Goal: Task Accomplishment & Management: Use online tool/utility

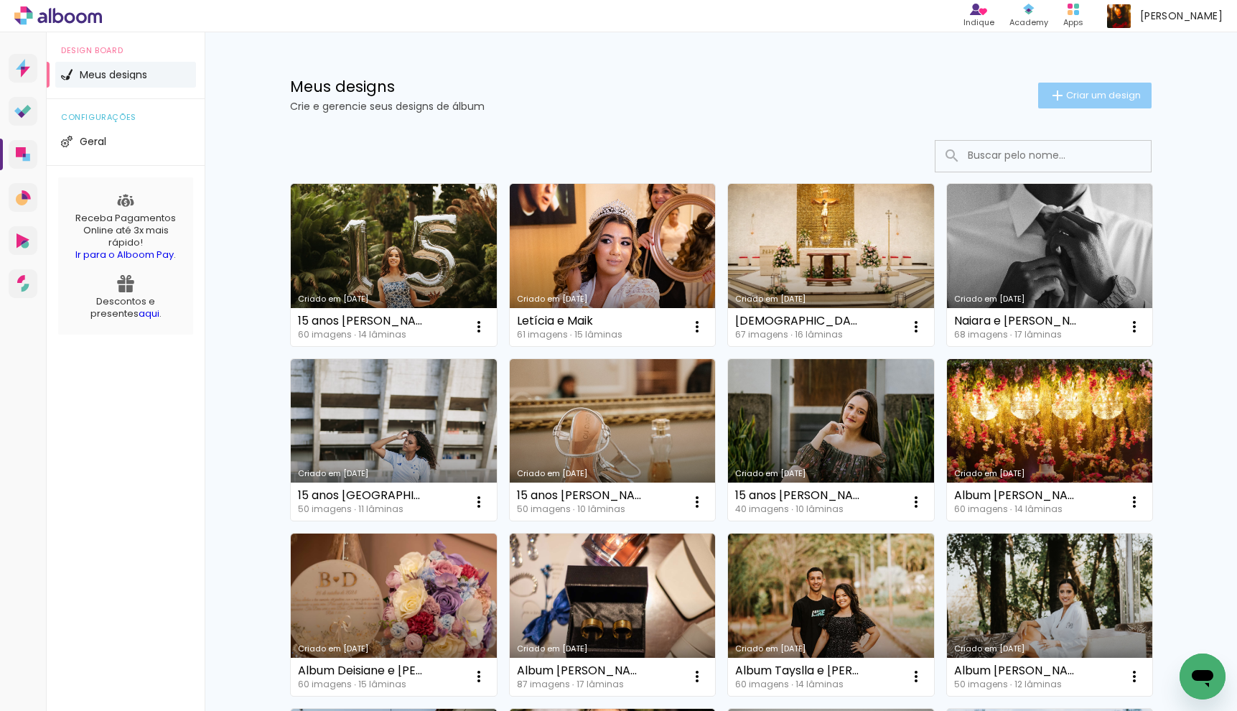
click at [1084, 102] on paper-button "Criar um design" at bounding box center [1094, 96] width 113 height 26
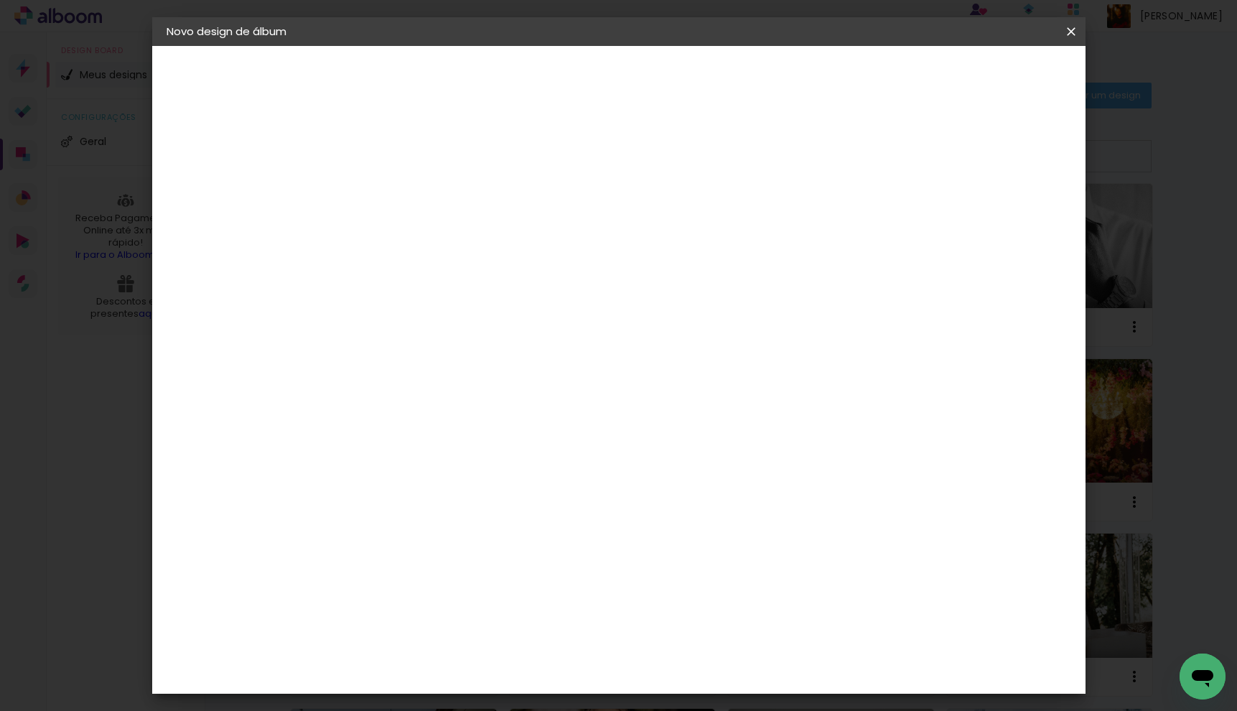
click at [401, 194] on input at bounding box center [401, 193] width 0 height 22
type input "Album [PERSON_NAME] e [PERSON_NAME]"
type paper-input "Album [PERSON_NAME] e [PERSON_NAME]"
click at [0, 0] on slot "Avançar" at bounding box center [0, 0] width 0 height 0
click at [485, 269] on input at bounding box center [437, 273] width 145 height 18
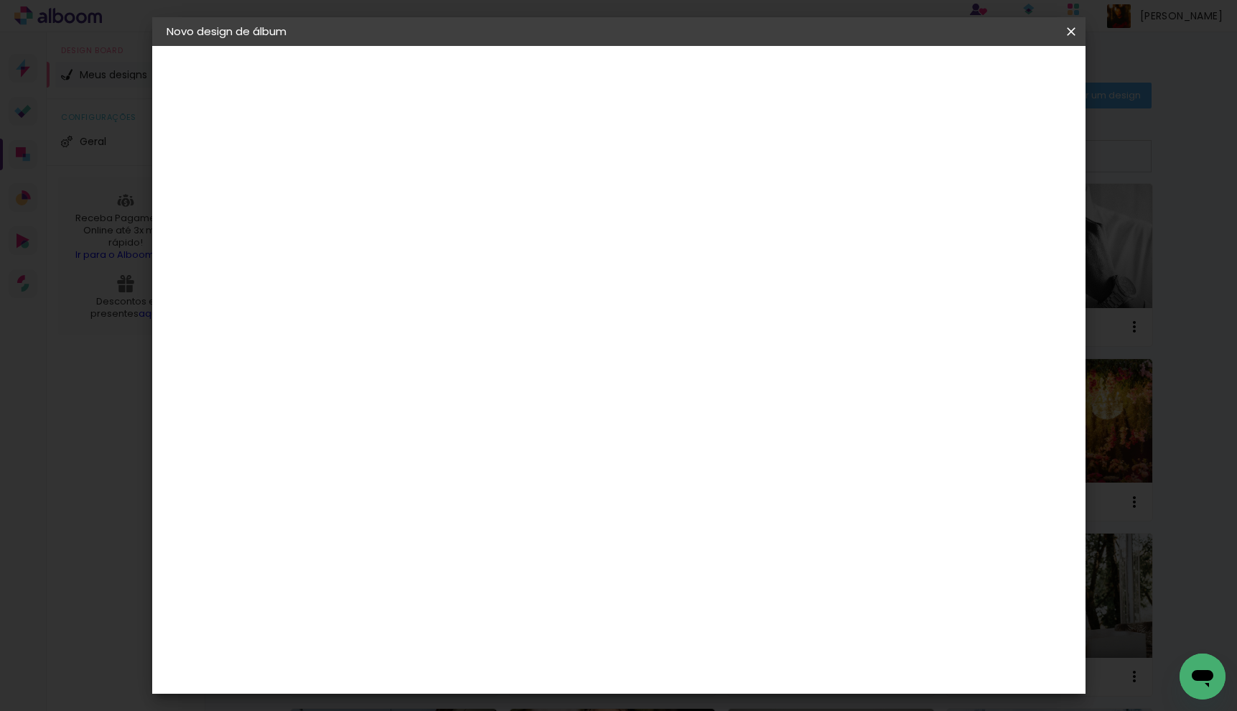
type input "drea"
type paper-input "drea"
click at [484, 313] on paper-item "DreambooksPro" at bounding box center [426, 325] width 132 height 32
click at [492, 334] on paper-item "DreambooksPro" at bounding box center [426, 325] width 132 height 32
click at [0, 0] on slot "Tamanho Livre" at bounding box center [0, 0] width 0 height 0
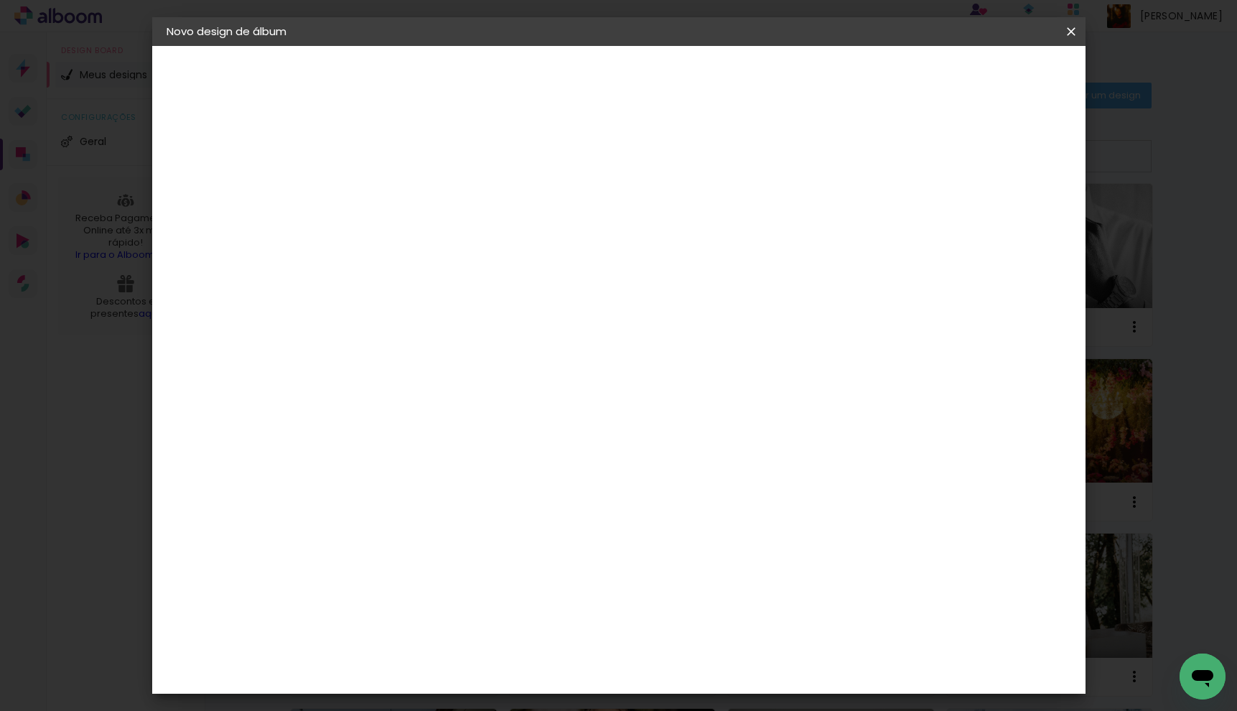
click at [629, 298] on div "Sugerir uma encadernadora" at bounding box center [584, 299] width 89 height 23
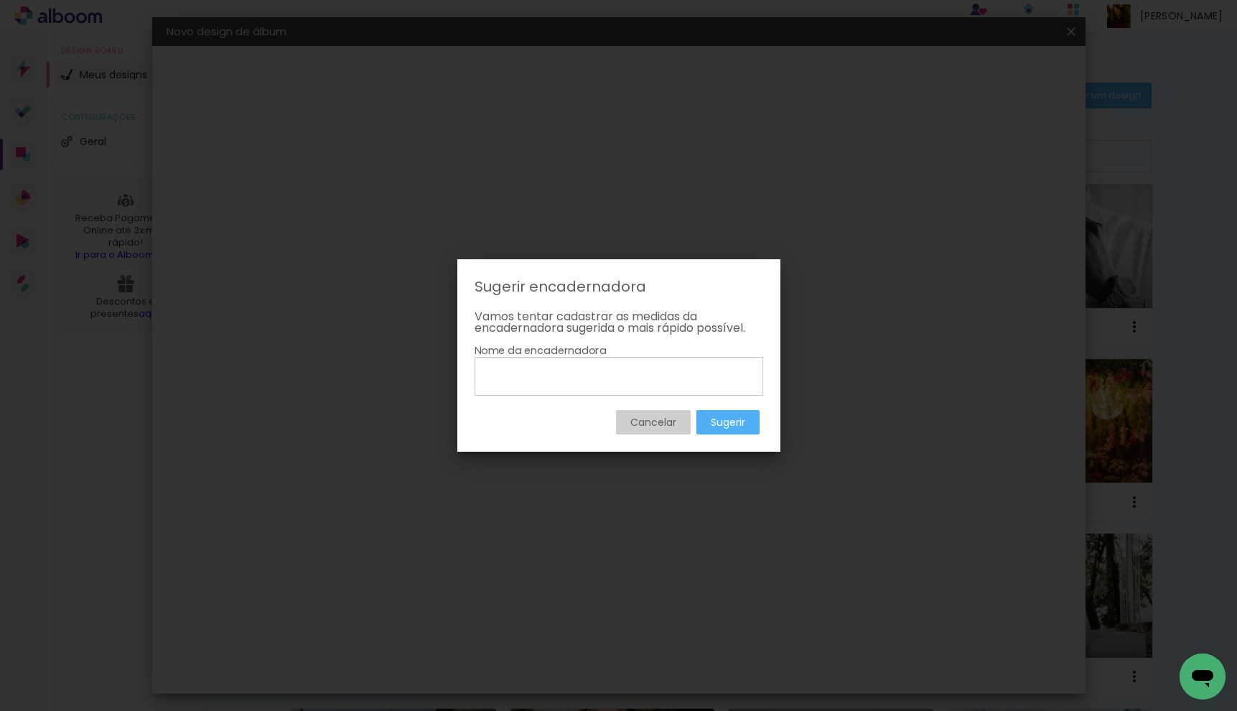
drag, startPoint x: 661, startPoint y: 423, endPoint x: 571, endPoint y: 374, distance: 102.8
click at [0, 0] on slot "Cancelar" at bounding box center [0, 0] width 0 height 0
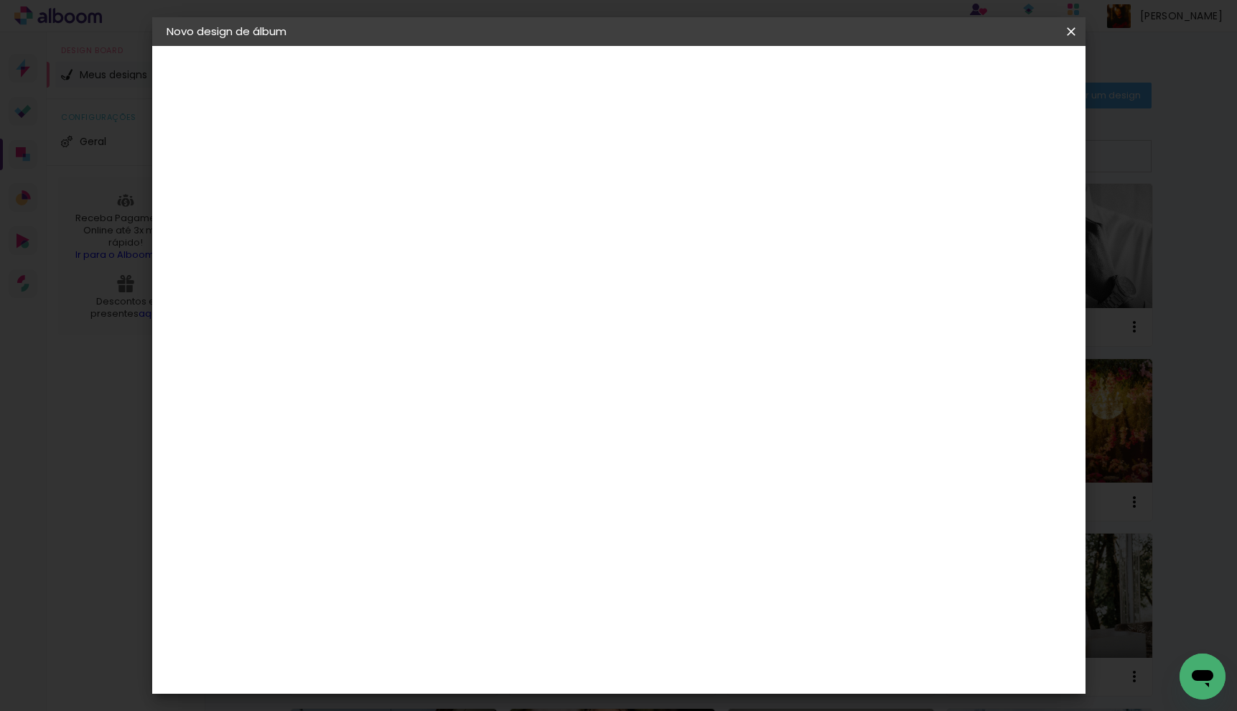
click at [482, 330] on div "DreambooksPro" at bounding box center [437, 324] width 93 height 11
click at [637, 207] on paper-item "Tamanho Livre" at bounding box center [573, 218] width 128 height 32
click at [492, 314] on paper-item "DreambooksPro" at bounding box center [426, 325] width 132 height 32
click at [0, 0] on slot "Avançar" at bounding box center [0, 0] width 0 height 0
click at [457, 239] on input "text" at bounding box center [429, 250] width 56 height 22
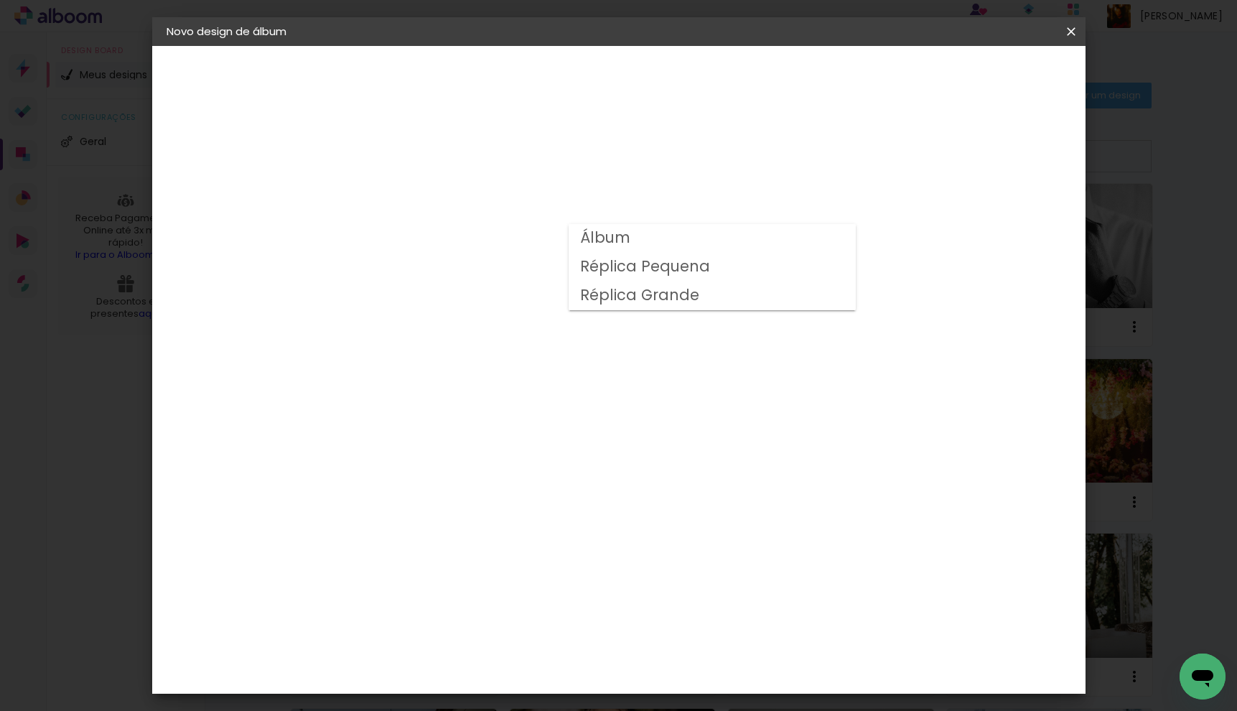
click at [655, 248] on paper-item "Álbum" at bounding box center [711, 238] width 287 height 29
type input "Álbum"
click at [498, 464] on span "20 × 20" at bounding box center [464, 478] width 67 height 29
click at [0, 0] on slot "Avançar" at bounding box center [0, 0] width 0 height 0
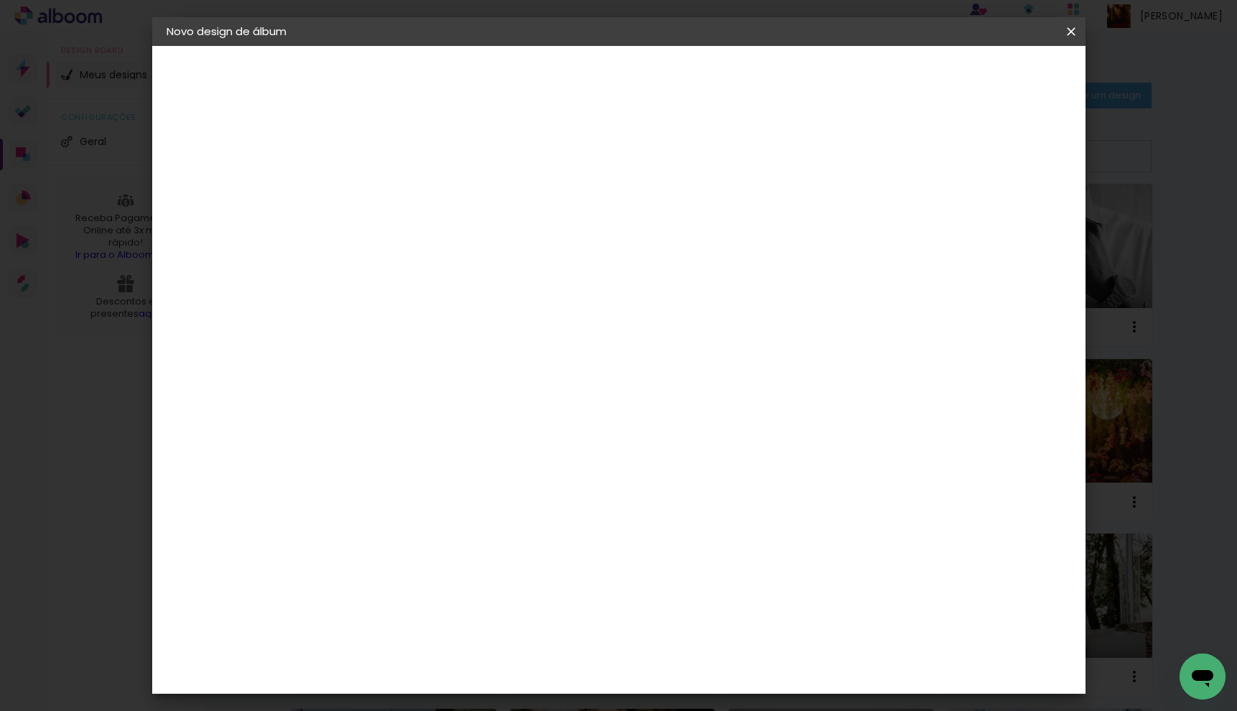
click at [981, 79] on span "Iniciar design" at bounding box center [948, 76] width 65 height 10
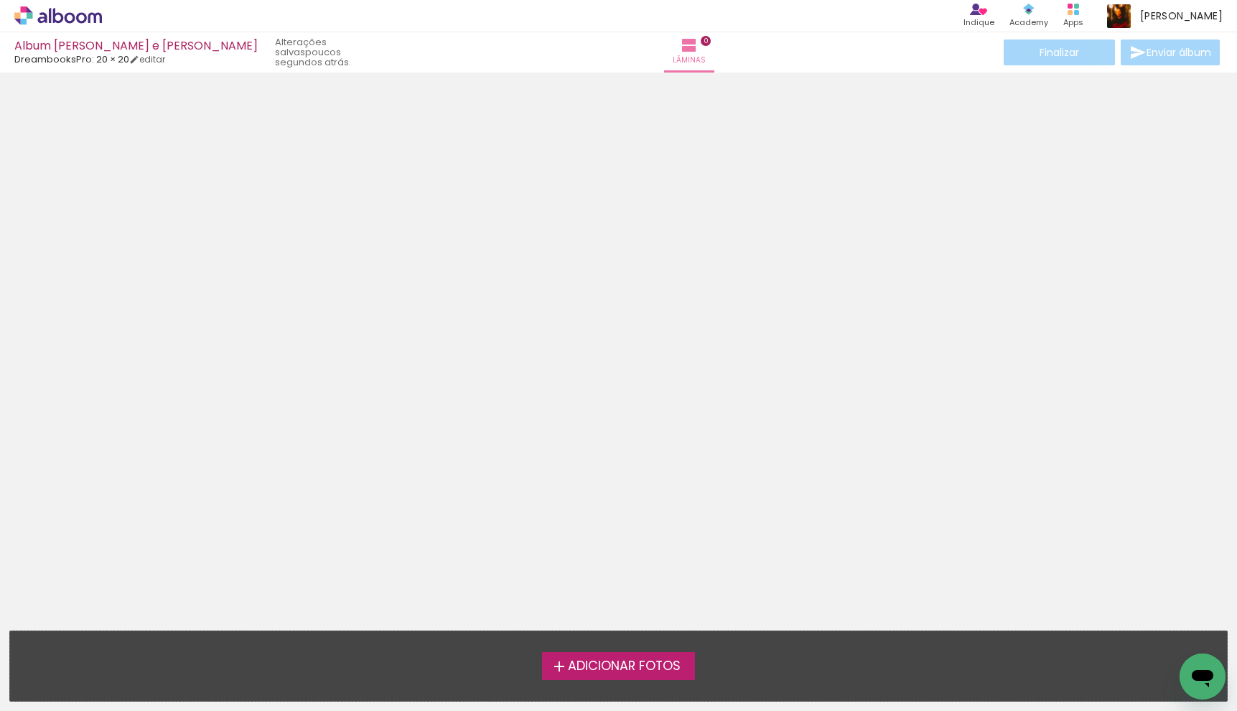
click at [607, 660] on span "Adicionar Fotos" at bounding box center [624, 666] width 113 height 13
click at [0, 0] on input "file" at bounding box center [0, 0] width 0 height 0
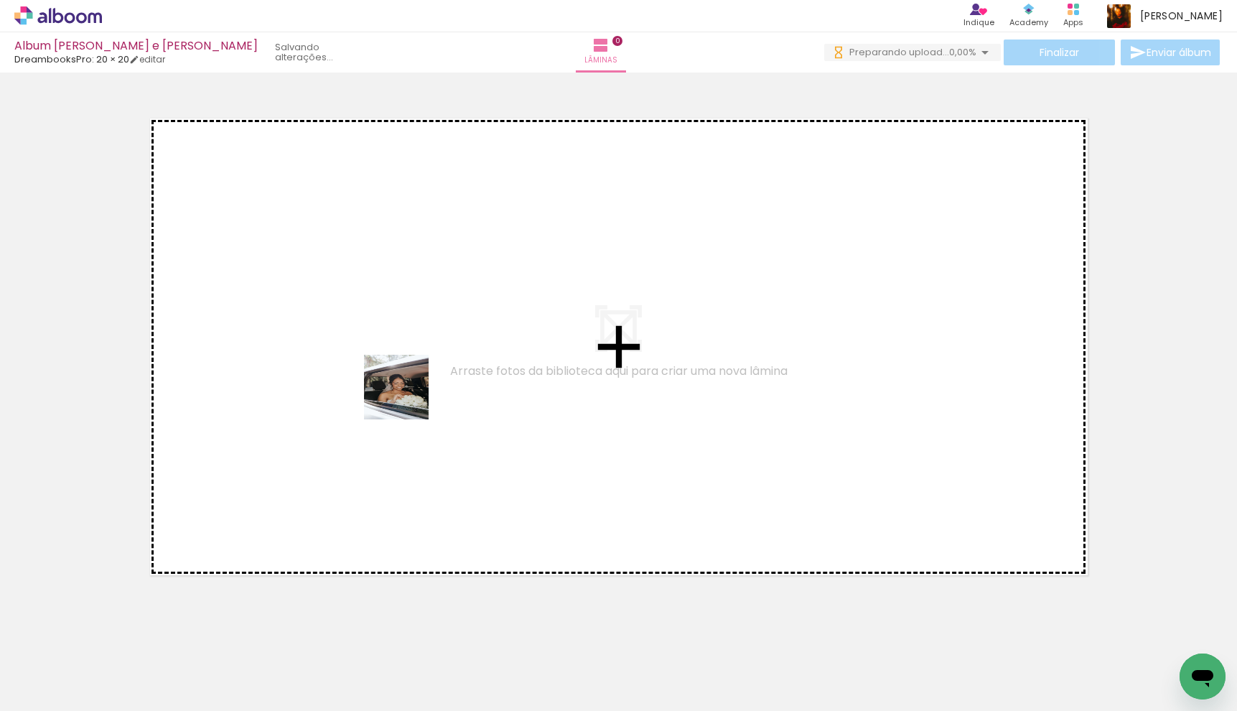
drag, startPoint x: 298, startPoint y: 528, endPoint x: 443, endPoint y: 354, distance: 226.2
click at [443, 354] on quentale-workspace at bounding box center [618, 355] width 1237 height 711
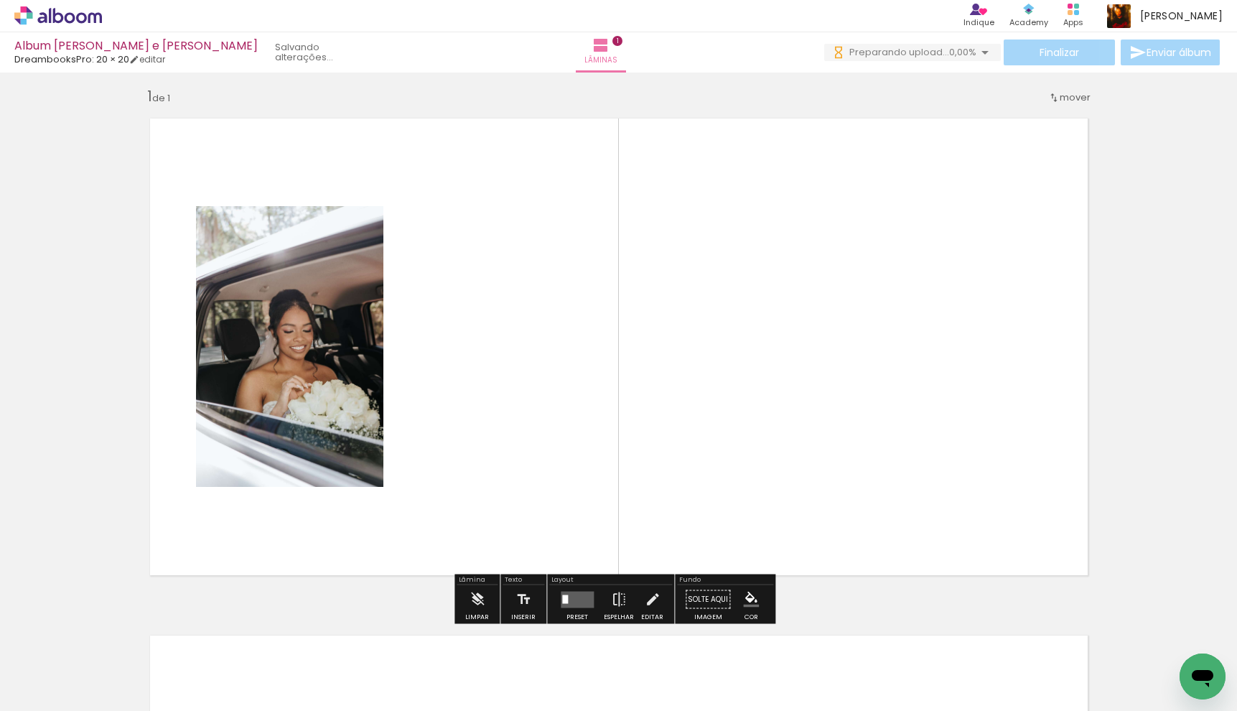
scroll to position [8, 0]
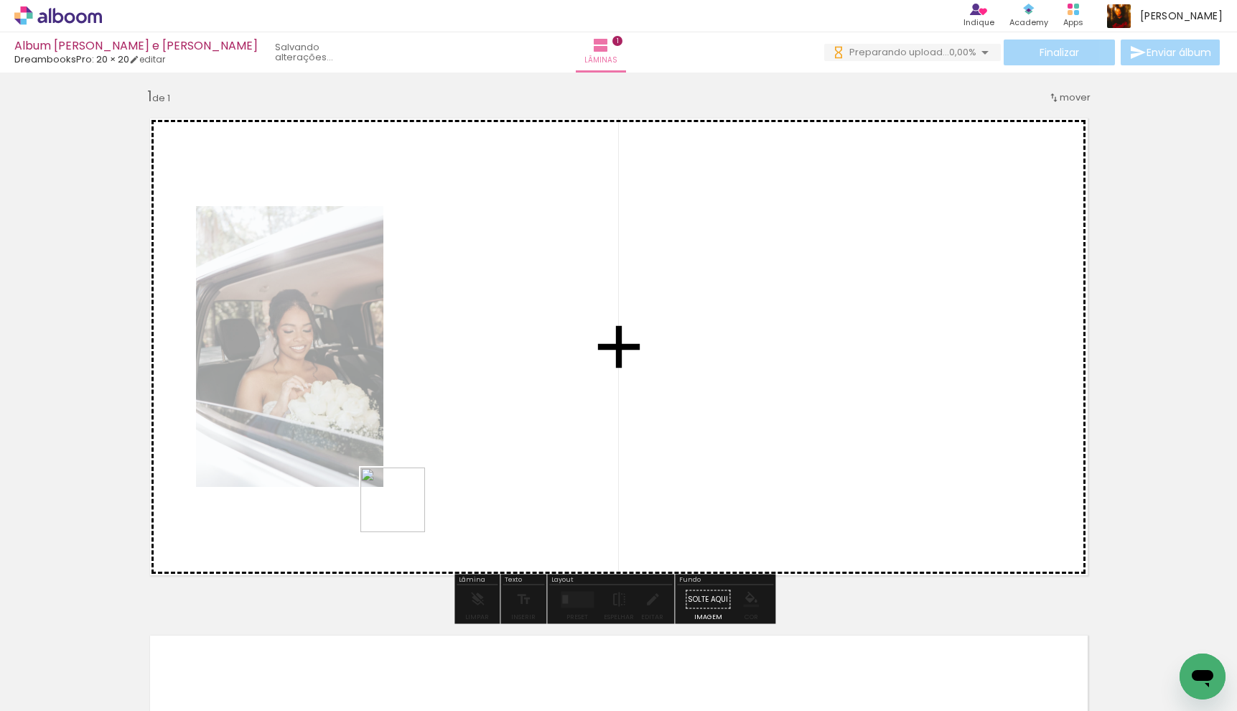
drag, startPoint x: 248, startPoint y: 662, endPoint x: 459, endPoint y: 462, distance: 290.9
click at [459, 462] on quentale-workspace at bounding box center [618, 355] width 1237 height 711
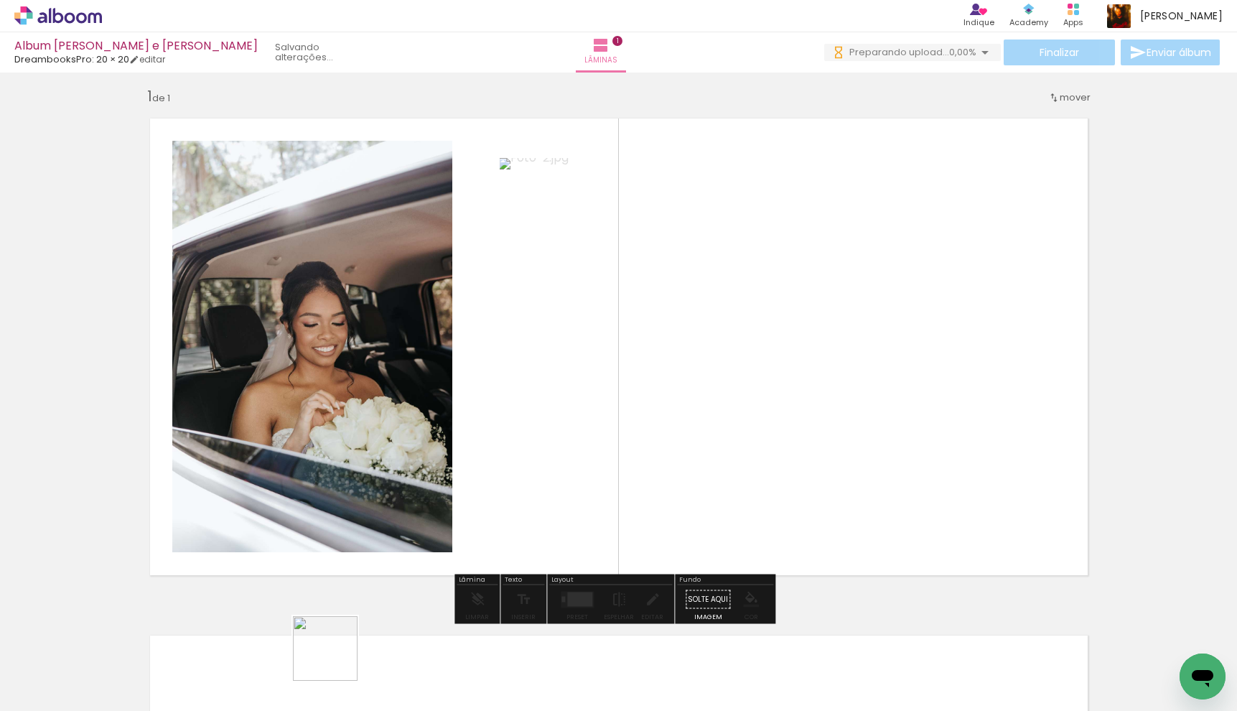
drag, startPoint x: 321, startPoint y: 670, endPoint x: 868, endPoint y: 415, distance: 604.3
click at [868, 415] on quentale-workspace at bounding box center [618, 355] width 1237 height 711
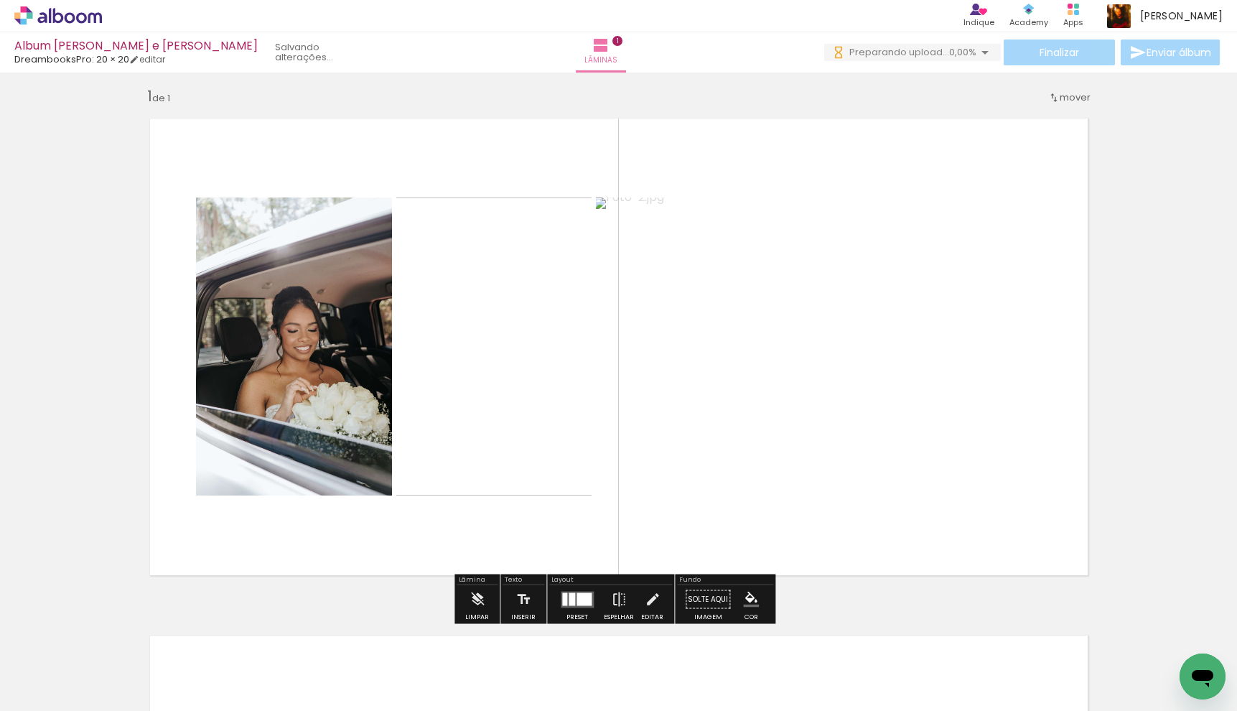
scroll to position [0, 0]
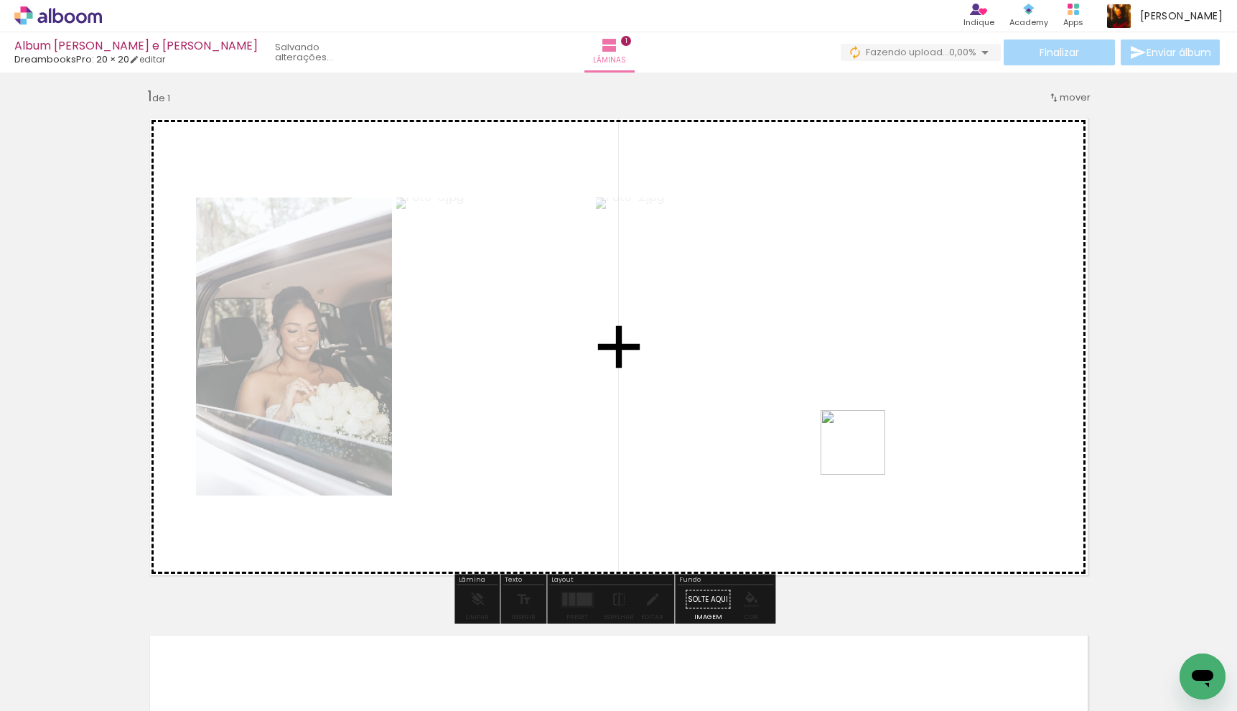
drag, startPoint x: 412, startPoint y: 661, endPoint x: 863, endPoint y: 453, distance: 497.1
click at [863, 453] on quentale-workspace at bounding box center [618, 355] width 1237 height 711
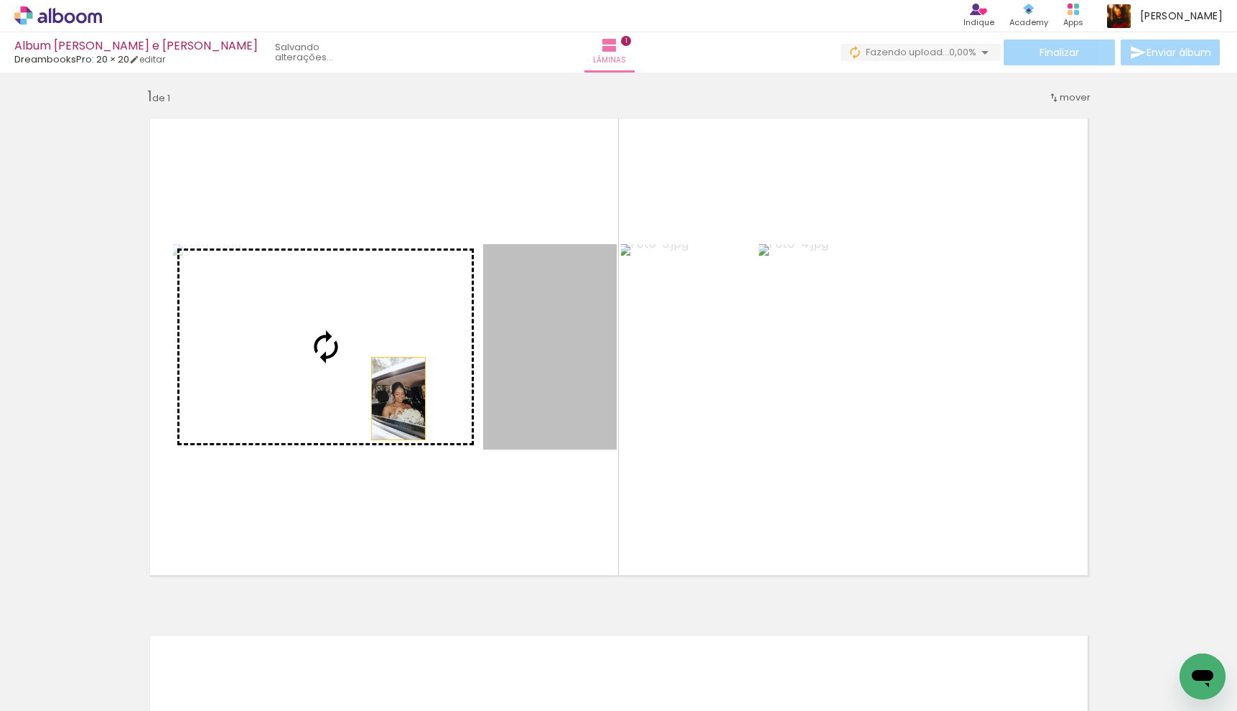
drag, startPoint x: 520, startPoint y: 401, endPoint x: 337, endPoint y: 395, distance: 182.4
click at [0, 0] on slot at bounding box center [0, 0] width 0 height 0
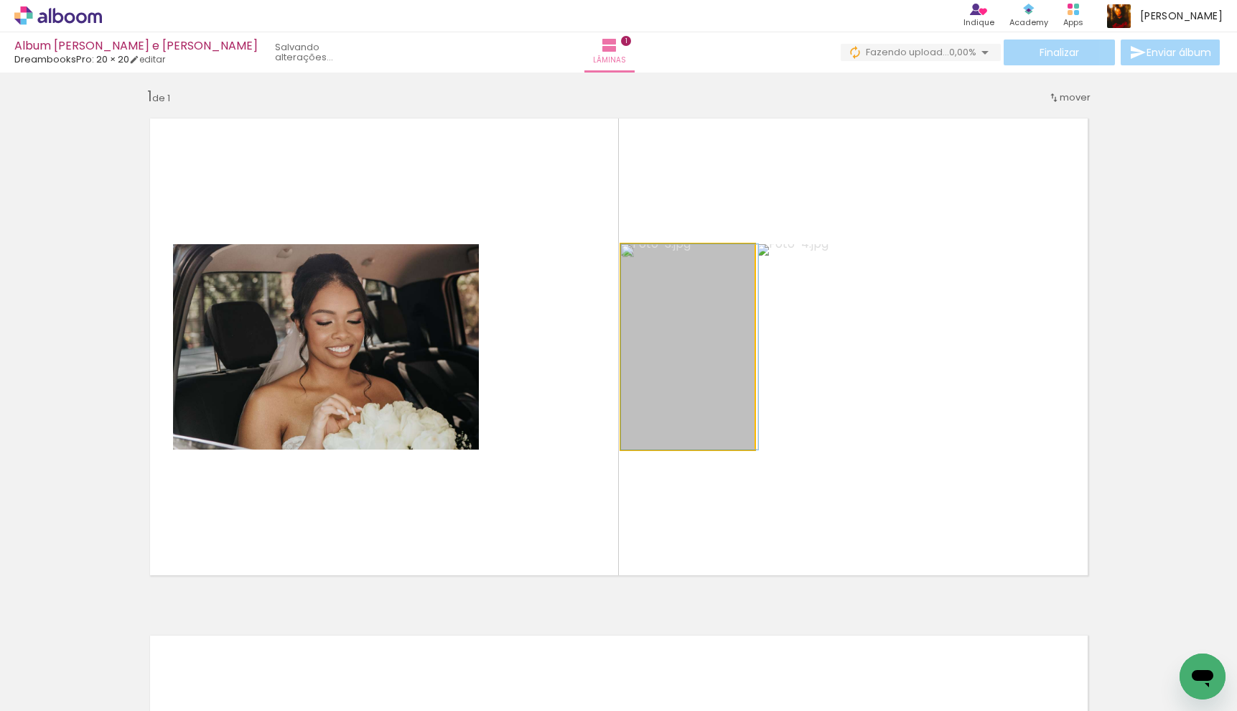
drag, startPoint x: 658, startPoint y: 381, endPoint x: 660, endPoint y: 604, distance: 222.5
click at [654, 617] on div "Inserir lâmina 1 de 1" at bounding box center [618, 587] width 1237 height 1034
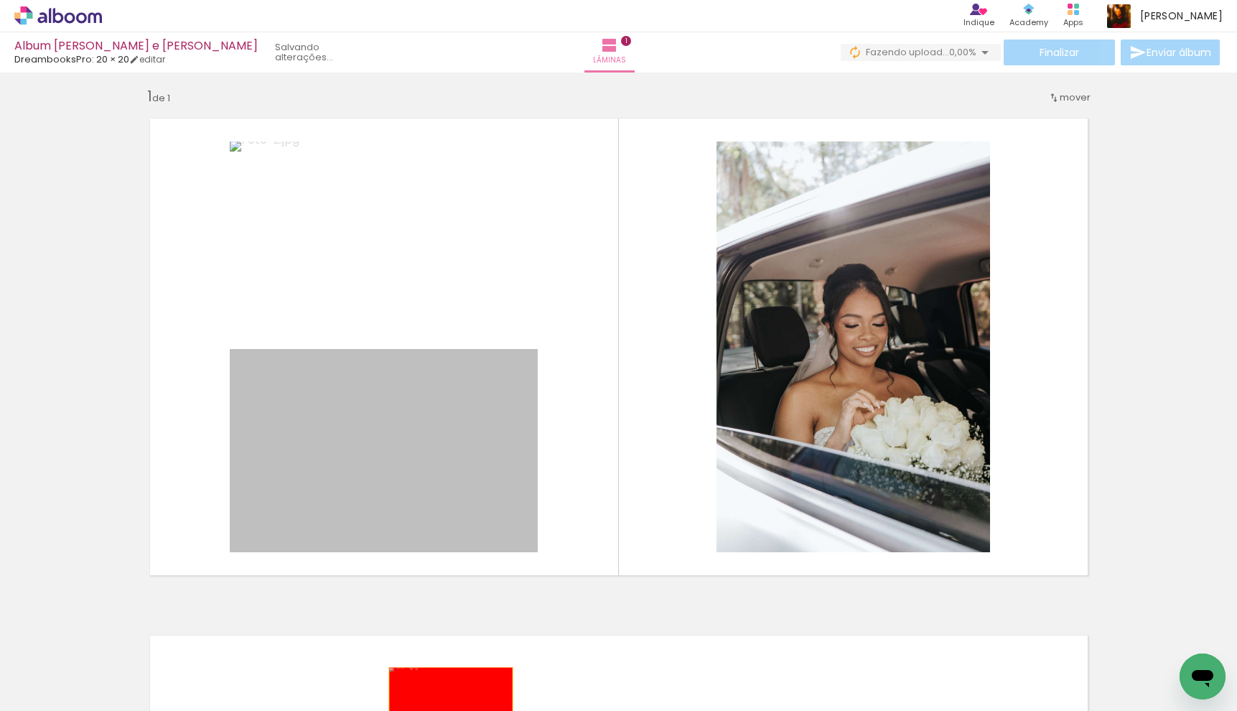
drag, startPoint x: 426, startPoint y: 403, endPoint x: 445, endPoint y: 700, distance: 297.8
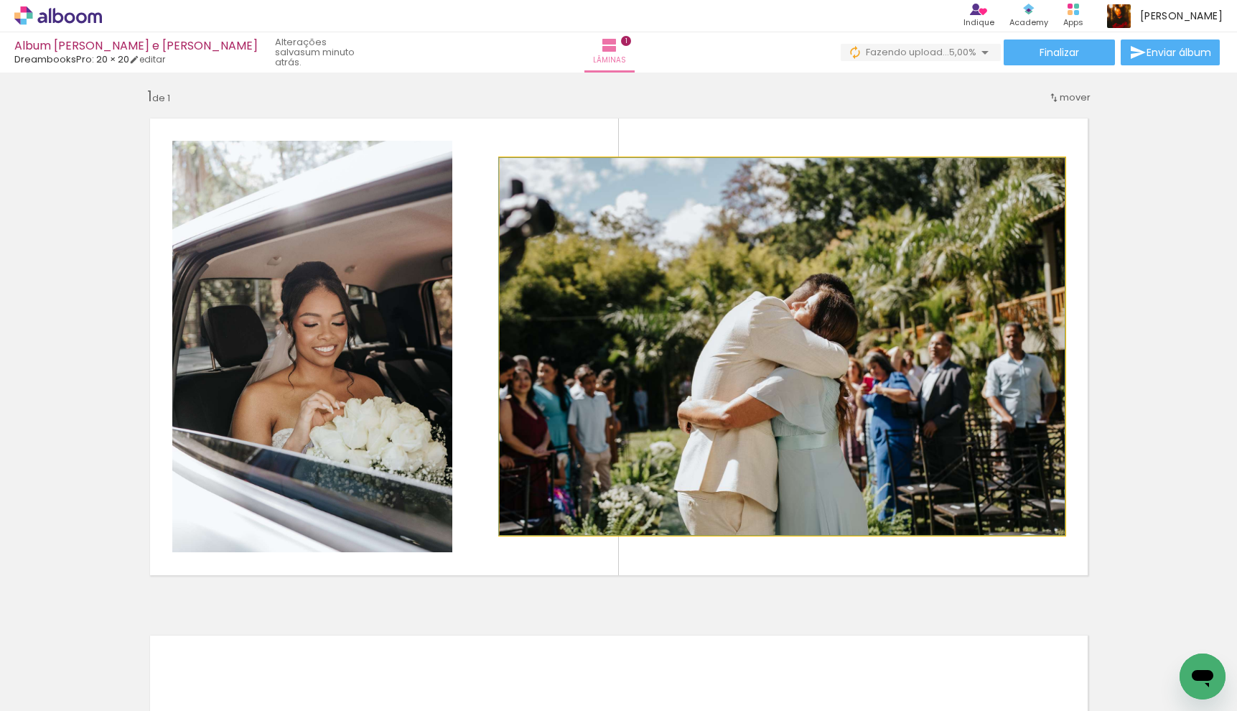
drag, startPoint x: 570, startPoint y: 406, endPoint x: 455, endPoint y: 637, distance: 257.4
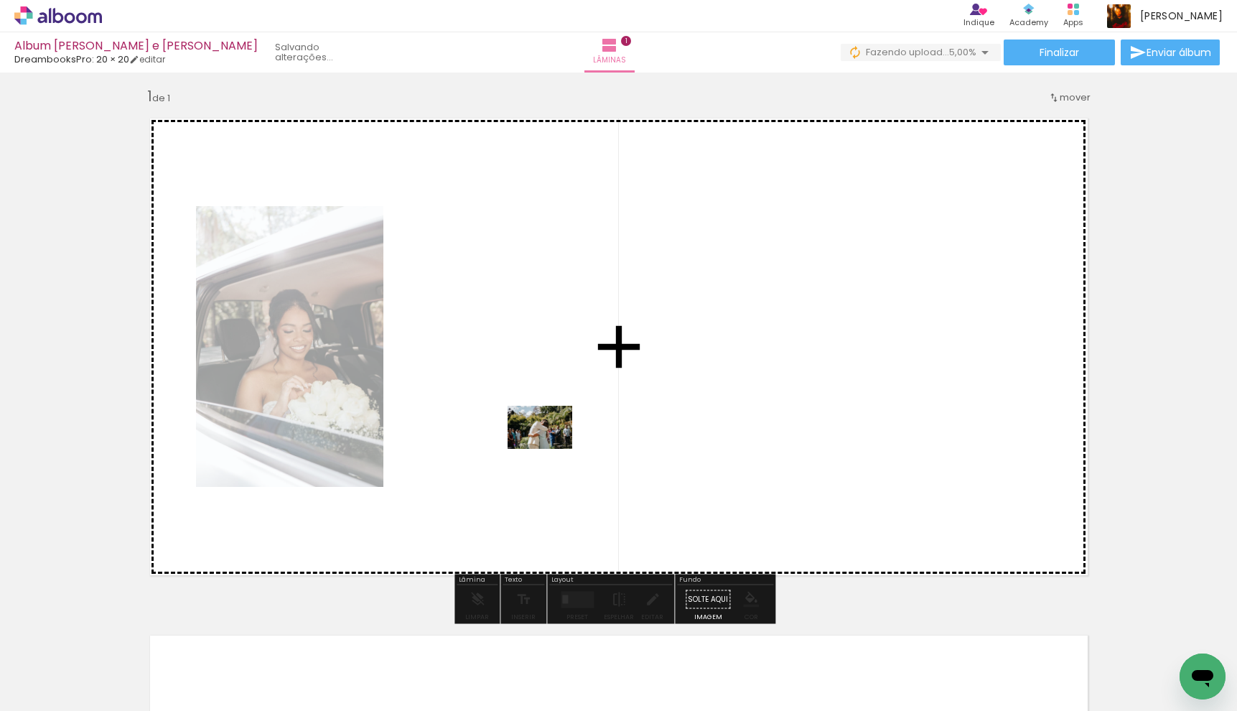
drag, startPoint x: 311, startPoint y: 609, endPoint x: 550, endPoint y: 449, distance: 288.2
click at [550, 449] on quentale-workspace at bounding box center [618, 355] width 1237 height 711
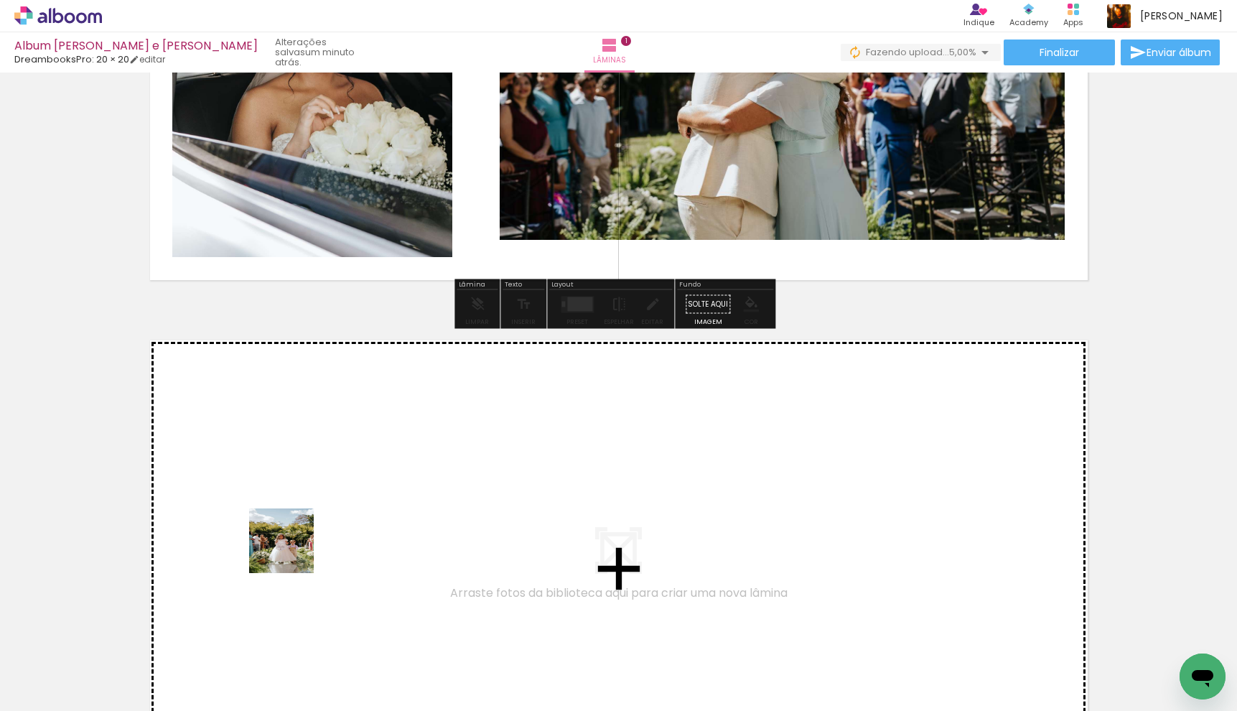
drag, startPoint x: 299, startPoint y: 661, endPoint x: 277, endPoint y: 502, distance: 160.9
click at [277, 502] on quentale-workspace at bounding box center [618, 355] width 1237 height 711
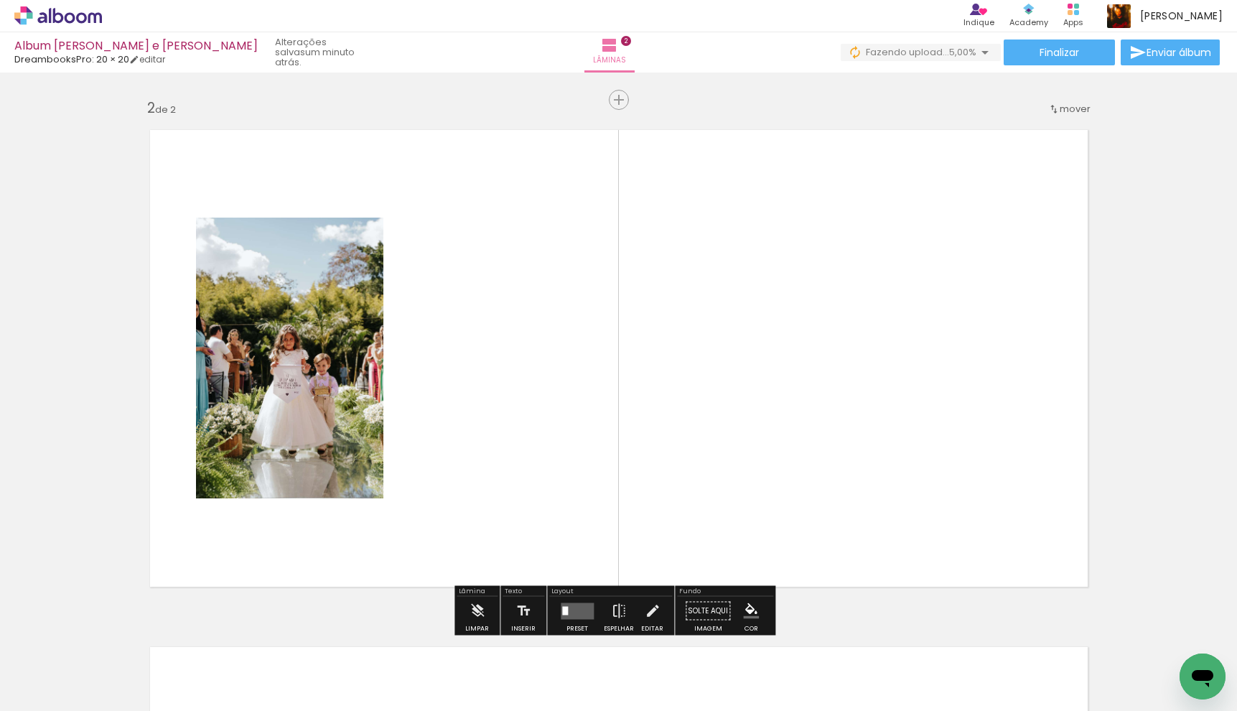
scroll to position [525, 0]
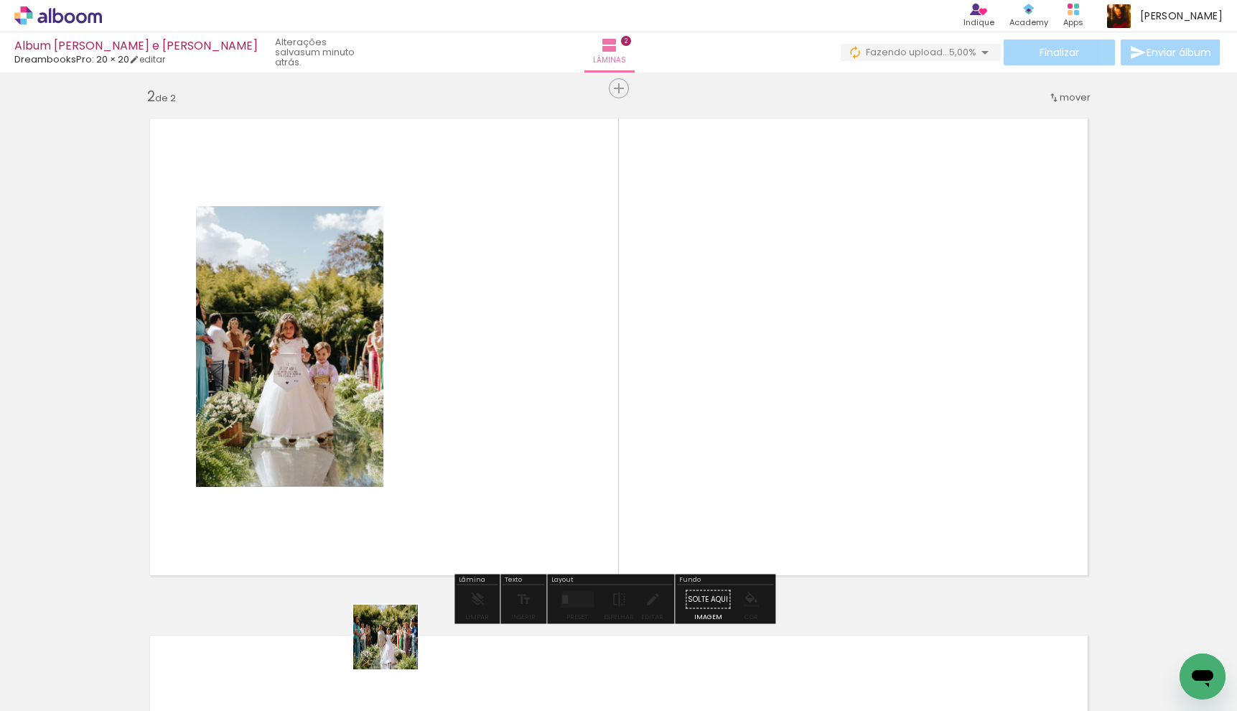
drag, startPoint x: 396, startPoint y: 647, endPoint x: 467, endPoint y: 454, distance: 206.2
click at [464, 457] on quentale-workspace at bounding box center [618, 355] width 1237 height 711
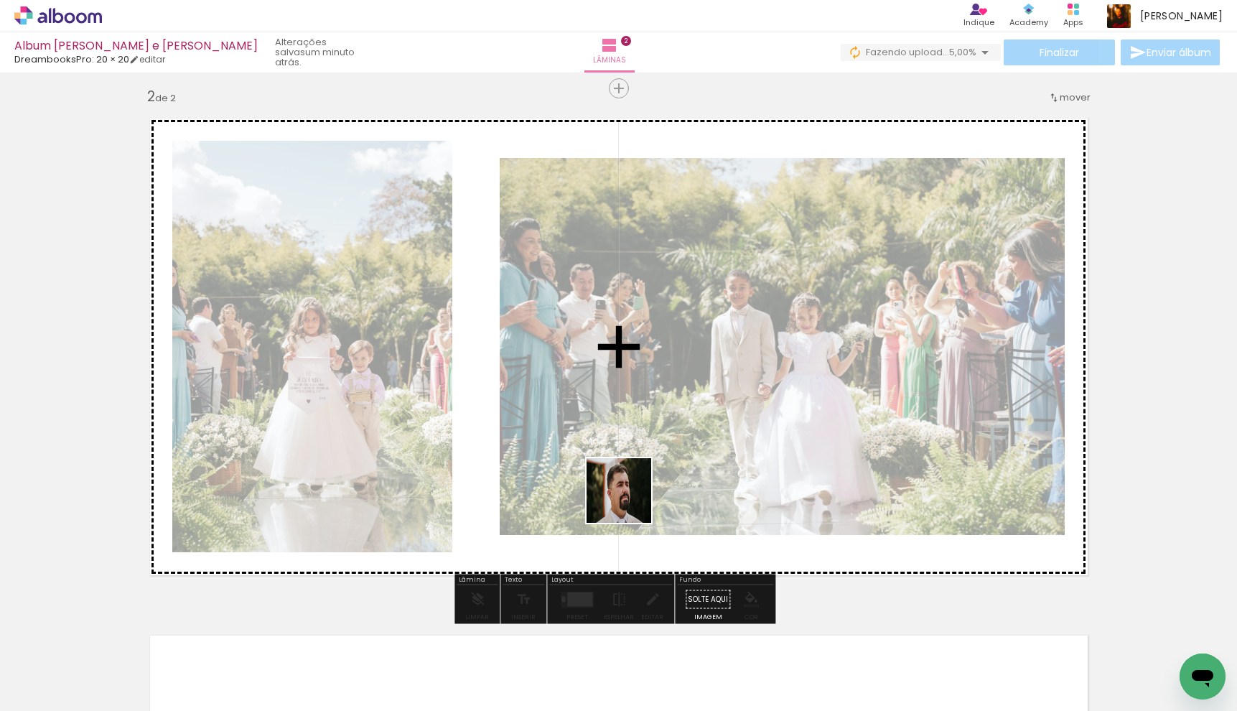
drag, startPoint x: 629, startPoint y: 501, endPoint x: 734, endPoint y: 430, distance: 126.0
click at [731, 431] on quentale-workspace at bounding box center [618, 355] width 1237 height 711
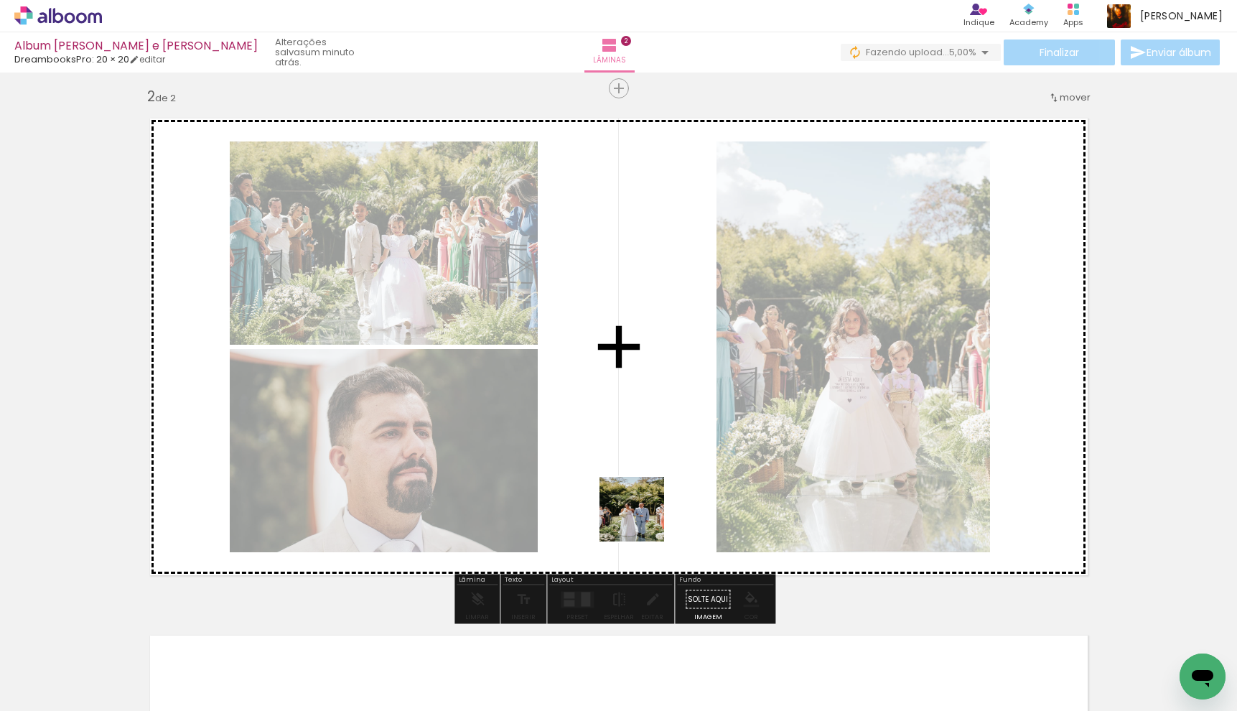
drag, startPoint x: 555, startPoint y: 659, endPoint x: 642, endPoint y: 520, distance: 164.5
click at [642, 520] on quentale-workspace at bounding box center [618, 355] width 1237 height 711
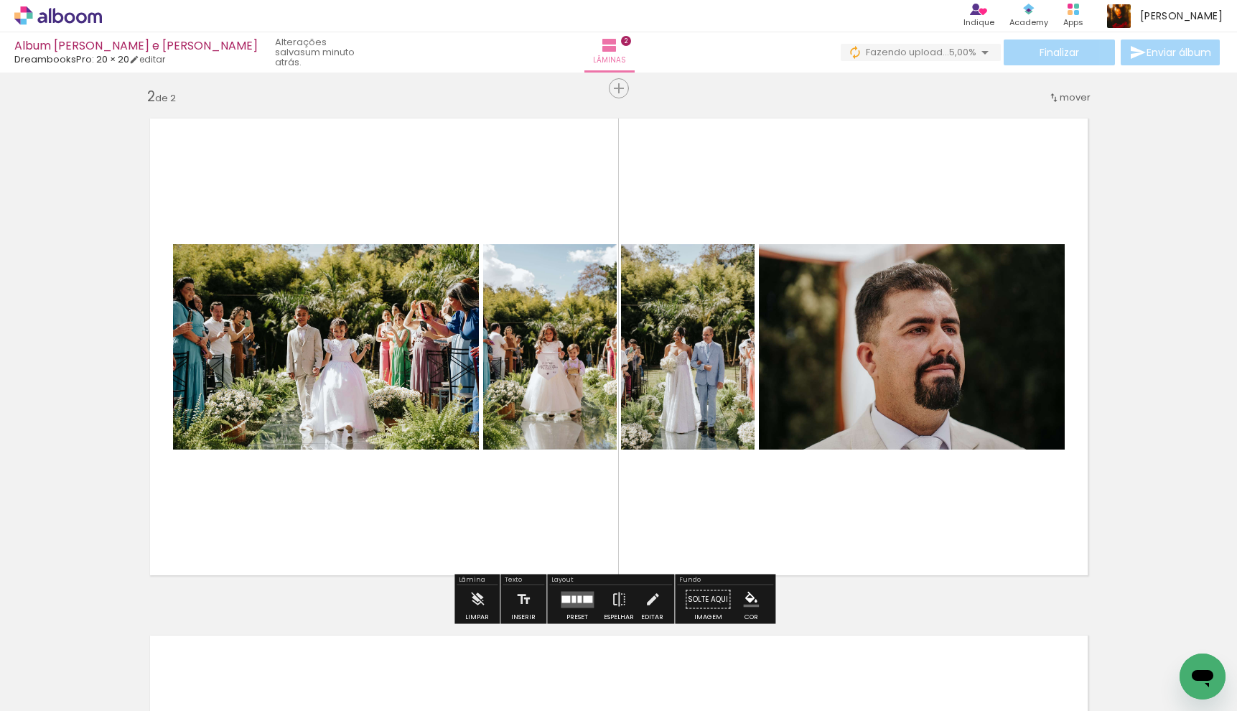
click at [575, 589] on div at bounding box center [577, 599] width 39 height 29
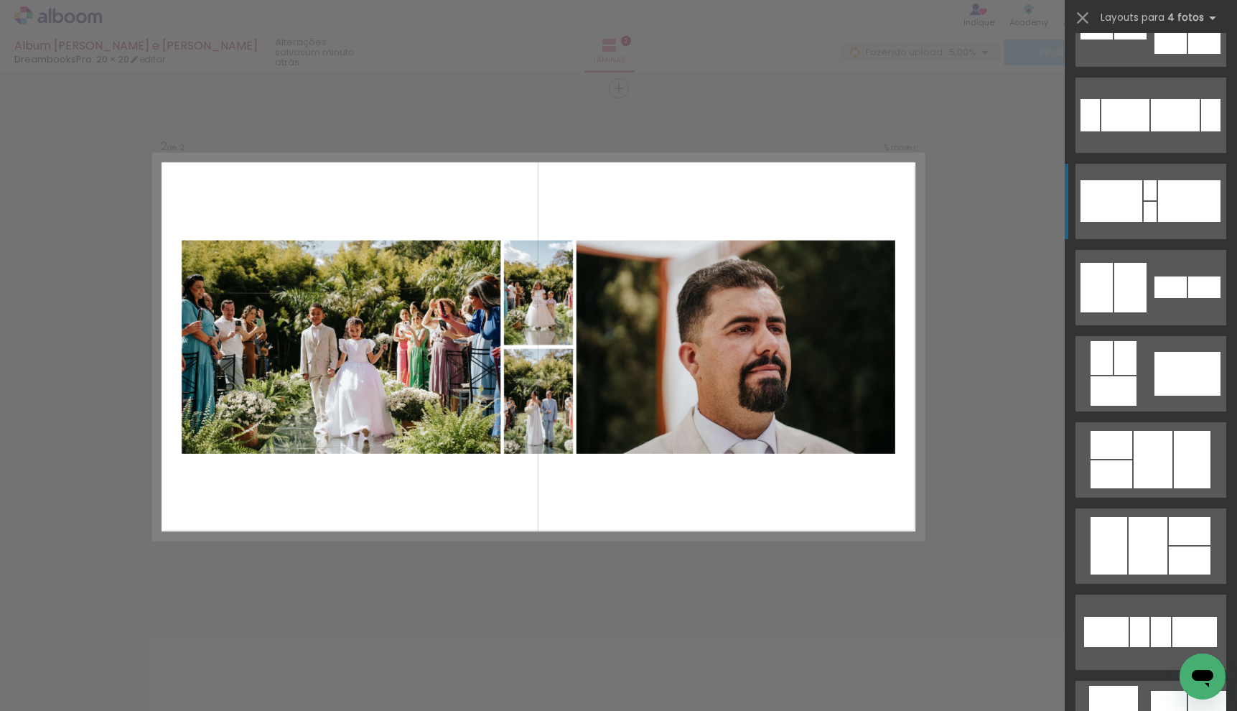
scroll to position [318, 0]
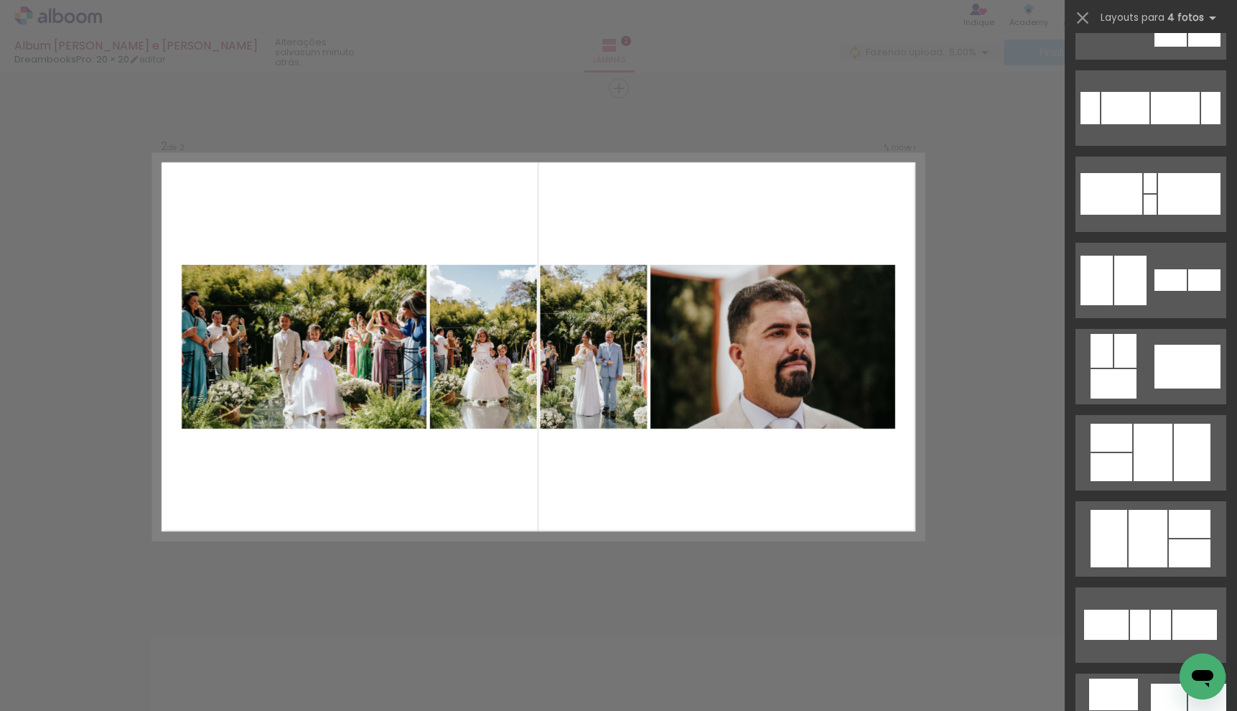
click at [909, 589] on div "Confirmar Cancelar" at bounding box center [618, 340] width 1237 height 1585
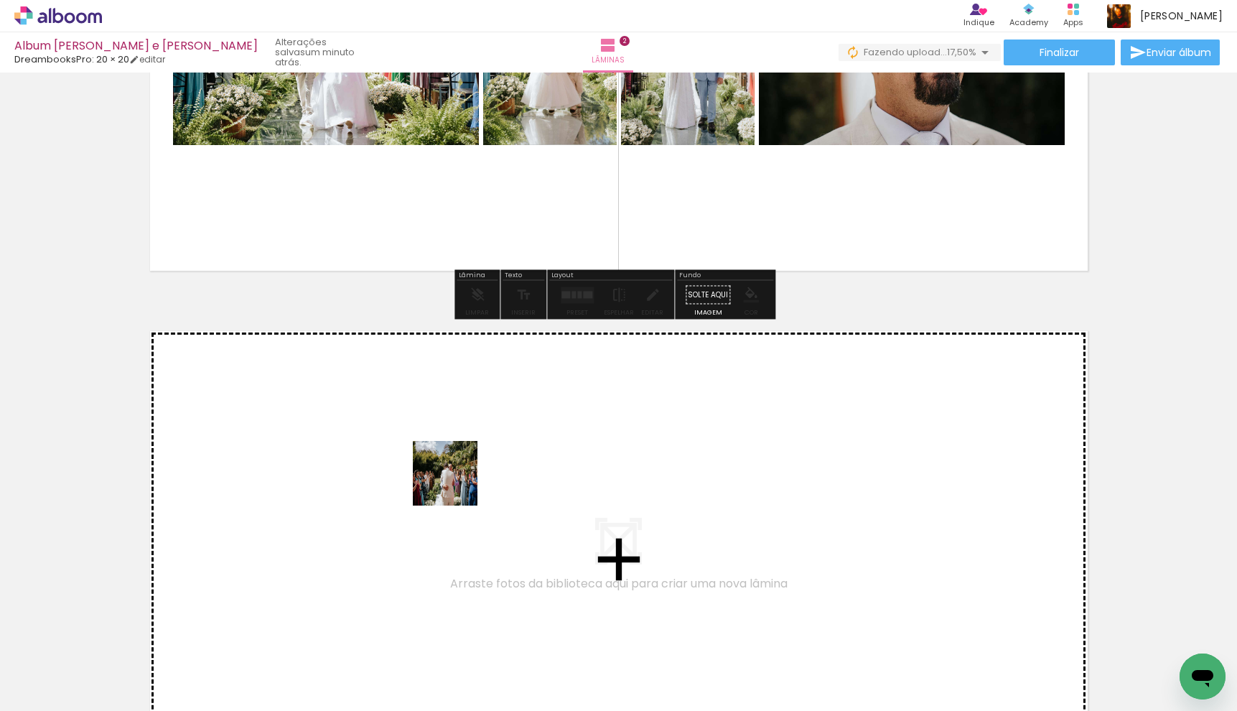
drag, startPoint x: 634, startPoint y: 649, endPoint x: 454, endPoint y: 483, distance: 244.3
click at [454, 483] on quentale-workspace at bounding box center [618, 355] width 1237 height 711
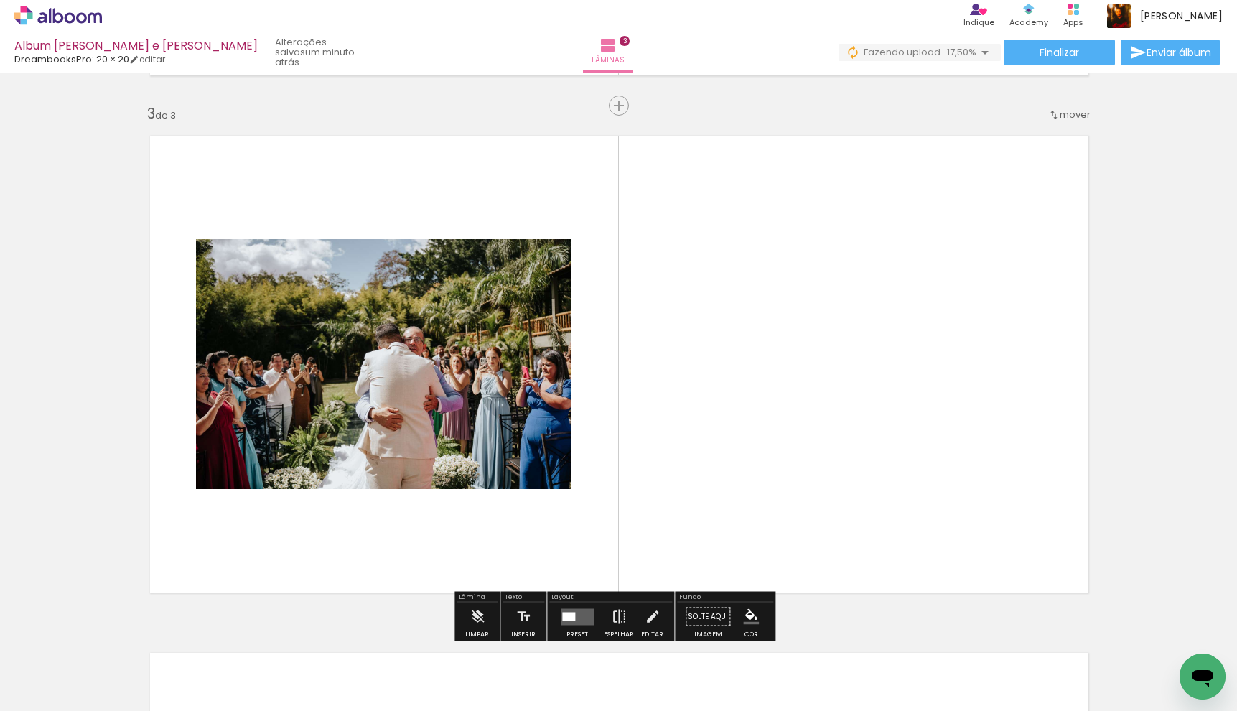
scroll to position [1041, 0]
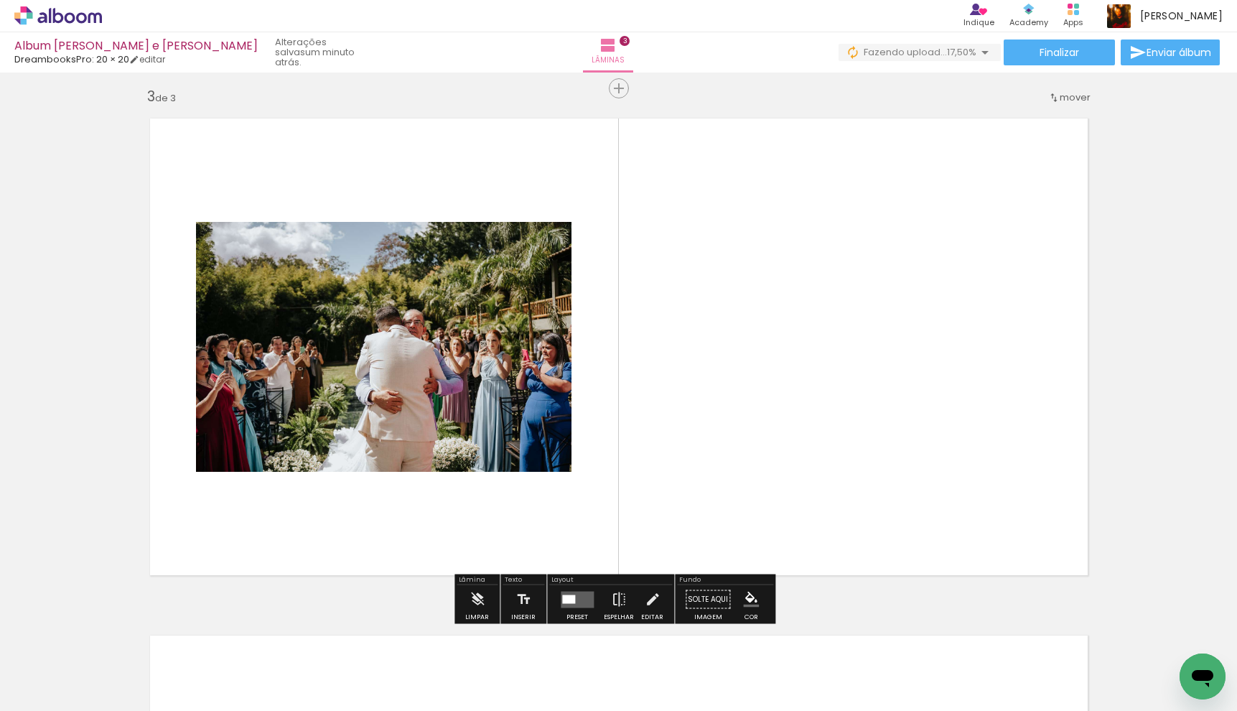
drag, startPoint x: 717, startPoint y: 671, endPoint x: 742, endPoint y: 402, distance: 270.3
click at [742, 402] on quentale-workspace at bounding box center [618, 355] width 1237 height 711
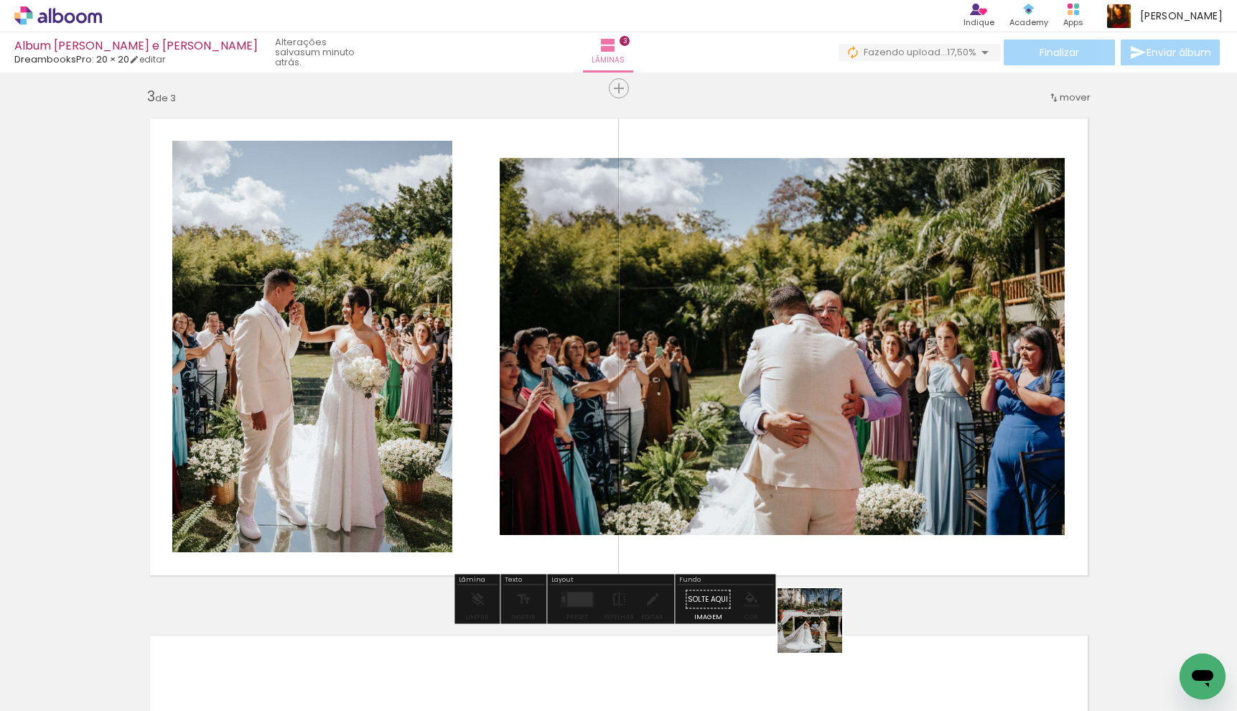
drag, startPoint x: 806, startPoint y: 647, endPoint x: 1010, endPoint y: 427, distance: 300.2
click at [1010, 427] on quentale-workspace at bounding box center [618, 355] width 1237 height 711
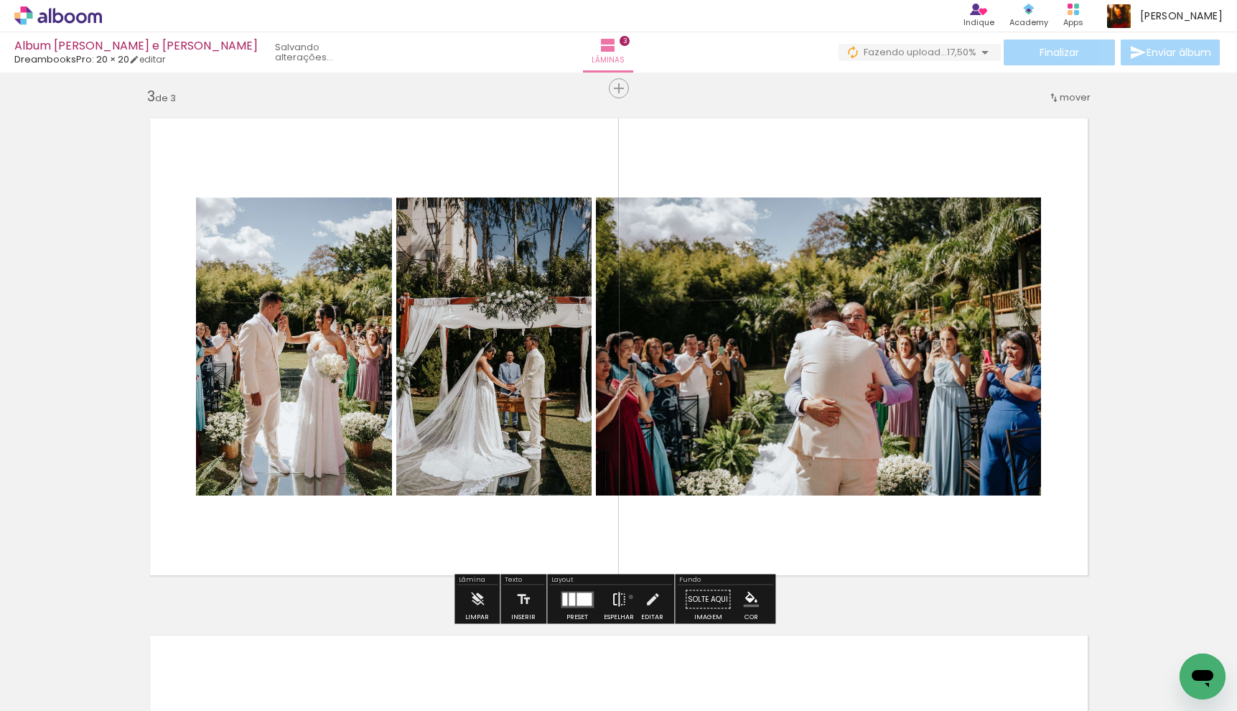
click at [627, 596] on paper-button "Espelhar" at bounding box center [618, 603] width 37 height 37
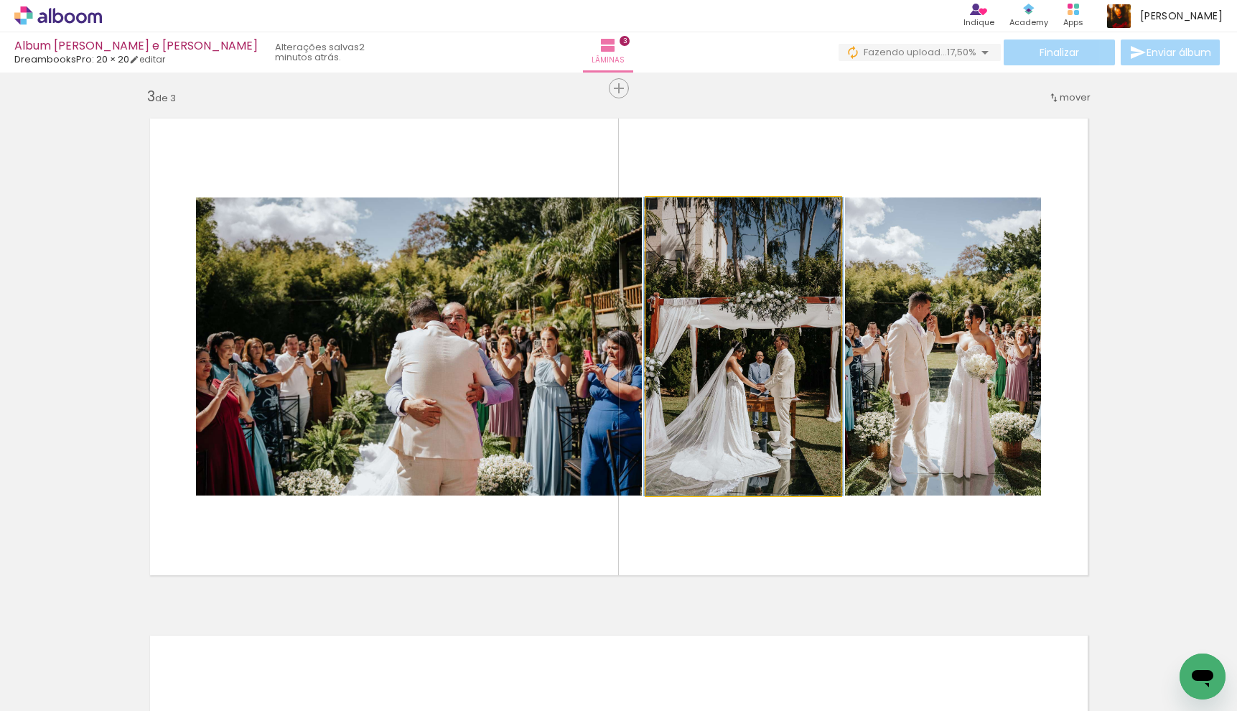
drag, startPoint x: 769, startPoint y: 396, endPoint x: 910, endPoint y: 381, distance: 142.2
click at [0, 0] on slot at bounding box center [0, 0] width 0 height 0
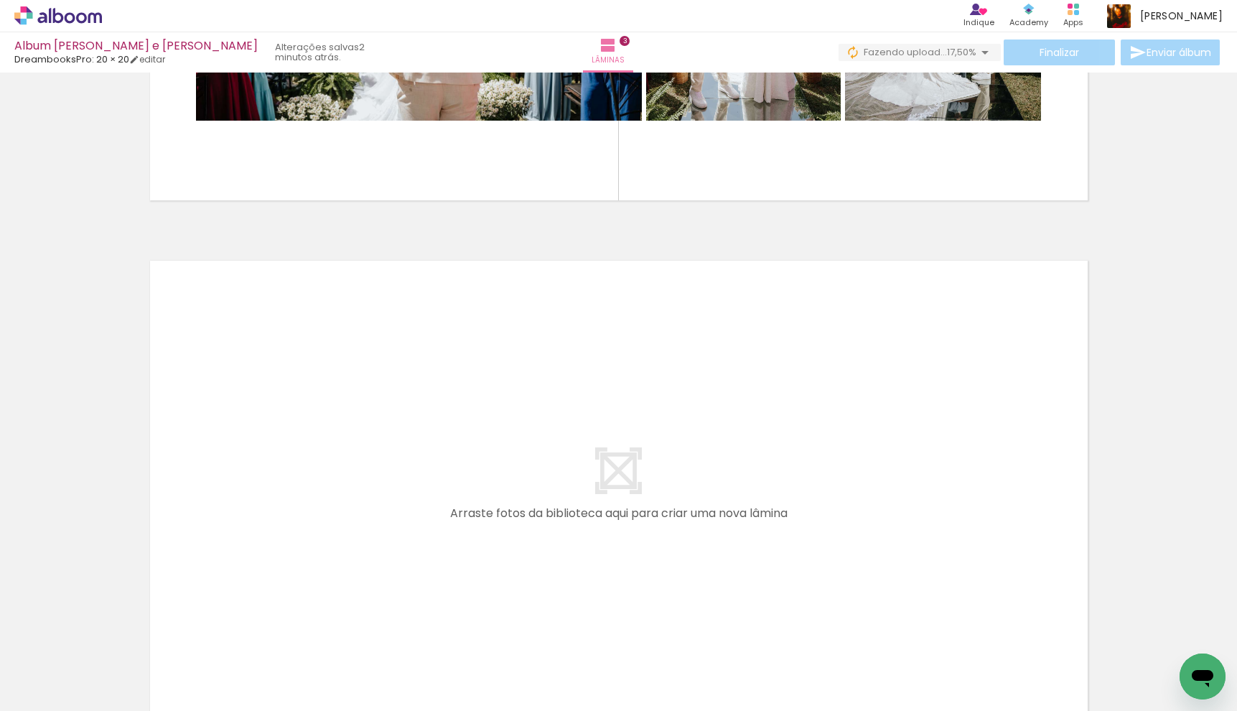
scroll to position [0, 224]
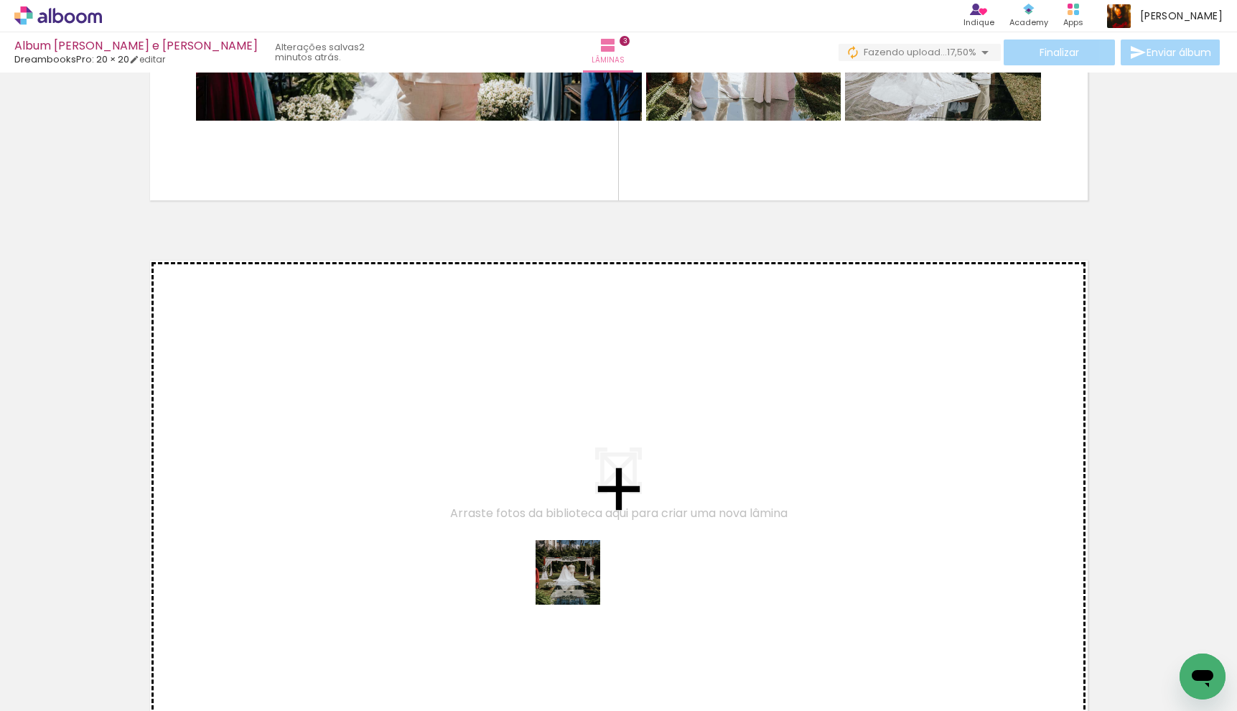
drag, startPoint x: 645, startPoint y: 655, endPoint x: 486, endPoint y: 492, distance: 227.9
click at [486, 492] on quentale-workspace at bounding box center [618, 355] width 1237 height 711
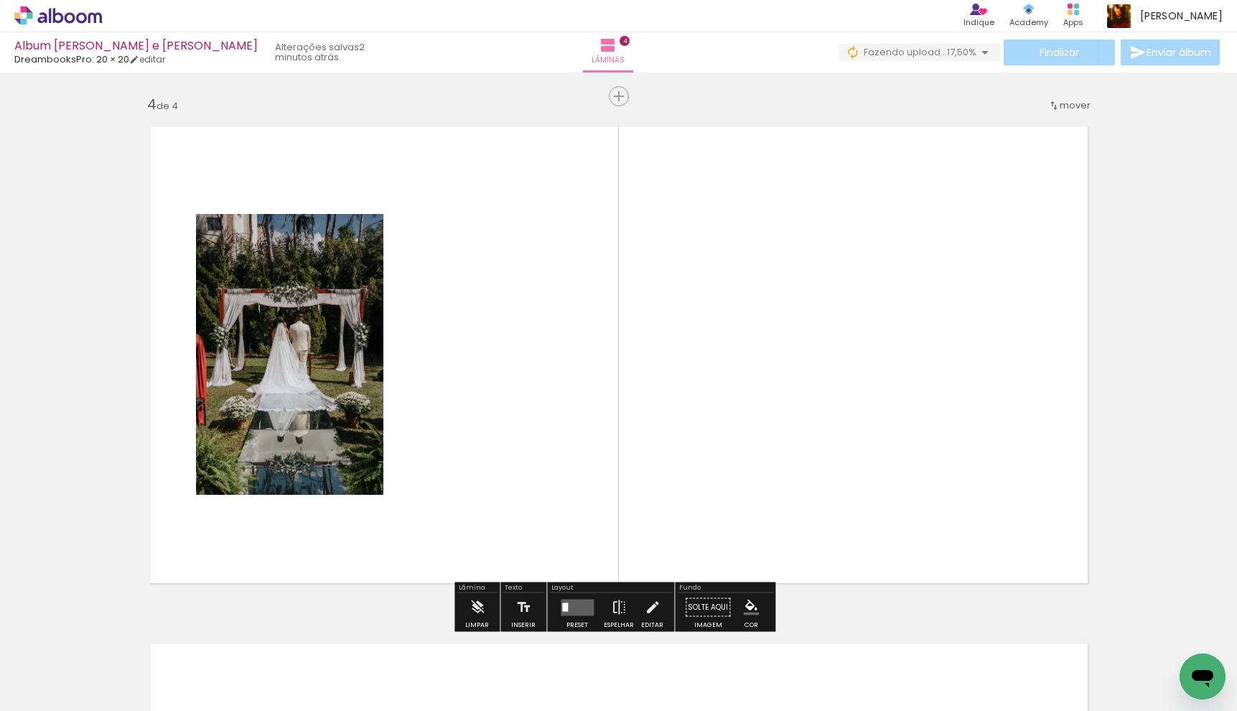
scroll to position [1558, 0]
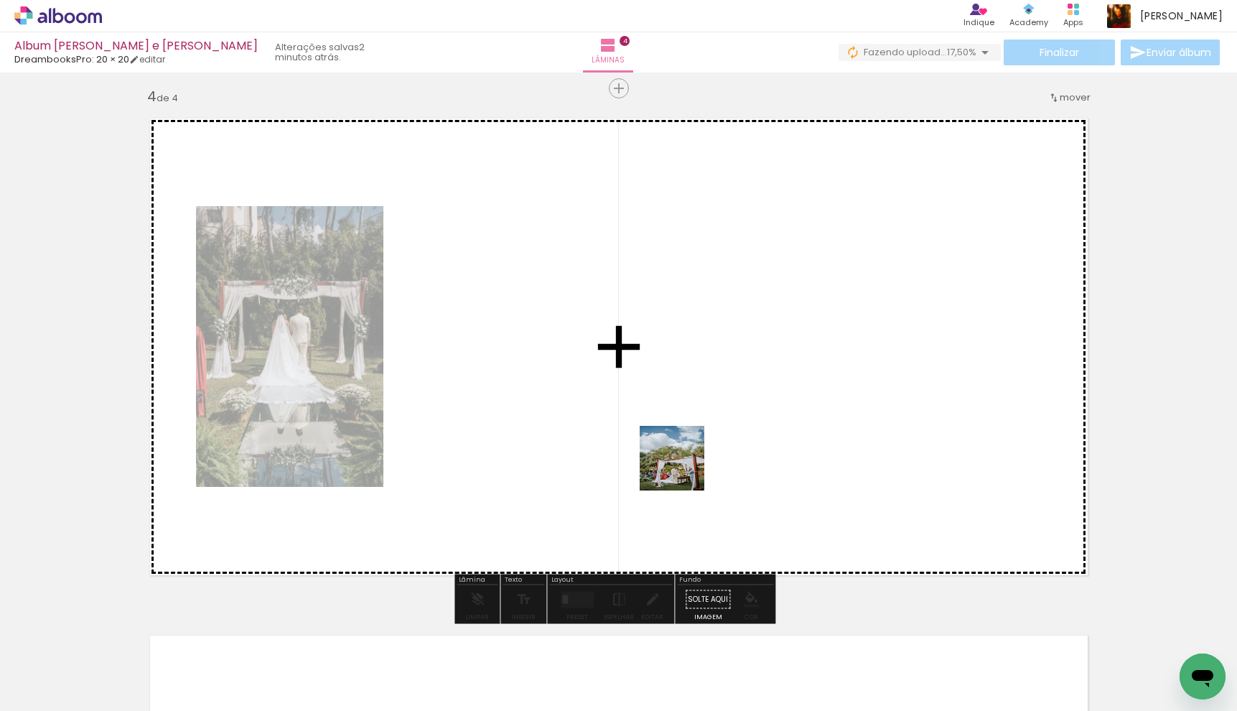
drag, startPoint x: 725, startPoint y: 661, endPoint x: 713, endPoint y: 477, distance: 184.1
click at [682, 456] on quentale-workspace at bounding box center [618, 355] width 1237 height 711
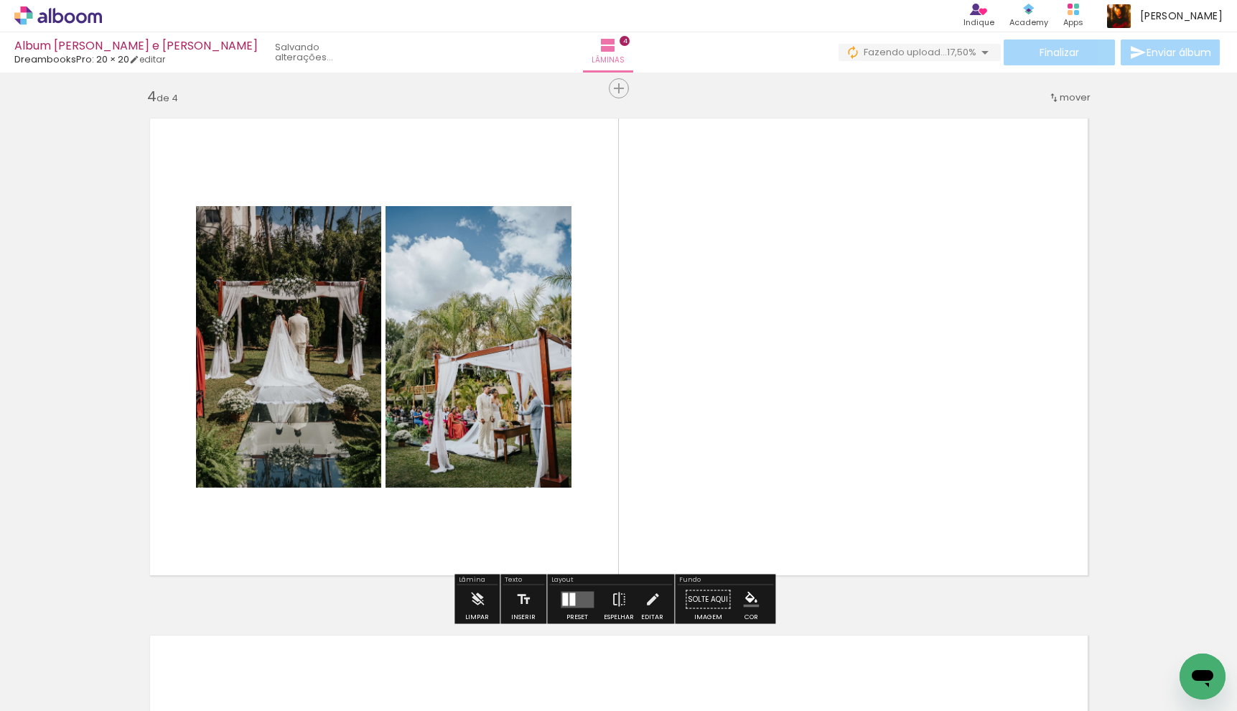
drag, startPoint x: 825, startPoint y: 666, endPoint x: 919, endPoint y: 426, distance: 258.2
click at [919, 426] on quentale-workspace at bounding box center [618, 355] width 1237 height 711
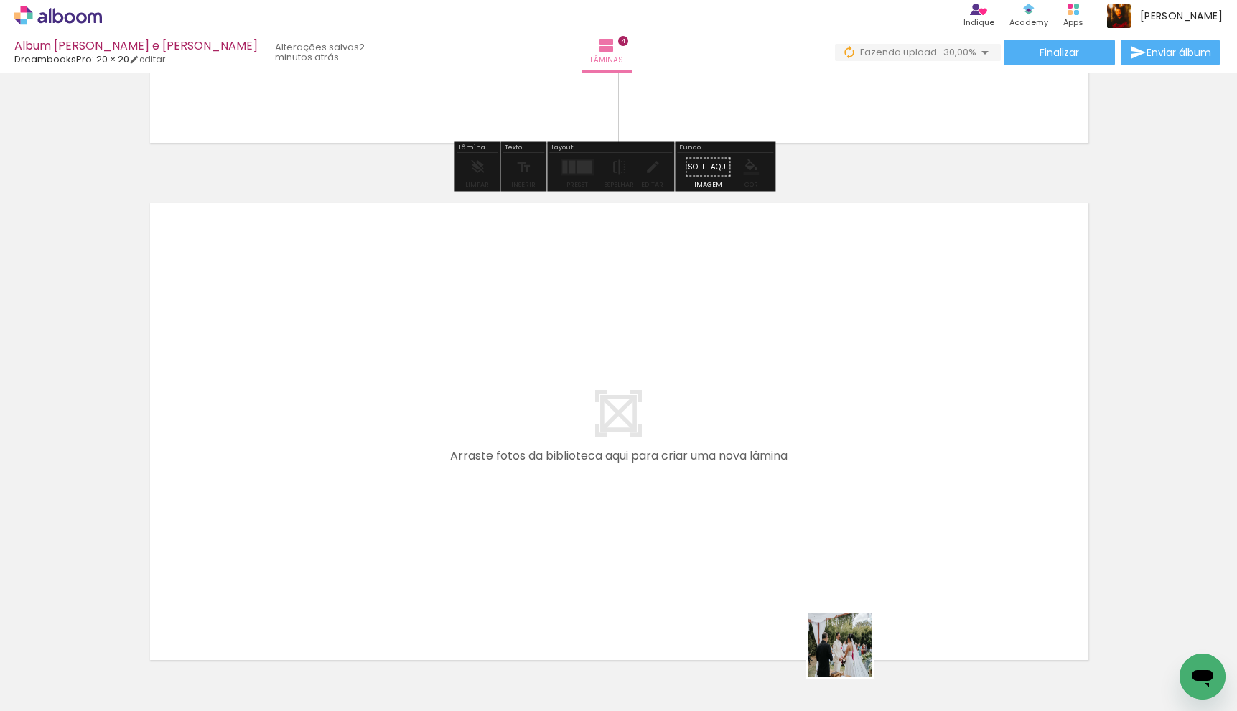
drag, startPoint x: 871, startPoint y: 668, endPoint x: 555, endPoint y: 464, distance: 376.3
click at [555, 464] on quentale-workspace at bounding box center [618, 355] width 1237 height 711
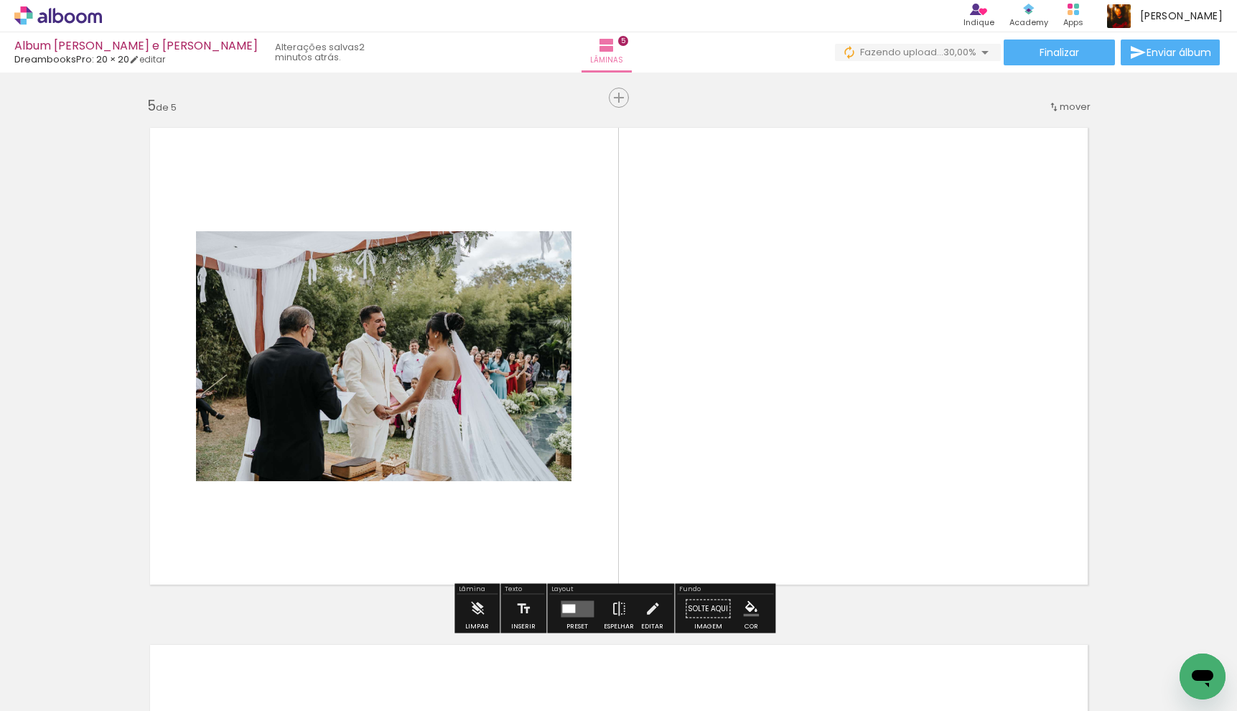
scroll to position [2075, 0]
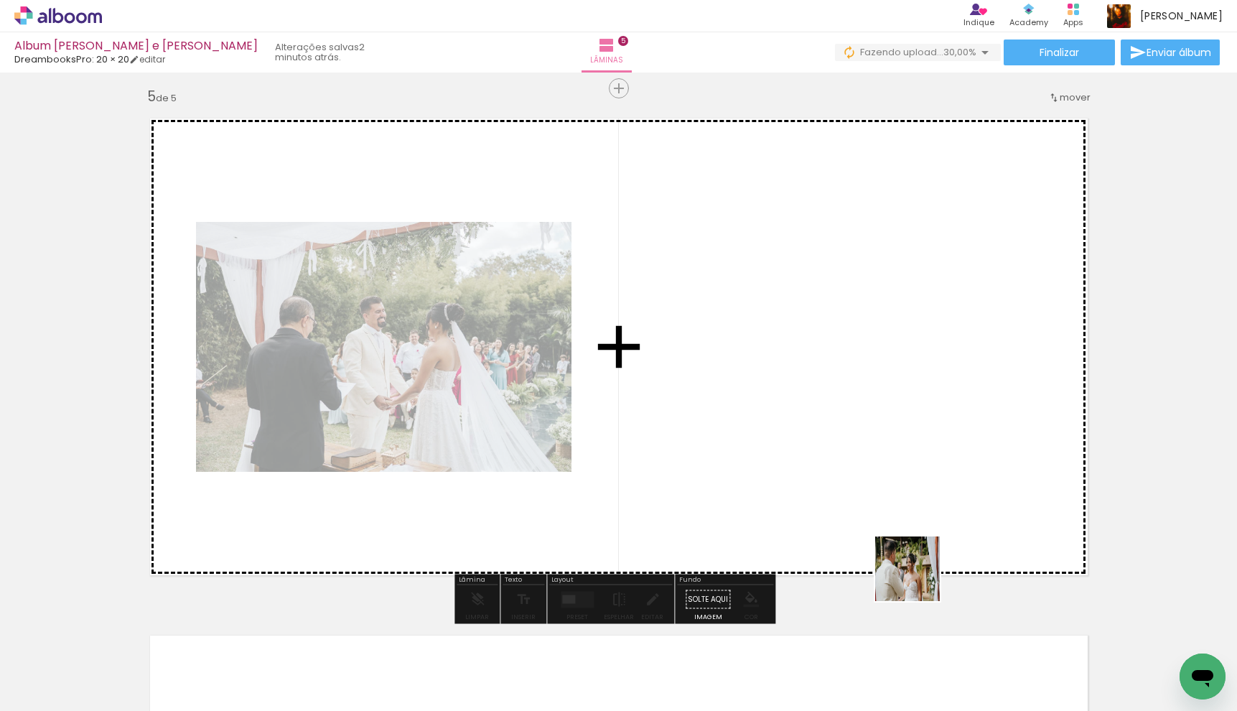
drag, startPoint x: 965, startPoint y: 653, endPoint x: 773, endPoint y: 362, distance: 348.2
click at [773, 362] on quentale-workspace at bounding box center [618, 355] width 1237 height 711
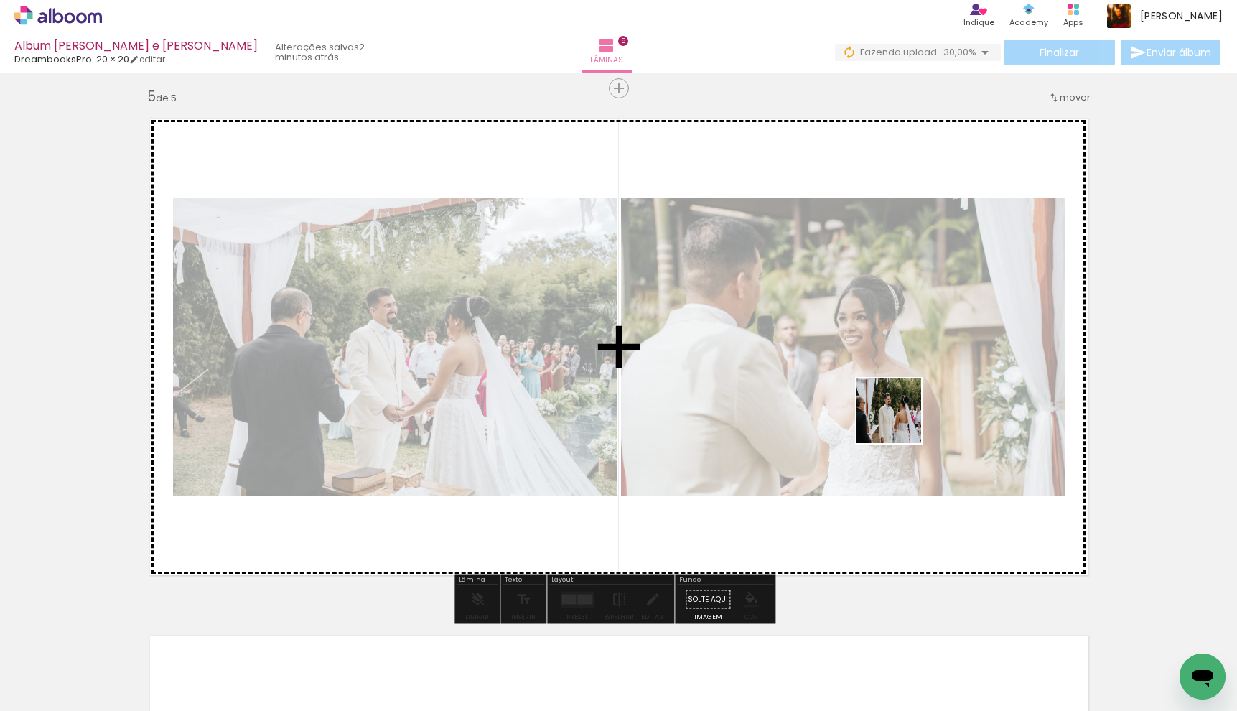
drag, startPoint x: 1034, startPoint y: 645, endPoint x: 1054, endPoint y: 573, distance: 74.0
click at [879, 392] on quentale-workspace at bounding box center [618, 355] width 1237 height 711
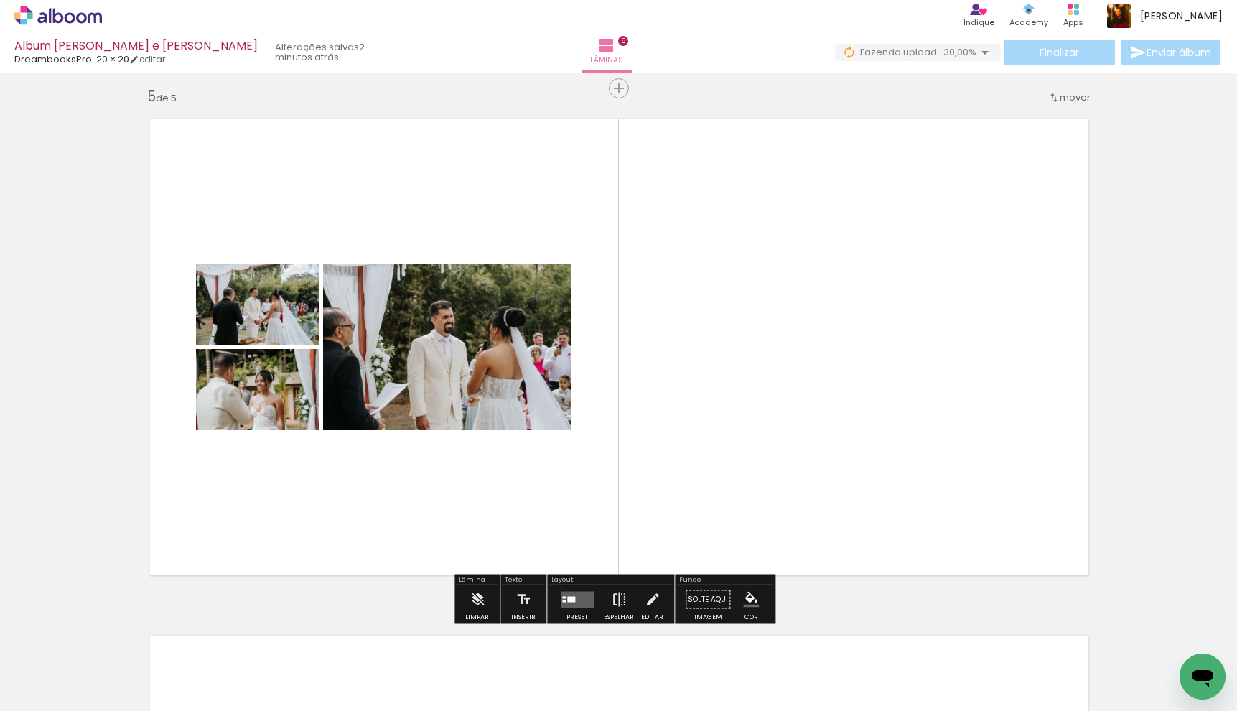
drag, startPoint x: 1120, startPoint y: 619, endPoint x: 960, endPoint y: 288, distance: 368.2
click at [960, 288] on quentale-workspace at bounding box center [618, 355] width 1237 height 711
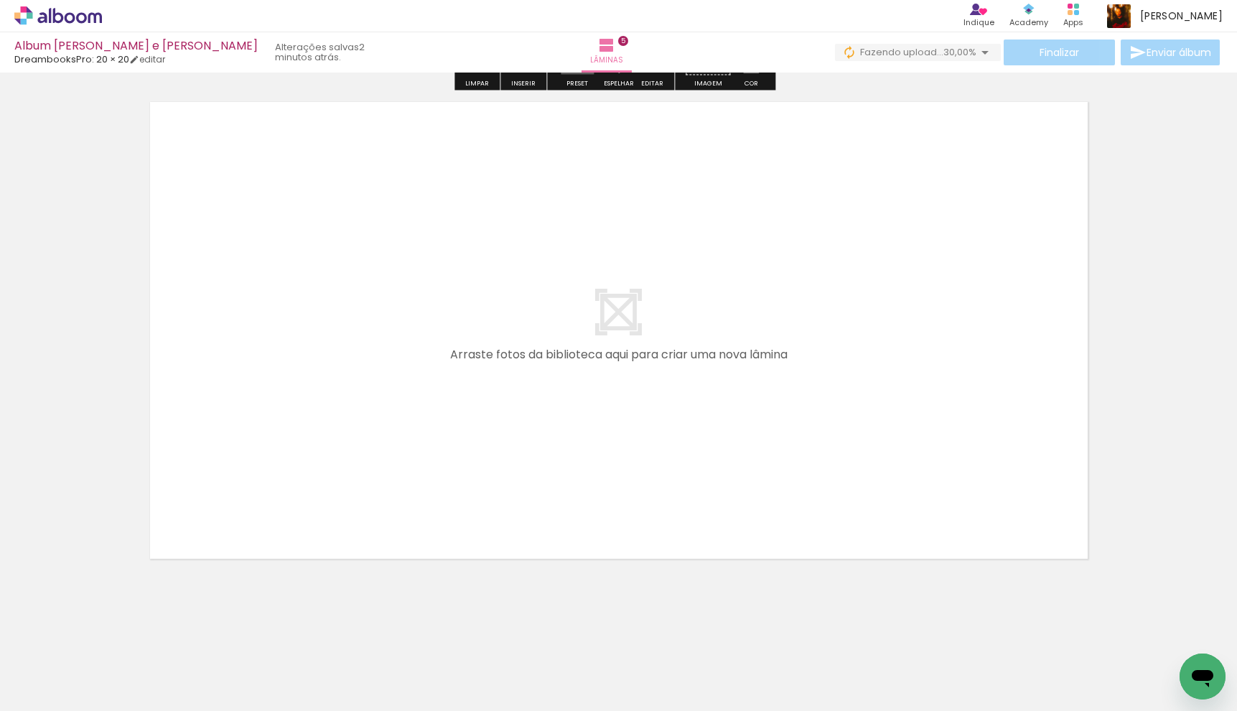
scroll to position [0, 678]
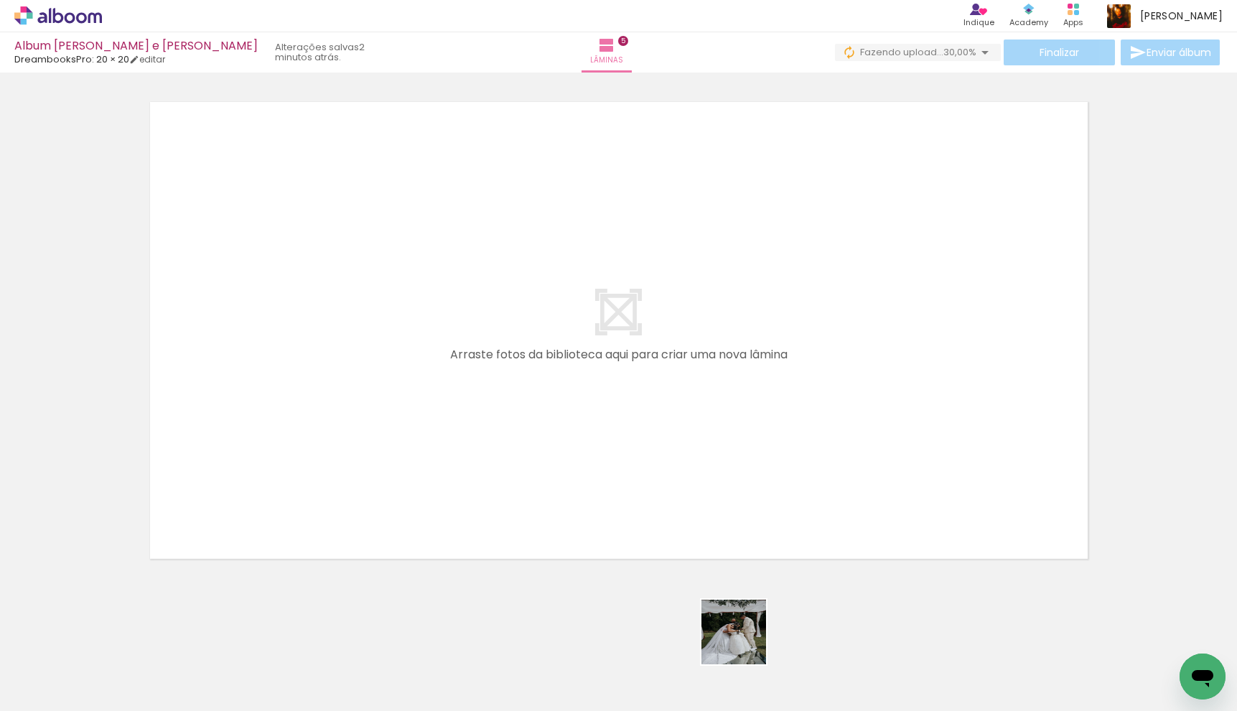
drag, startPoint x: 750, startPoint y: 657, endPoint x: 572, endPoint y: 415, distance: 300.3
click at [568, 412] on quentale-workspace at bounding box center [618, 355] width 1237 height 711
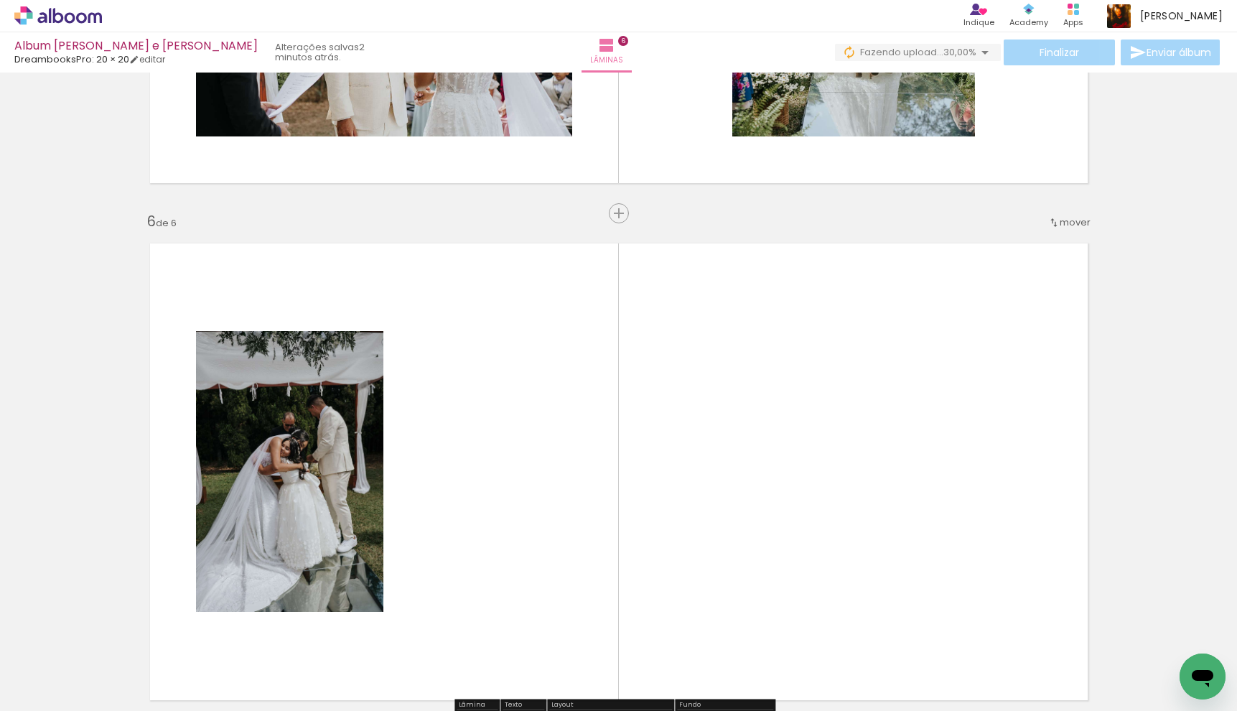
scroll to position [2463, 0]
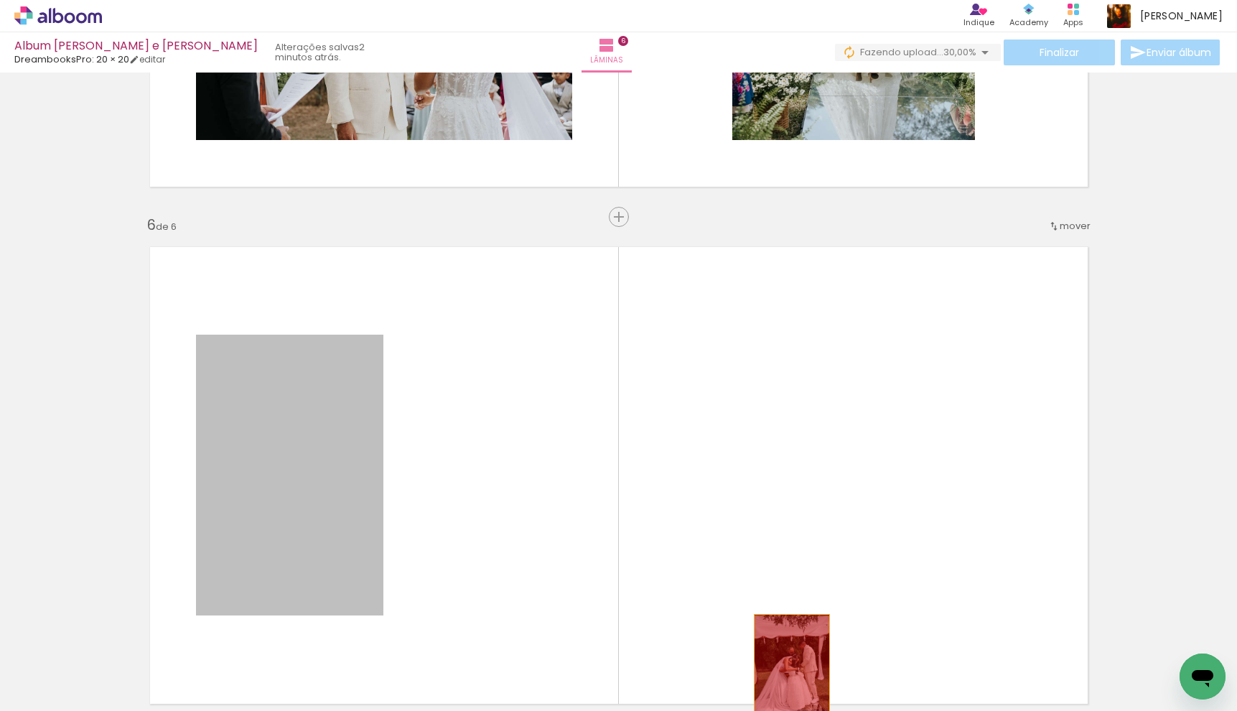
drag, startPoint x: 318, startPoint y: 452, endPoint x: 786, endPoint y: 670, distance: 516.3
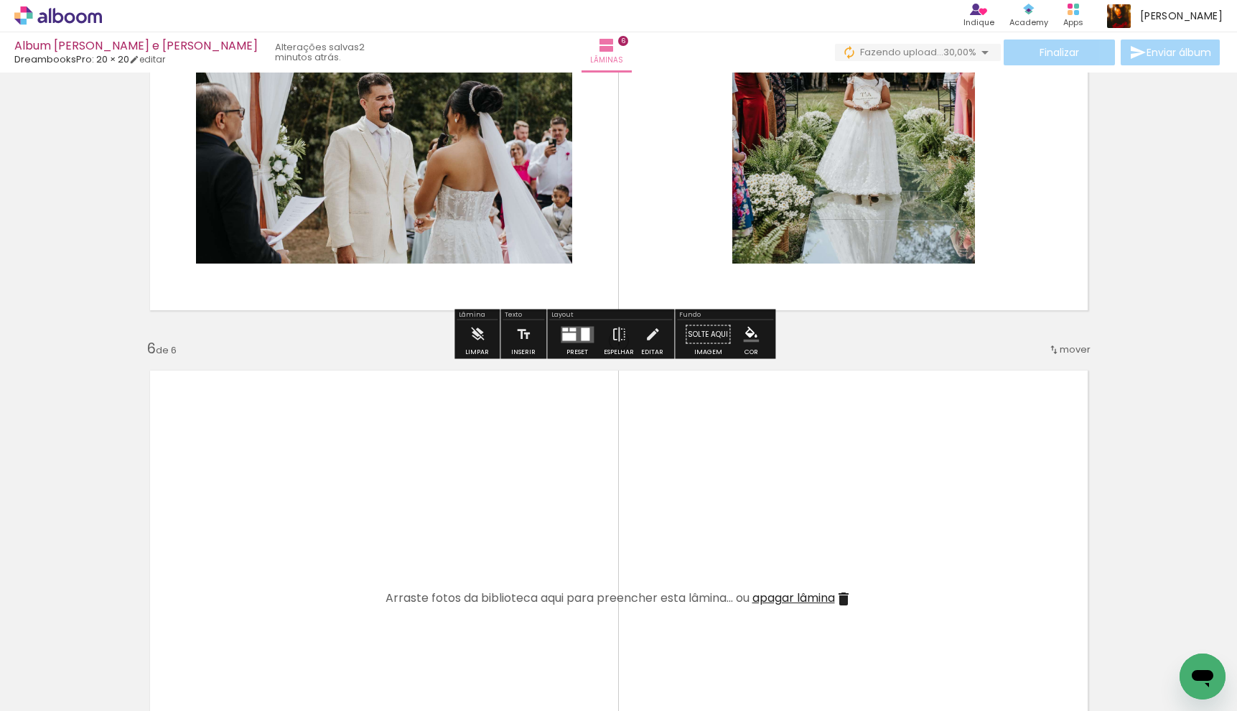
scroll to position [2333, 0]
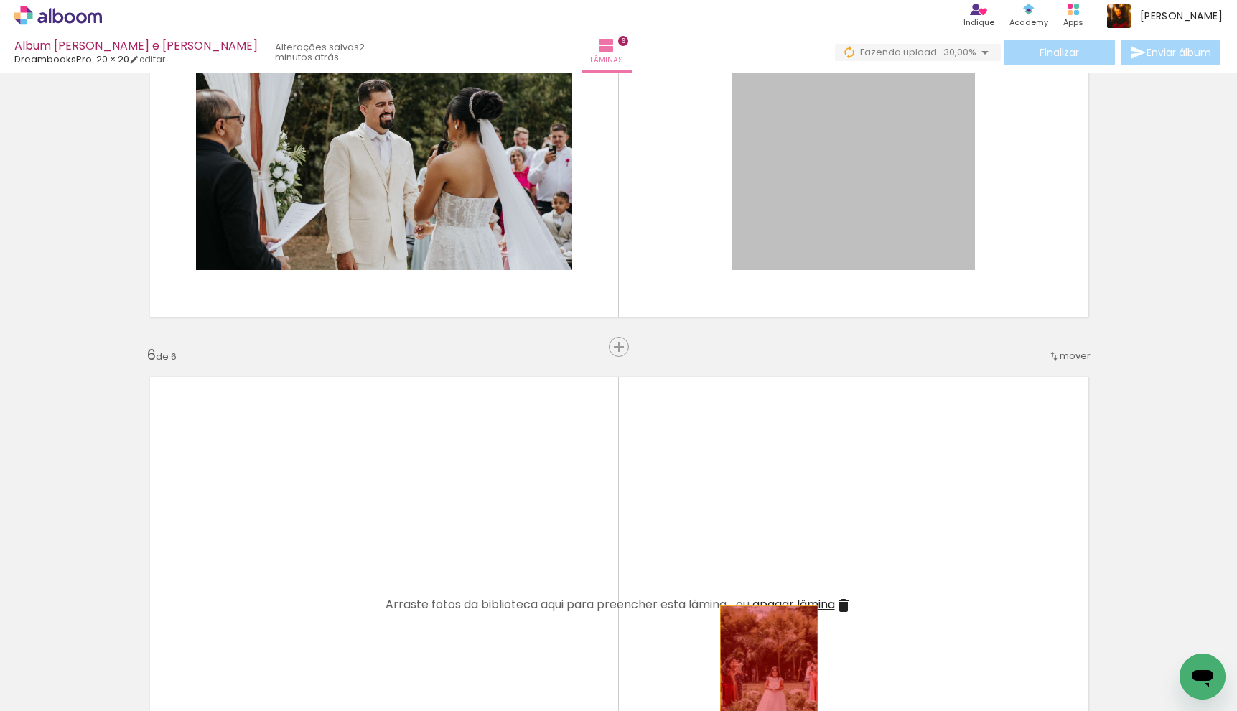
drag, startPoint x: 859, startPoint y: 217, endPoint x: 761, endPoint y: 679, distance: 471.7
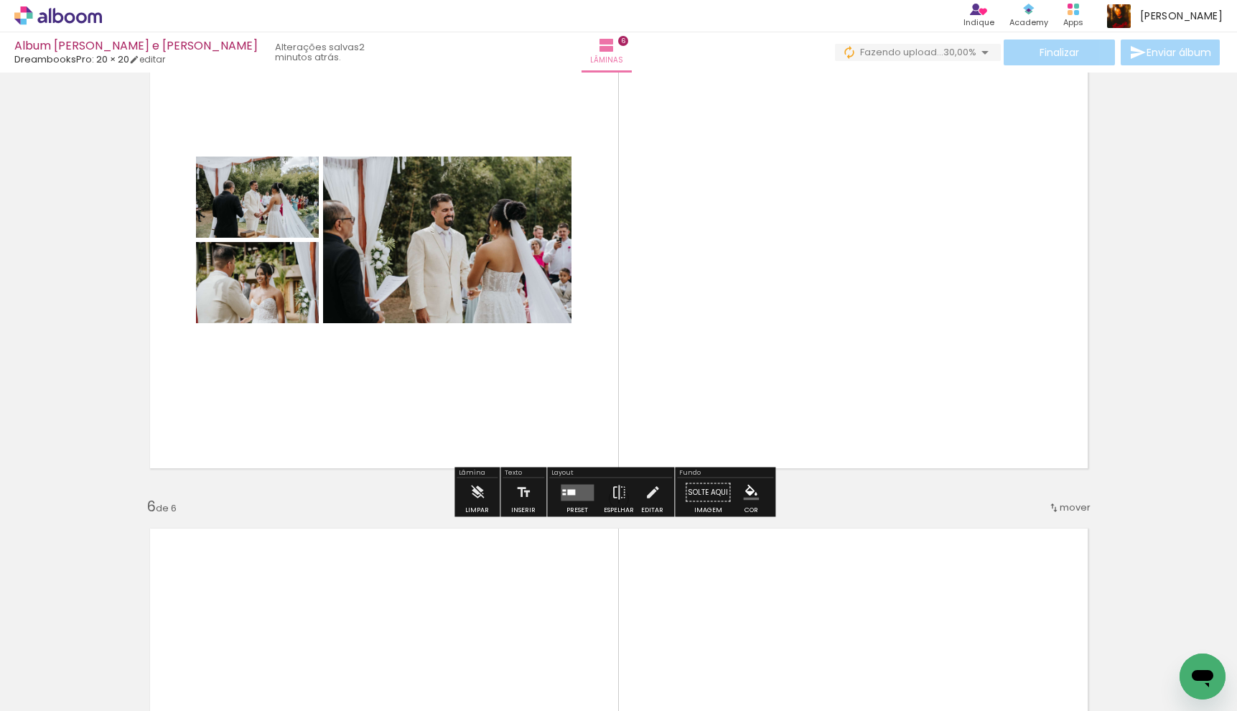
scroll to position [2167, 0]
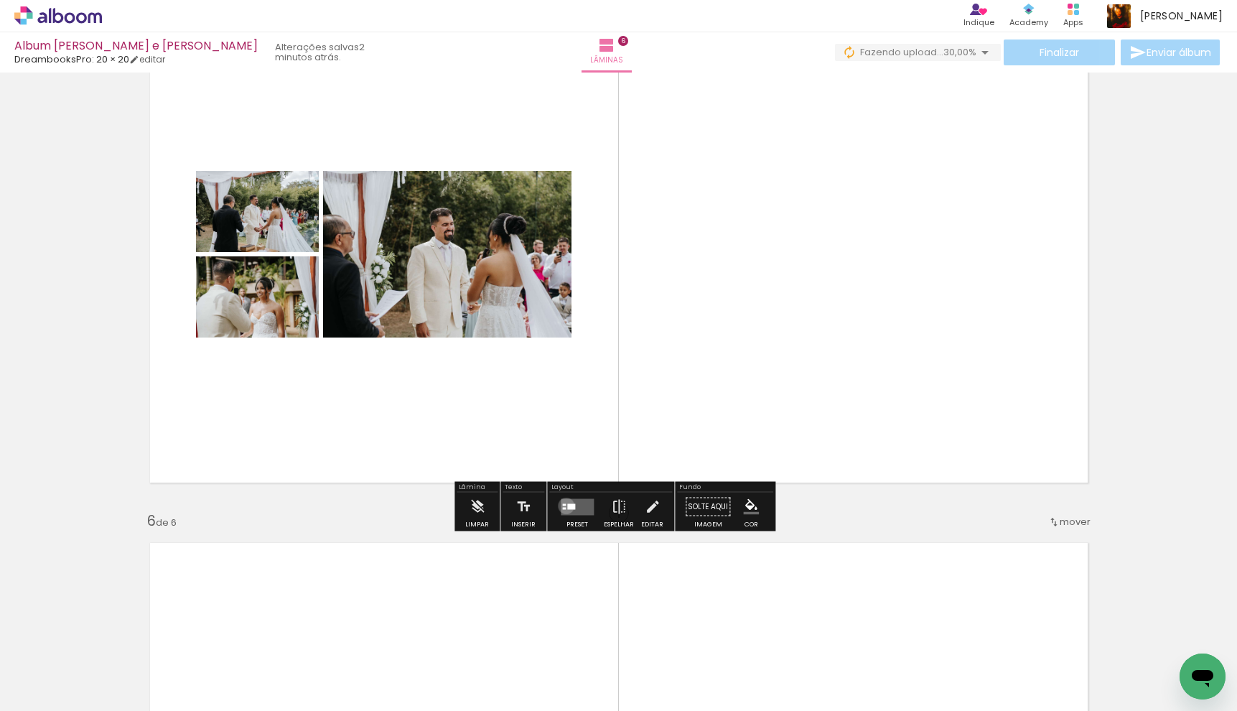
click at [567, 505] on div at bounding box center [571, 506] width 8 height 6
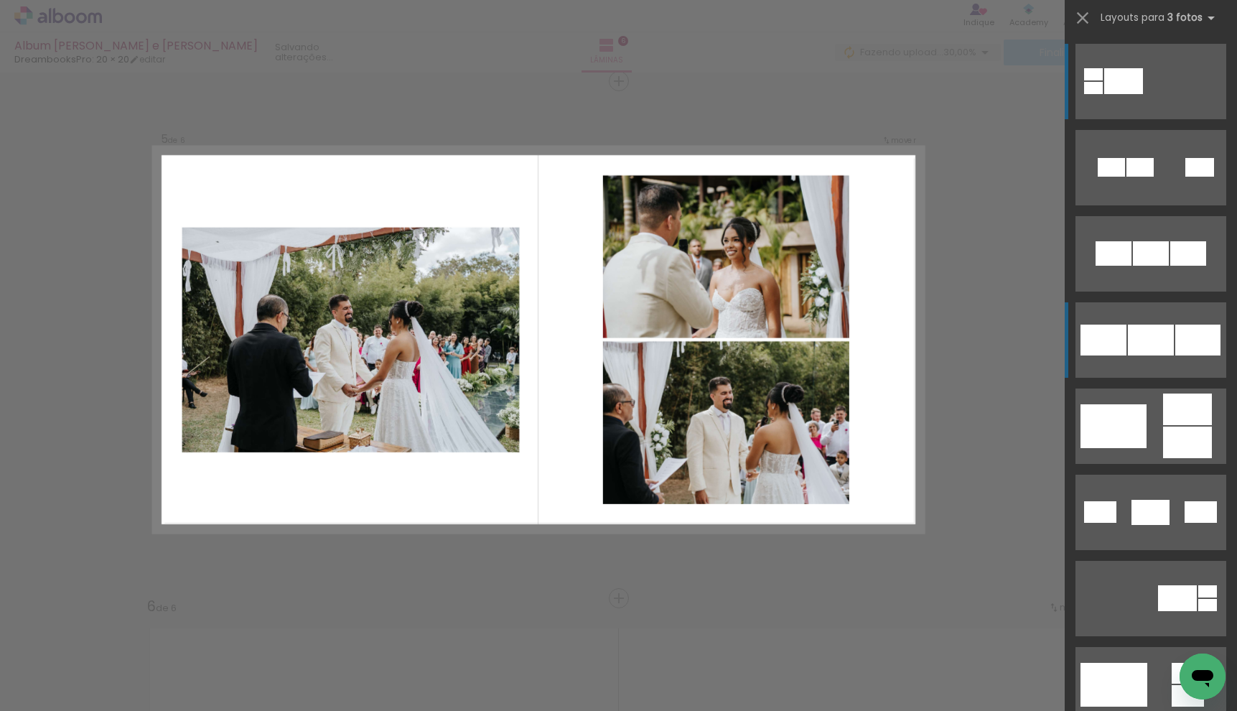
scroll to position [2075, 0]
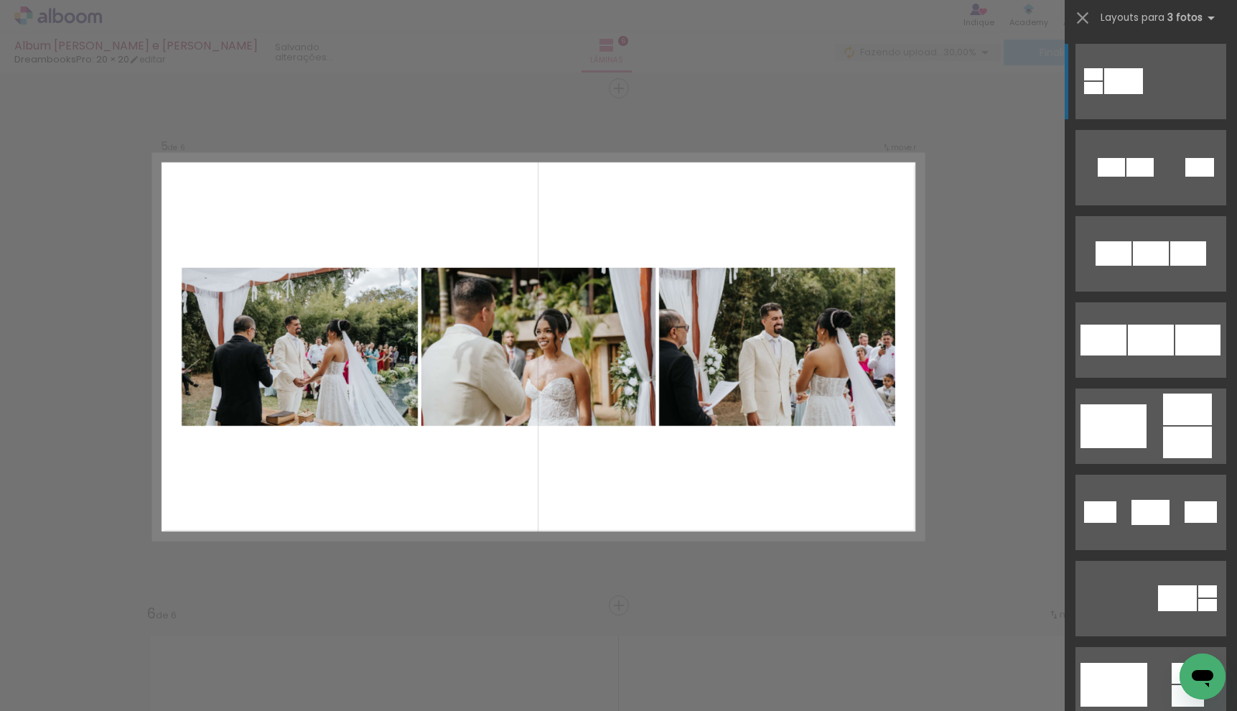
drag, startPoint x: 1142, startPoint y: 347, endPoint x: 942, endPoint y: 345, distance: 200.3
click at [1142, 347] on div at bounding box center [1151, 339] width 46 height 31
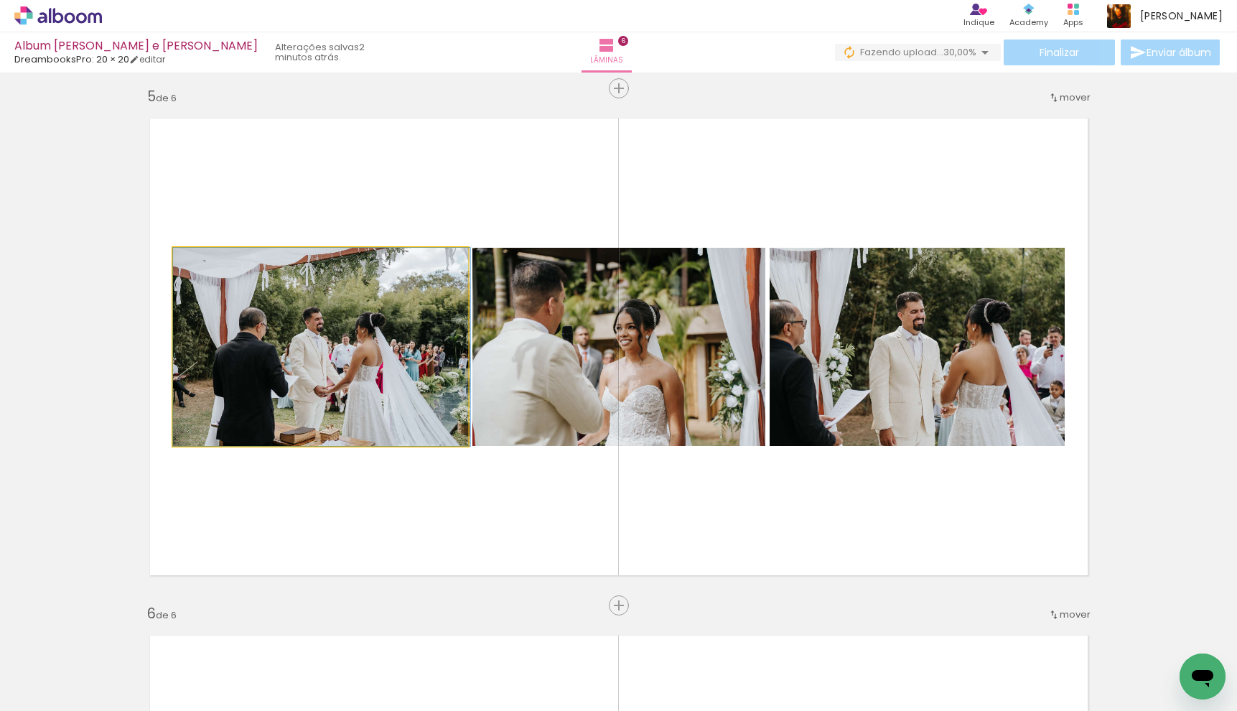
drag, startPoint x: 399, startPoint y: 354, endPoint x: 542, endPoint y: 364, distance: 143.2
click at [0, 0] on slot at bounding box center [0, 0] width 0 height 0
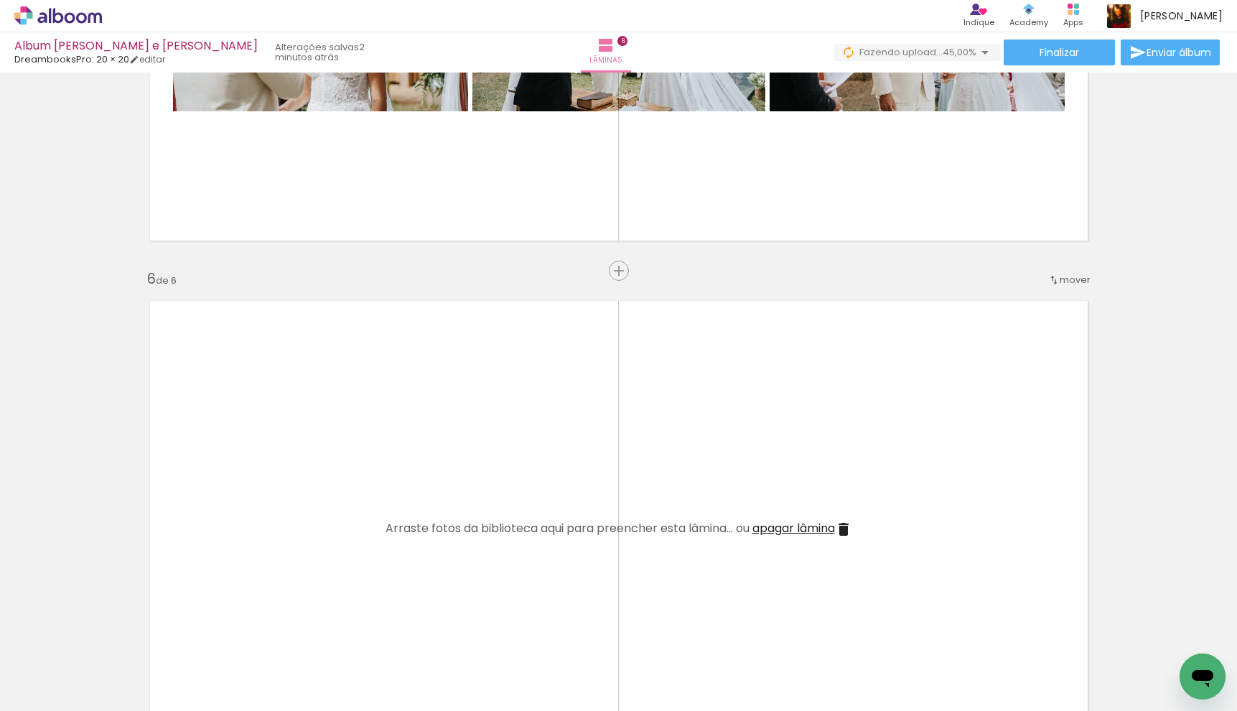
scroll to position [2497, 0]
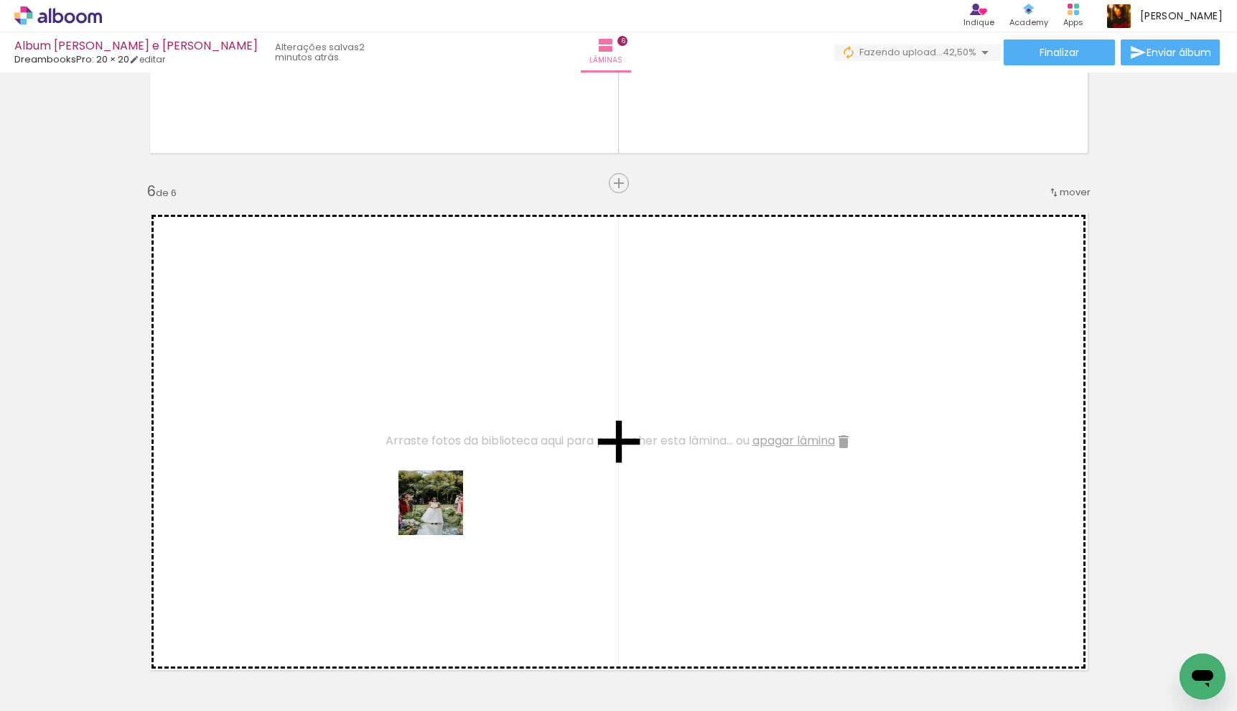
drag, startPoint x: 668, startPoint y: 653, endPoint x: 464, endPoint y: 525, distance: 241.5
click at [431, 510] on quentale-workspace at bounding box center [618, 355] width 1237 height 711
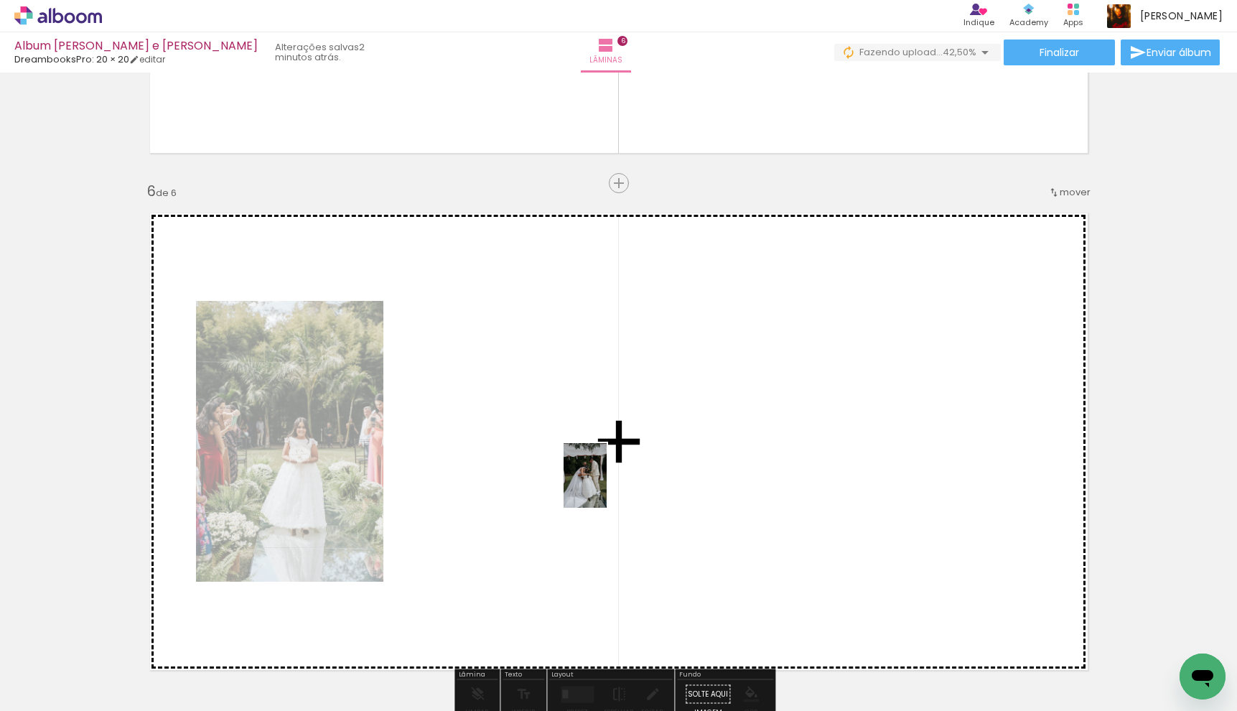
drag, startPoint x: 760, startPoint y: 664, endPoint x: 606, endPoint y: 486, distance: 235.1
click at [606, 486] on quentale-workspace at bounding box center [618, 355] width 1237 height 711
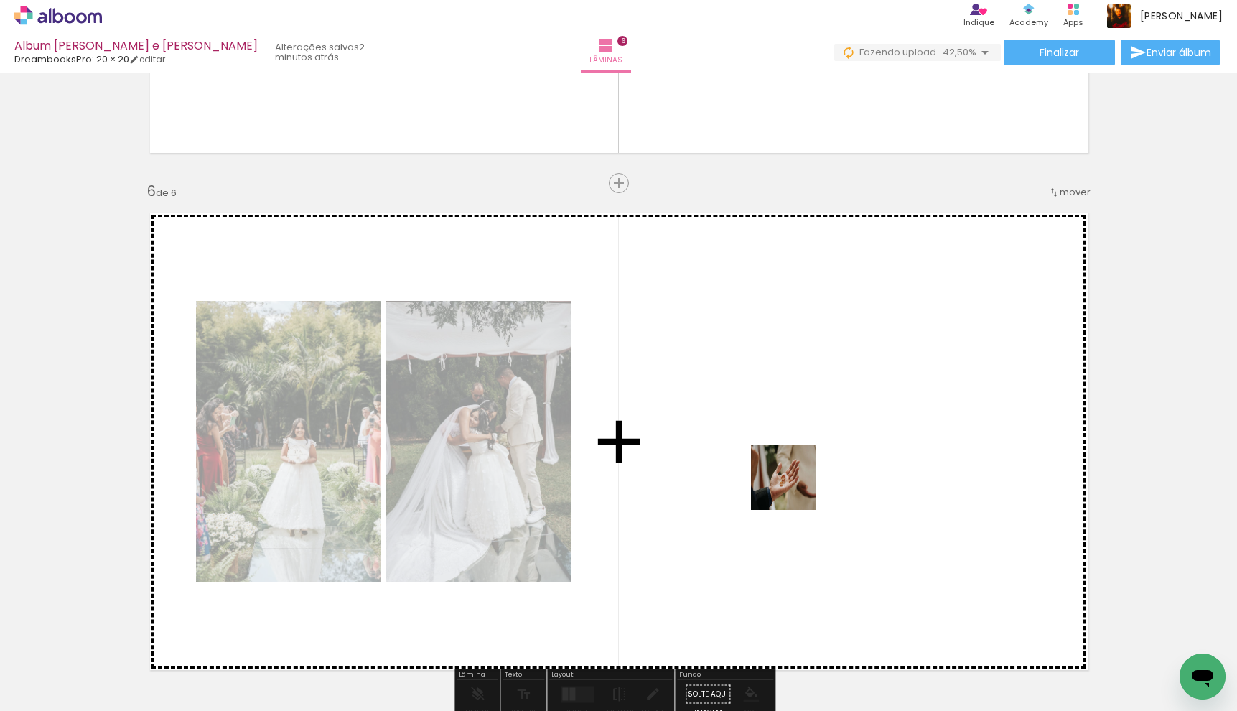
drag, startPoint x: 831, startPoint y: 652, endPoint x: 794, endPoint y: 488, distance: 168.5
click at [794, 488] on quentale-workspace at bounding box center [618, 355] width 1237 height 711
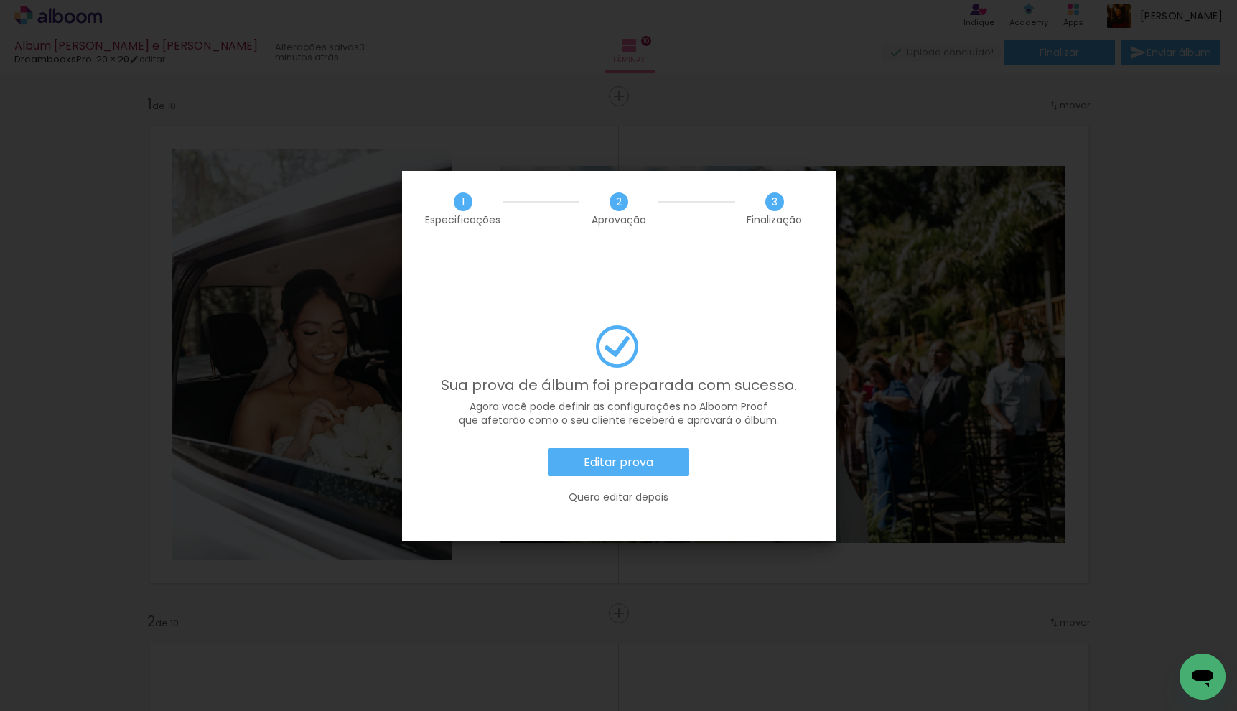
scroll to position [0, 2101]
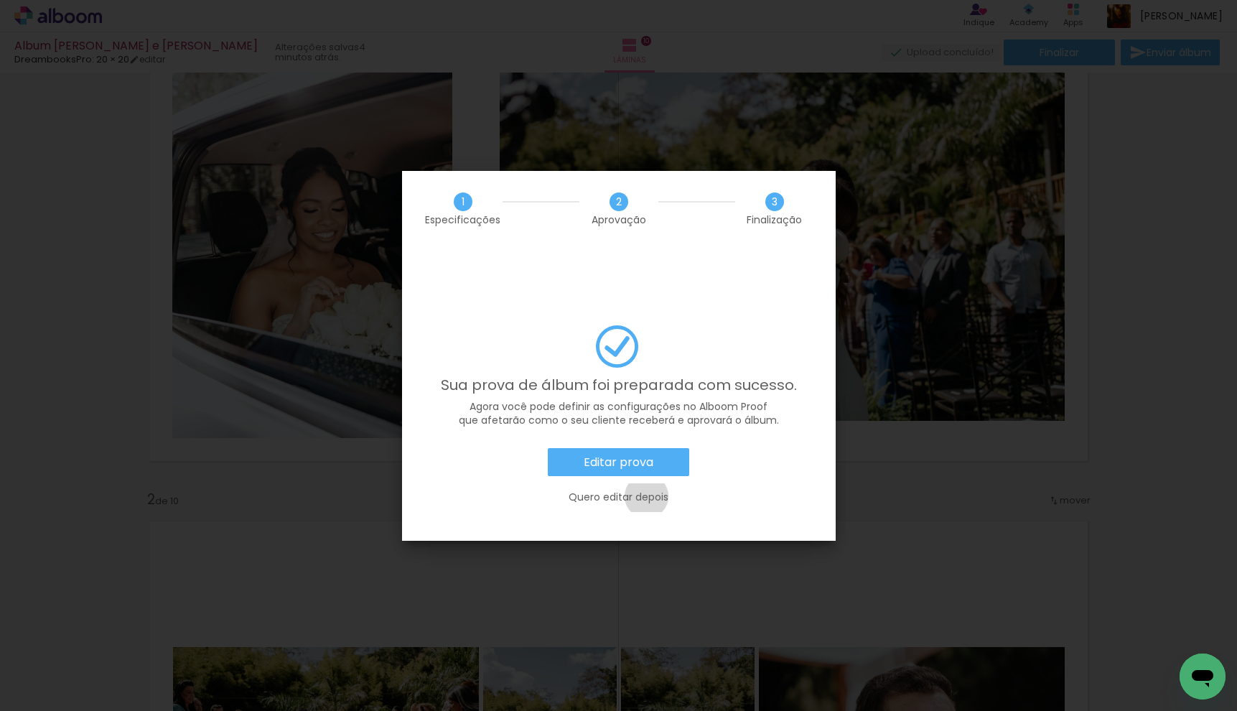
click at [0, 0] on slot "Quero editar depois" at bounding box center [0, 0] width 0 height 0
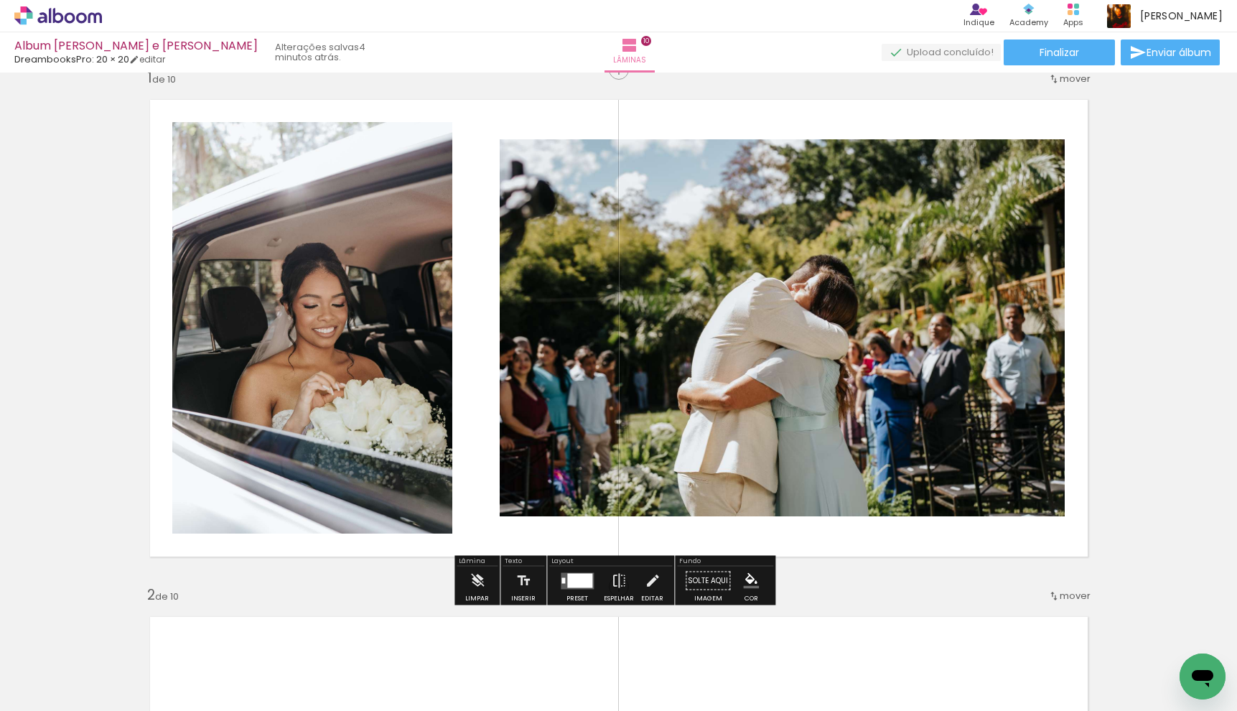
scroll to position [0, 0]
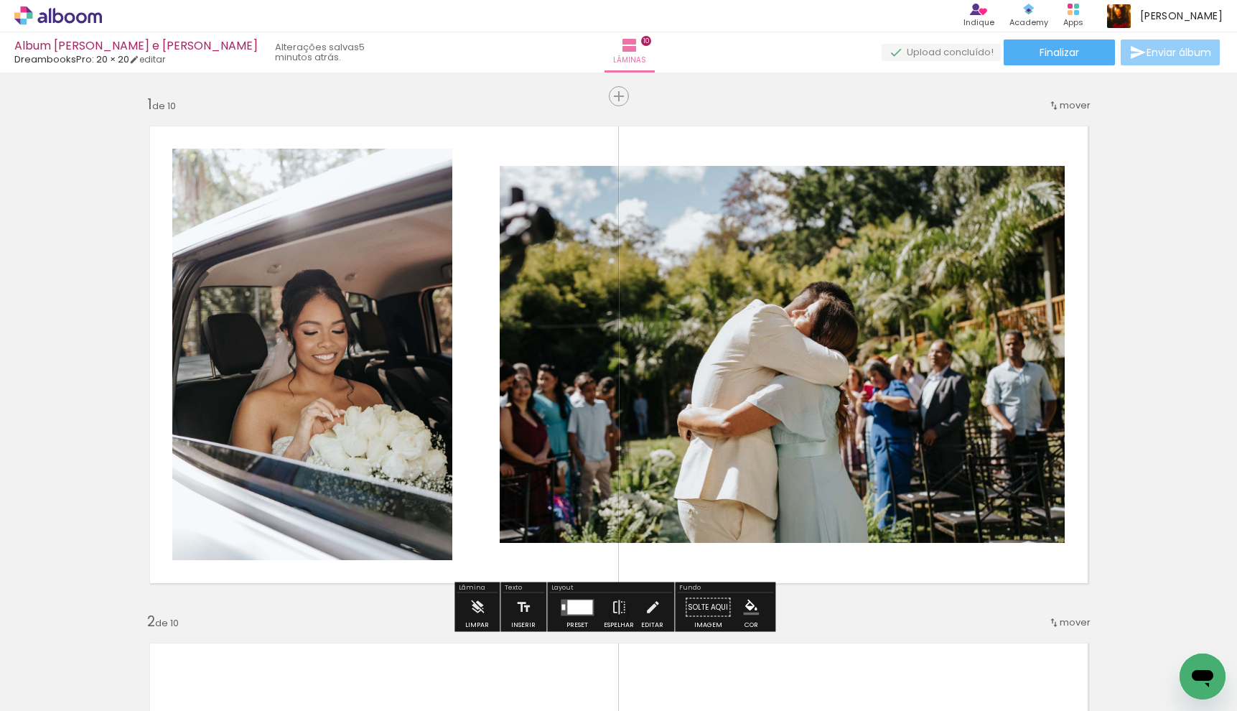
click at [1153, 57] on span "Enviar álbum" at bounding box center [1178, 52] width 65 height 10
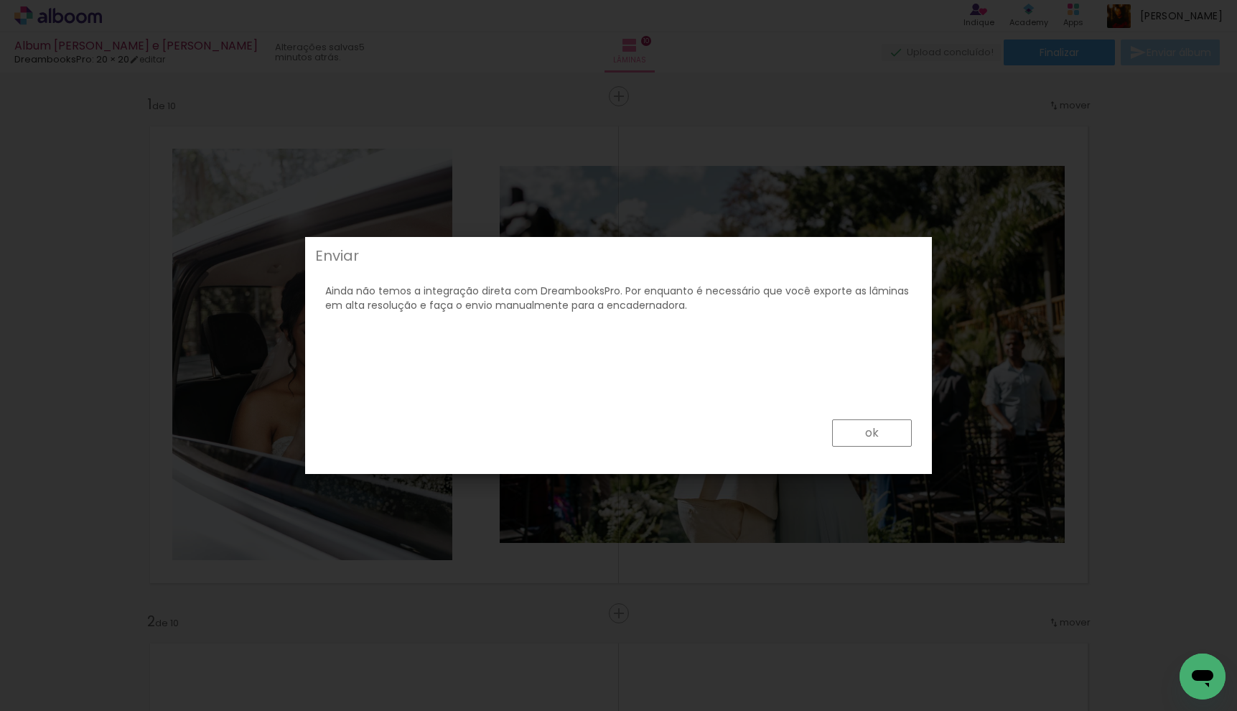
click at [851, 418] on div "ok" at bounding box center [618, 435] width 619 height 65
click at [858, 428] on paper-button "ok" at bounding box center [872, 432] width 80 height 27
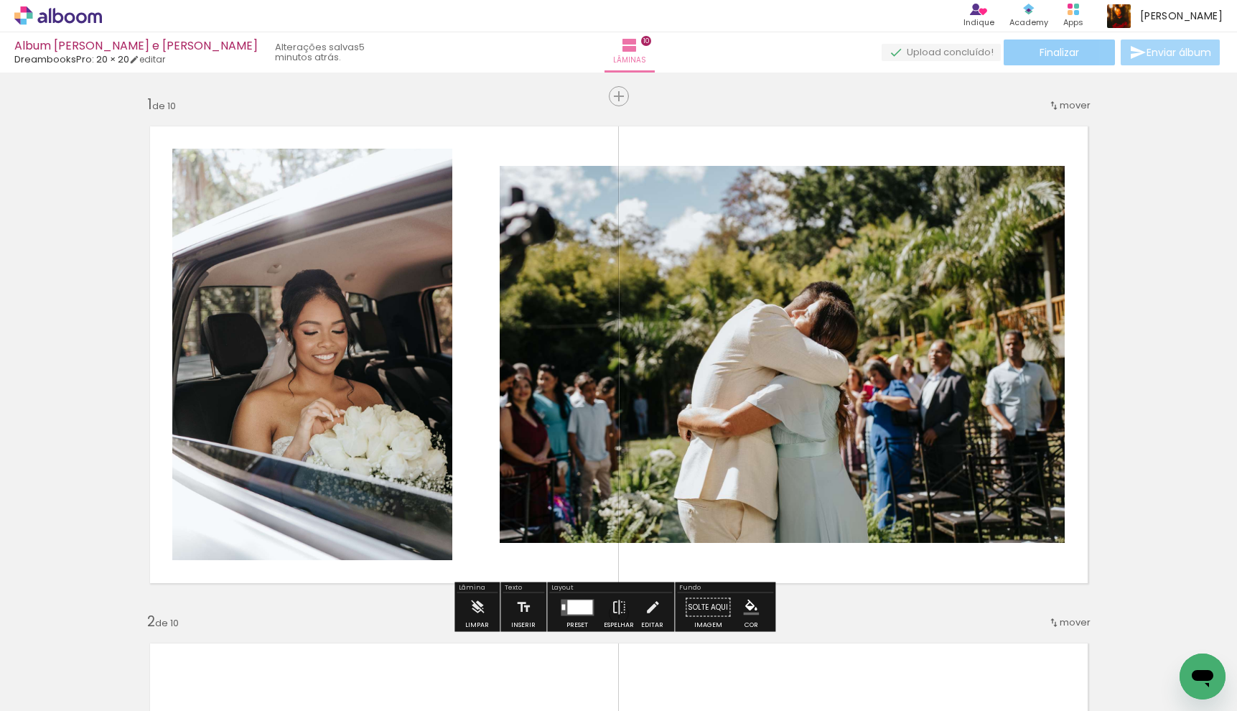
click at [1074, 56] on span "Finalizar" at bounding box center [1058, 52] width 39 height 10
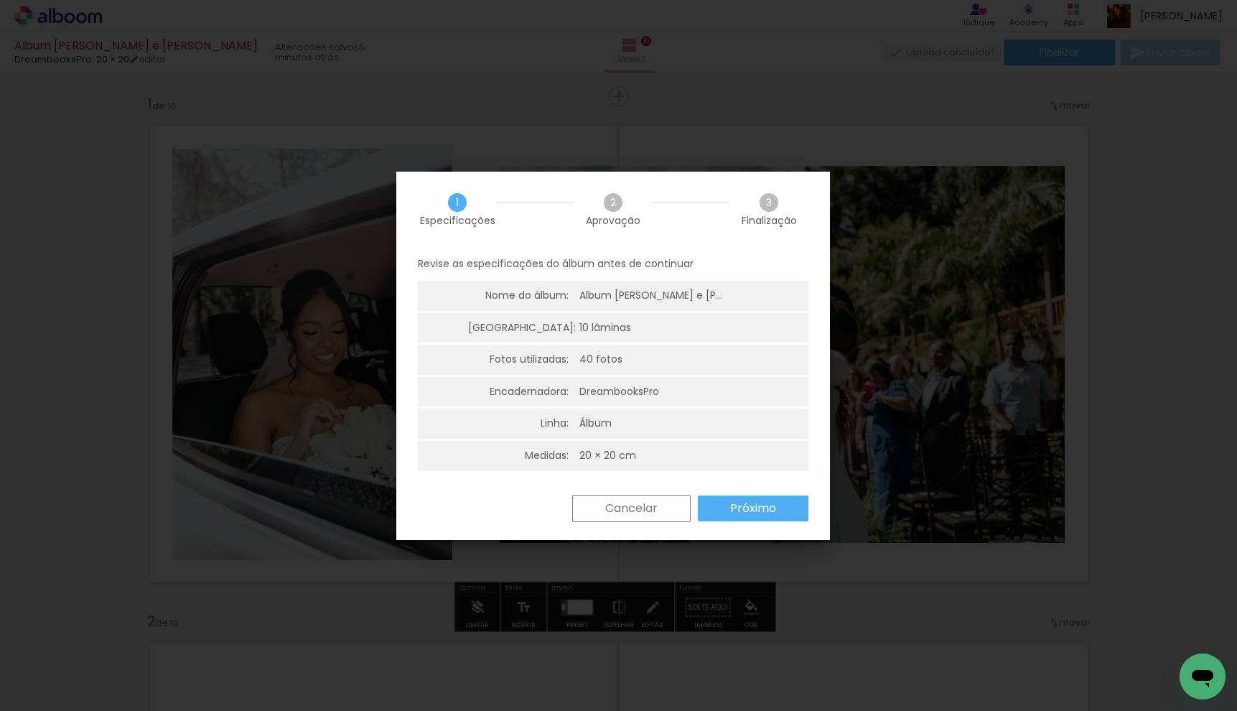
click at [0, 0] on slot "Próximo" at bounding box center [0, 0] width 0 height 0
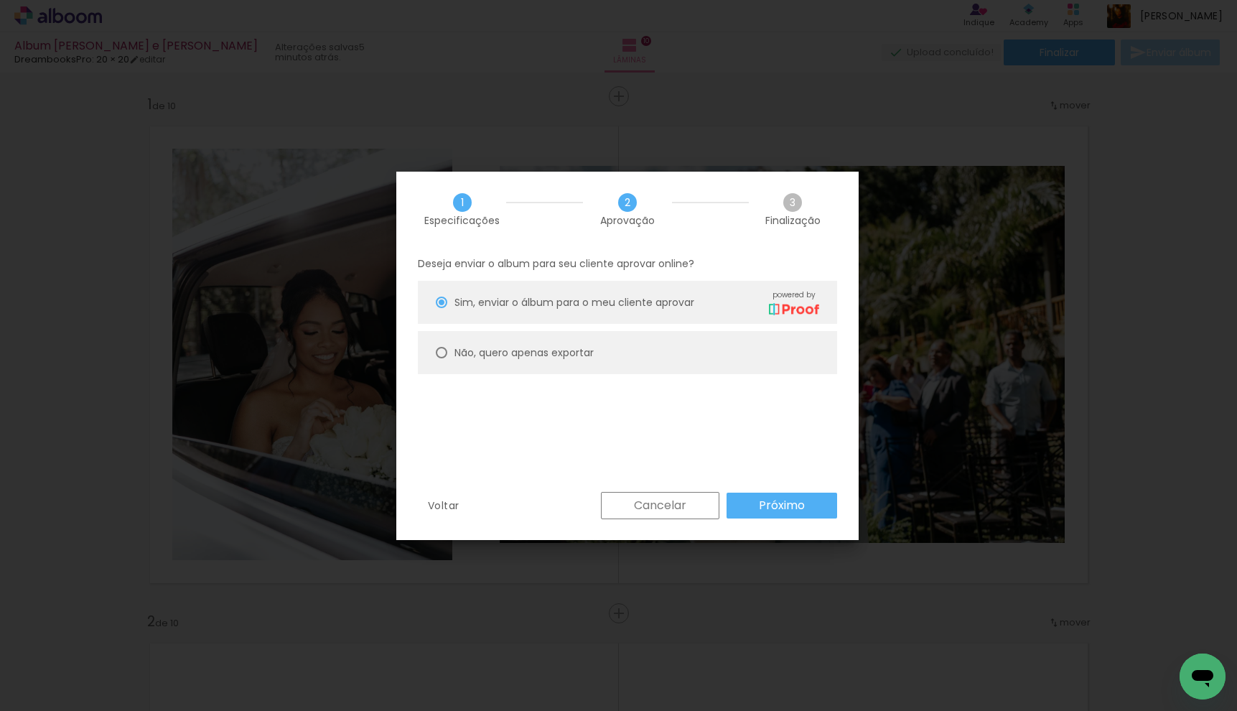
click at [0, 0] on slot "Próximo" at bounding box center [0, 0] width 0 height 0
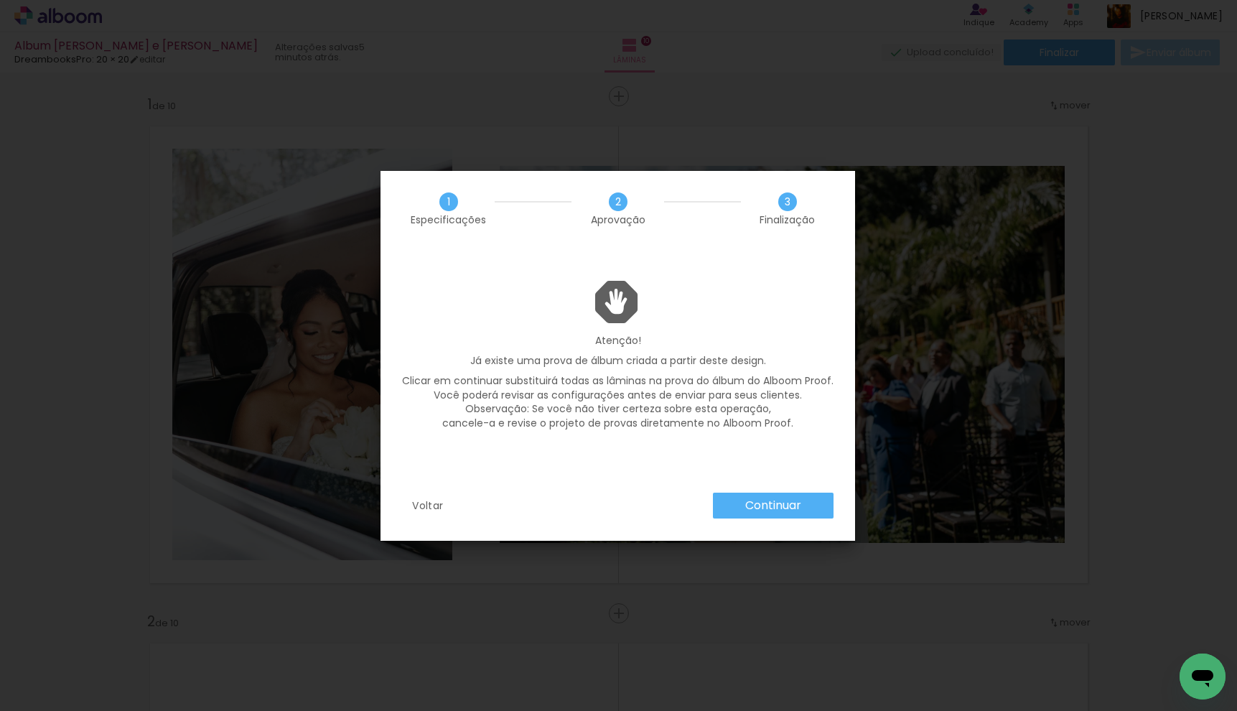
click at [1008, 385] on iron-overlay-backdrop at bounding box center [618, 355] width 1237 height 711
click at [0, 0] on slot "Voltar" at bounding box center [0, 0] width 0 height 0
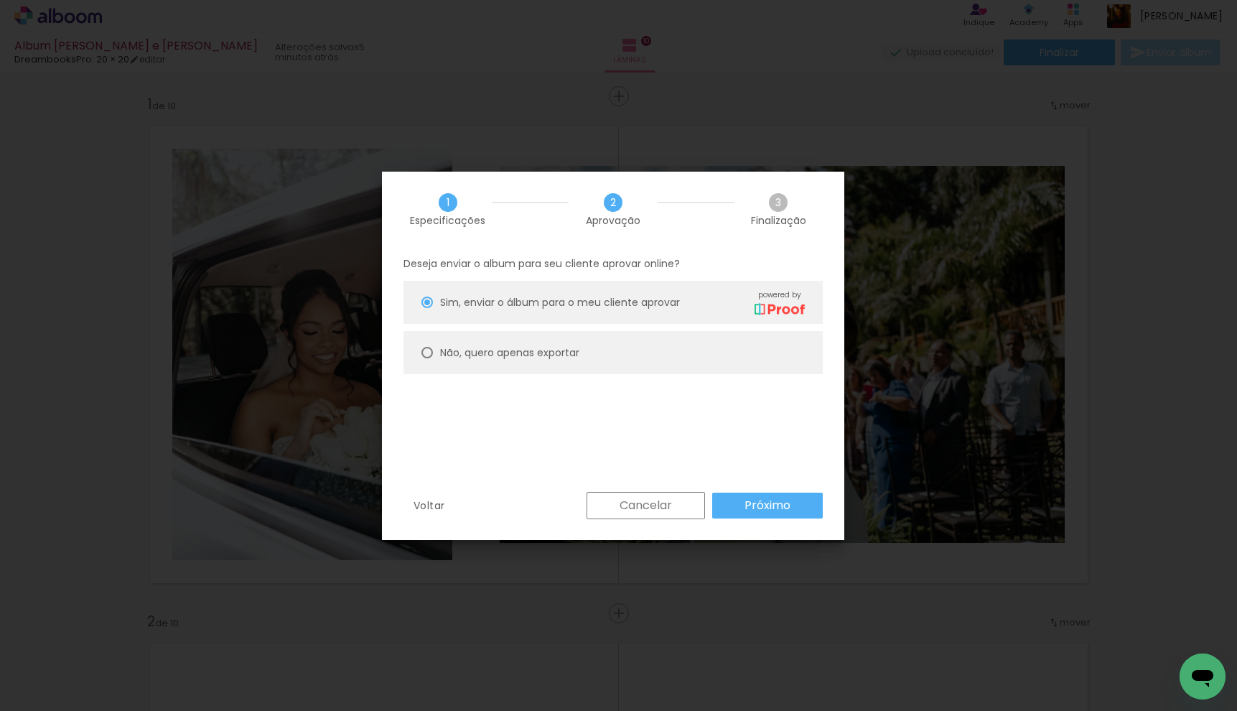
click at [0, 0] on slot "Cancelar" at bounding box center [0, 0] width 0 height 0
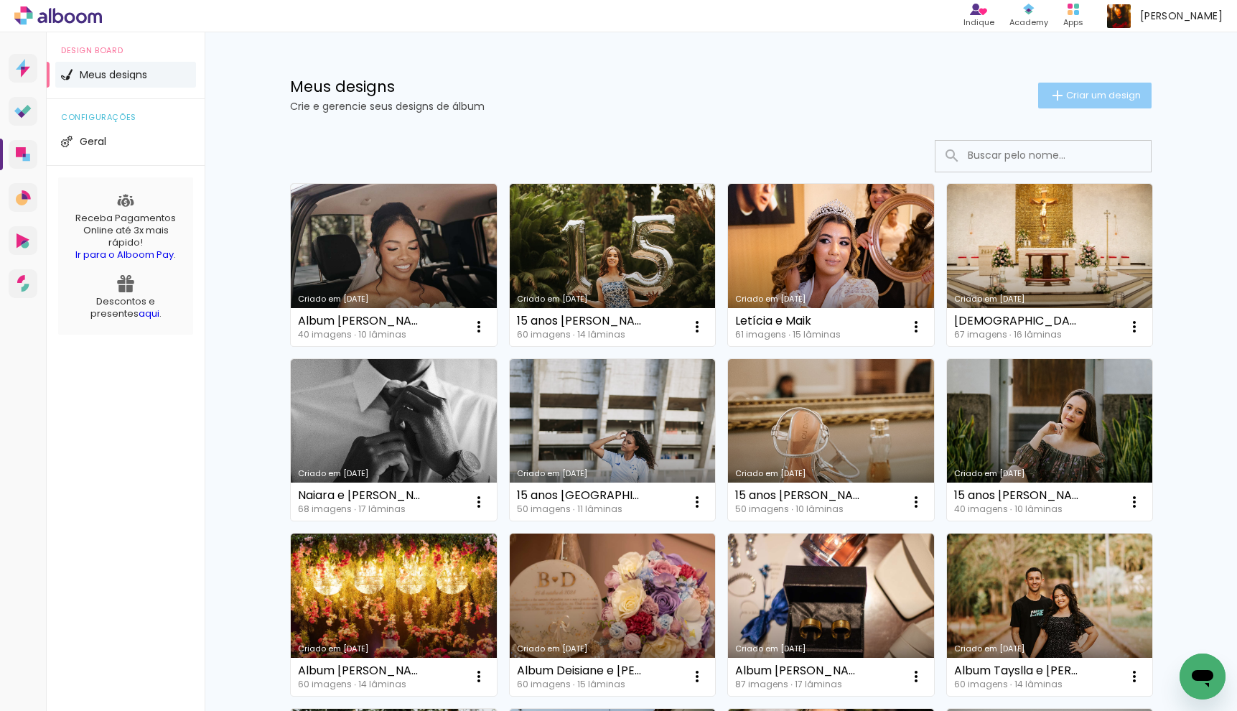
click at [1099, 100] on span "Criar um design" at bounding box center [1103, 94] width 75 height 9
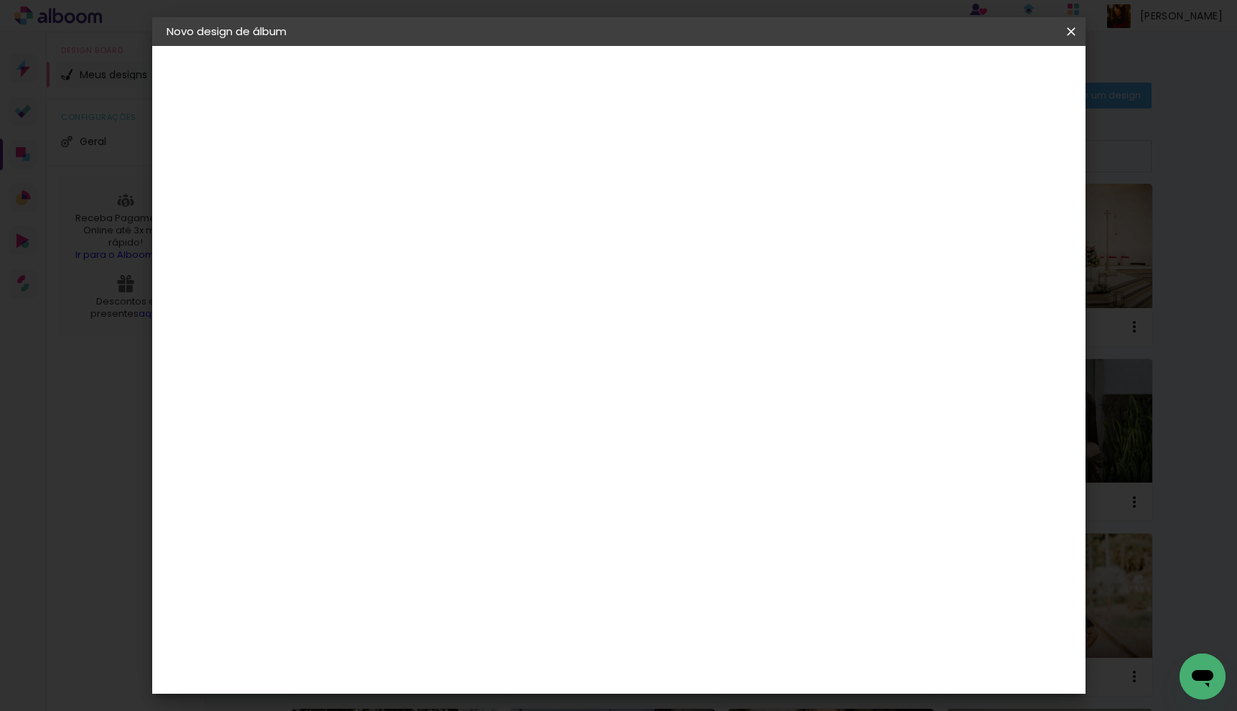
click at [401, 201] on input at bounding box center [401, 193] width 0 height 22
type input "Album 15 anos Mariana"
type paper-input "Album 15 anos Mariana"
click at [548, 67] on paper-button "Avançar" at bounding box center [513, 76] width 70 height 24
click at [416, 272] on input at bounding box center [437, 273] width 145 height 18
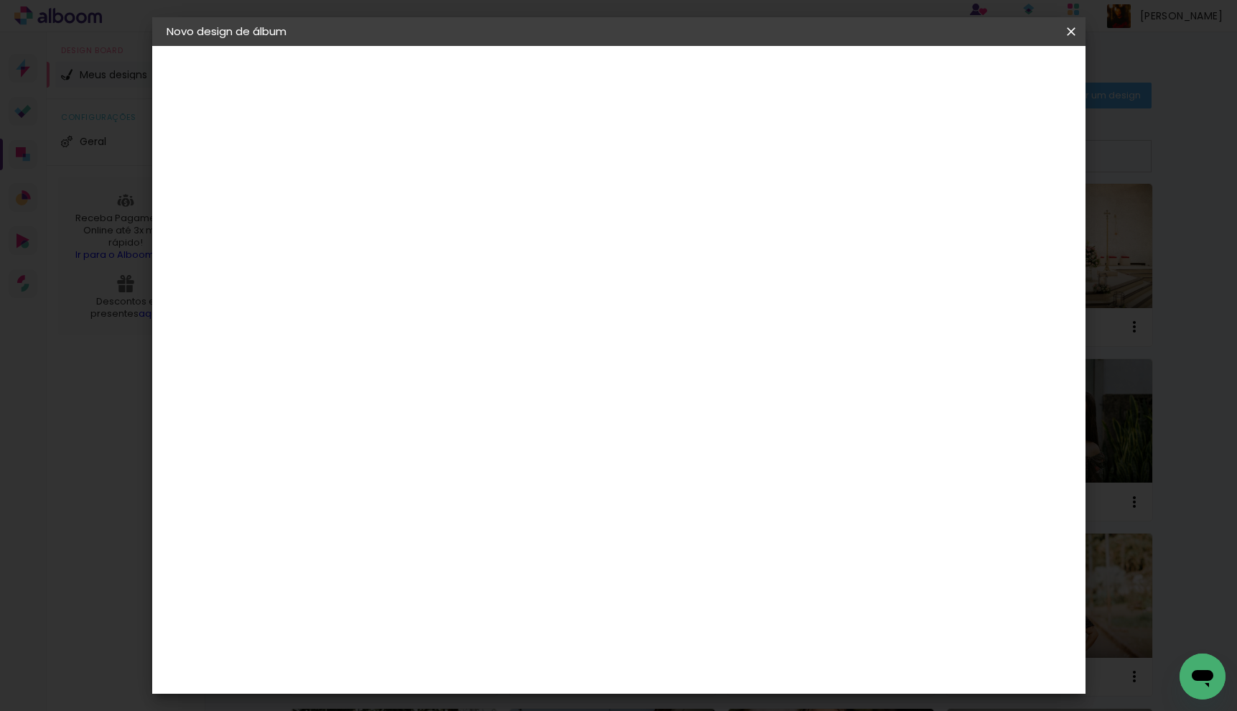
type input "drea"
type paper-input "drea"
click at [441, 321] on div "DreambooksPro" at bounding box center [437, 324] width 93 height 11
click at [0, 0] on slot "Avançar" at bounding box center [0, 0] width 0 height 0
click at [474, 261] on div at bounding box center [437, 261] width 73 height 1
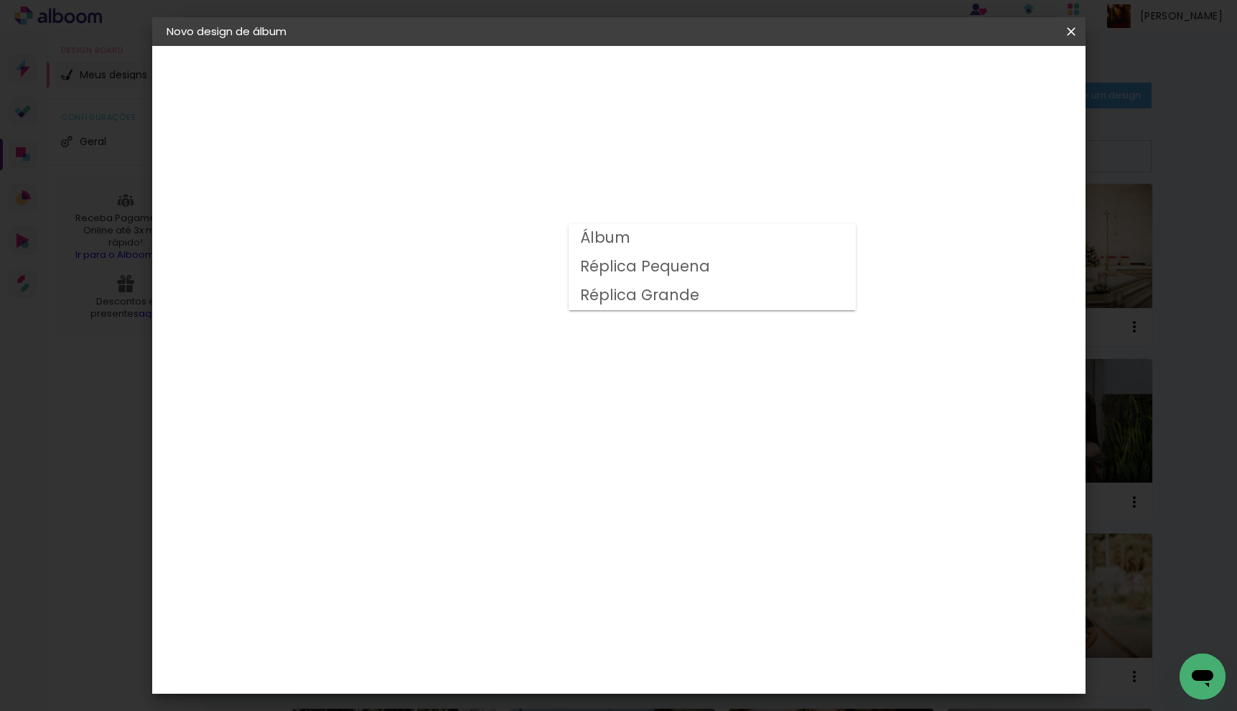
click at [649, 247] on paper-item "Álbum" at bounding box center [711, 238] width 287 height 29
type input "Álbum"
click at [498, 391] on span "31 × 23" at bounding box center [464, 405] width 67 height 29
click at [0, 0] on slot "Avançar" at bounding box center [0, 0] width 0 height 0
click at [981, 76] on span "Iniciar design" at bounding box center [948, 76] width 65 height 10
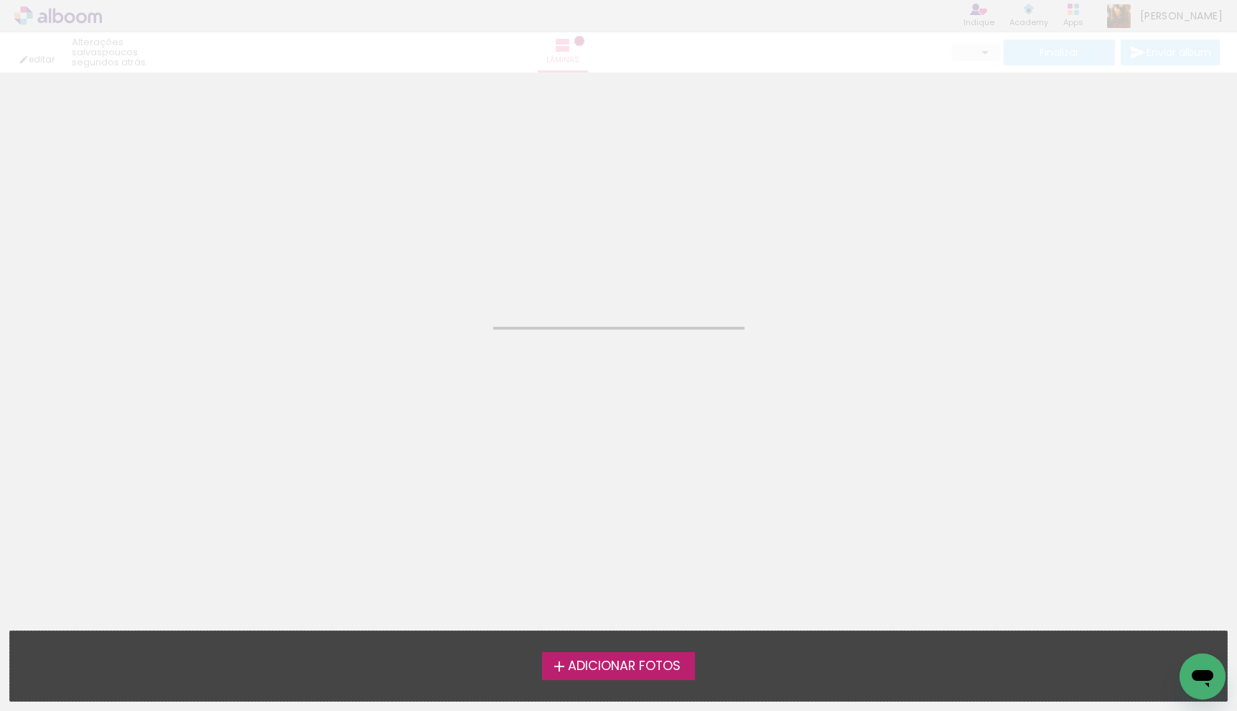
click at [616, 665] on span "Adicionar Fotos" at bounding box center [624, 666] width 113 height 13
click at [0, 0] on input "file" at bounding box center [0, 0] width 0 height 0
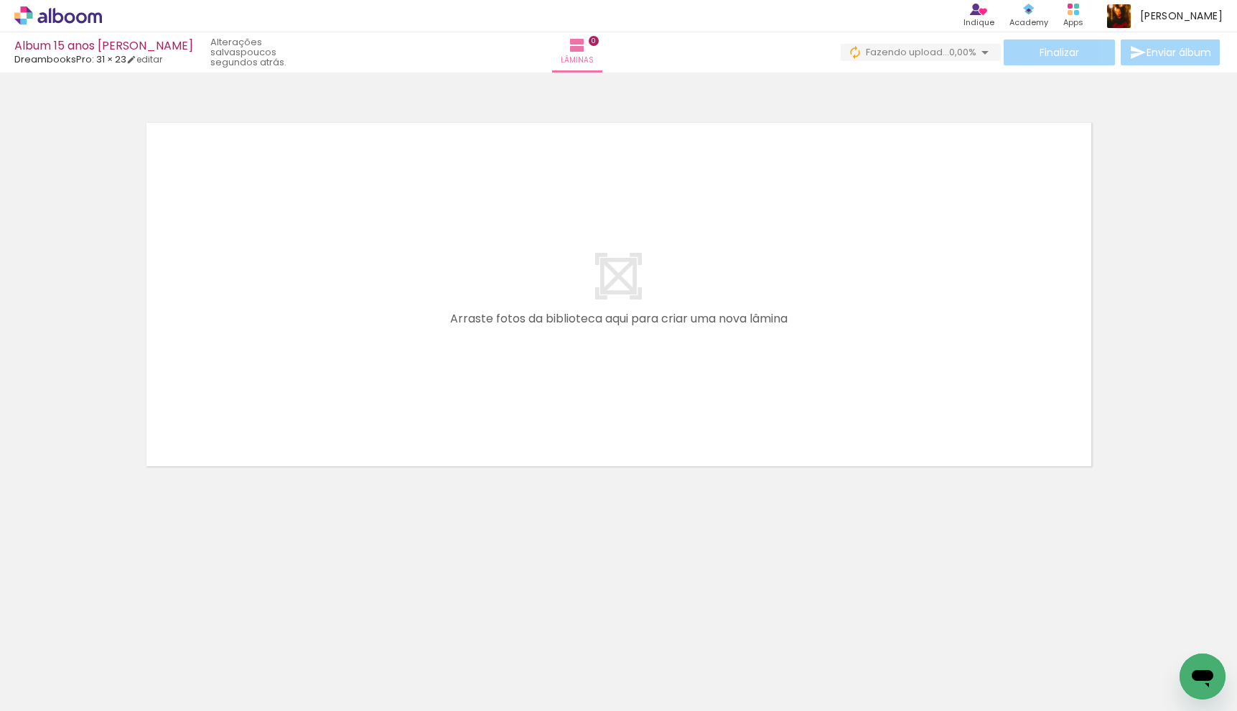
click at [949, 50] on span "0,00%" at bounding box center [962, 52] width 27 height 14
click at [540, 244] on quentale-layouter at bounding box center [619, 294] width 962 height 360
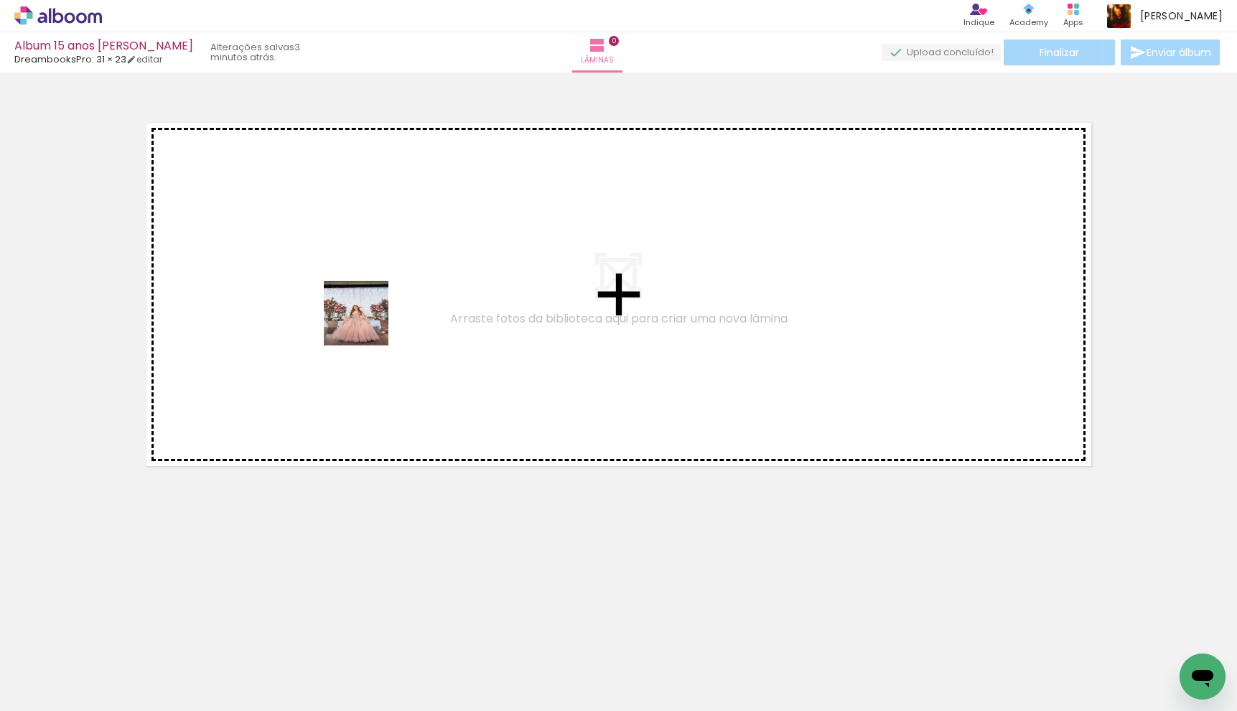
drag, startPoint x: 160, startPoint y: 662, endPoint x: 359, endPoint y: 314, distance: 400.9
click at [368, 294] on quentale-workspace at bounding box center [618, 355] width 1237 height 711
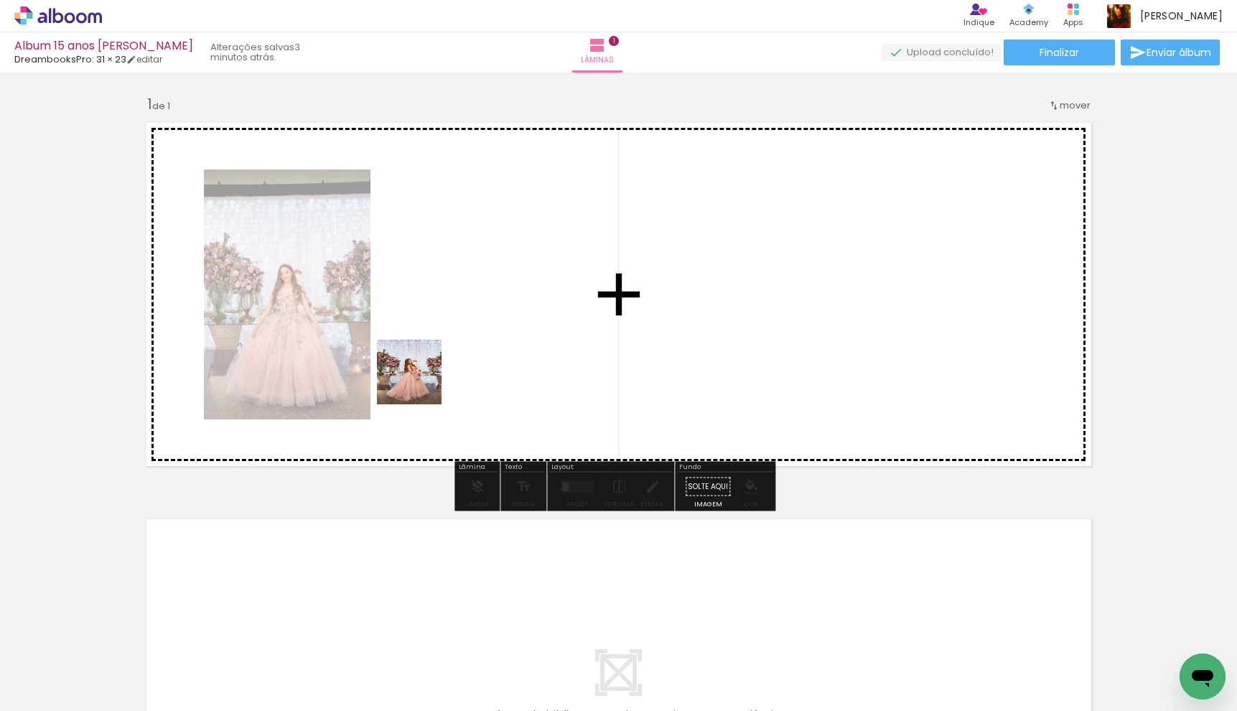
drag, startPoint x: 228, startPoint y: 668, endPoint x: 440, endPoint y: 347, distance: 385.0
click at [440, 347] on quentale-workspace at bounding box center [618, 355] width 1237 height 711
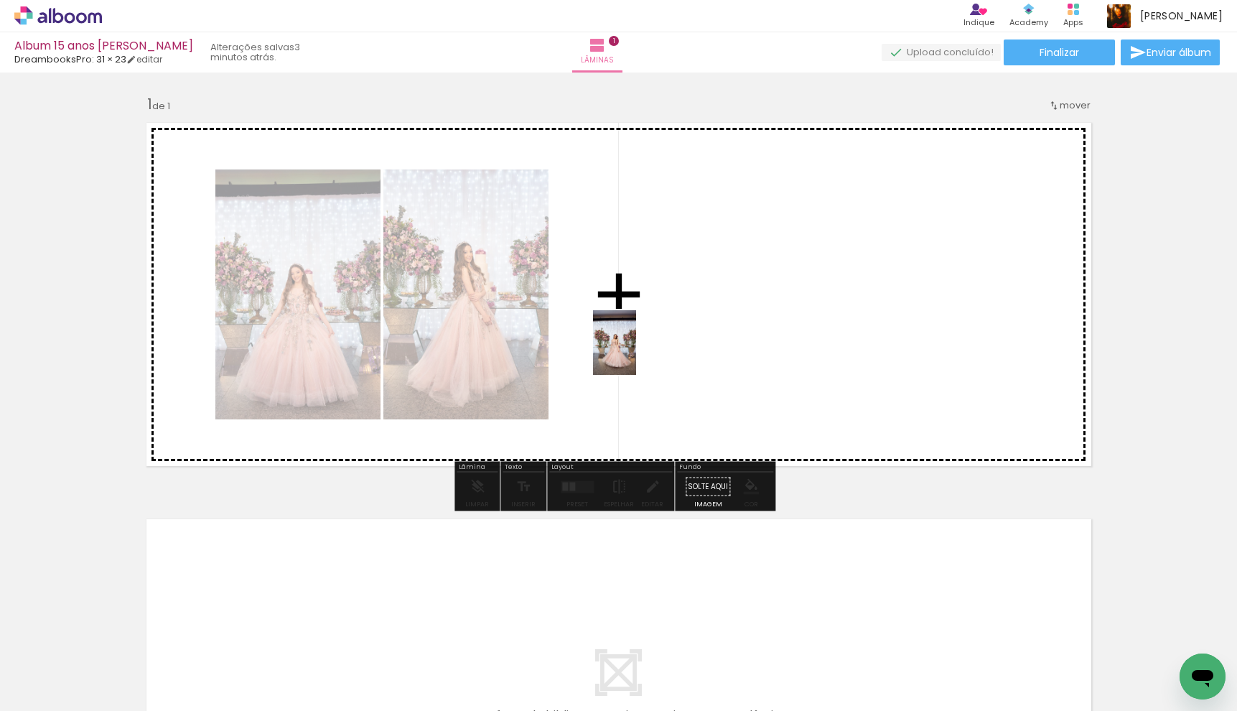
drag, startPoint x: 322, startPoint y: 669, endPoint x: 601, endPoint y: 431, distance: 367.1
click at [636, 353] on quentale-workspace at bounding box center [618, 355] width 1237 height 711
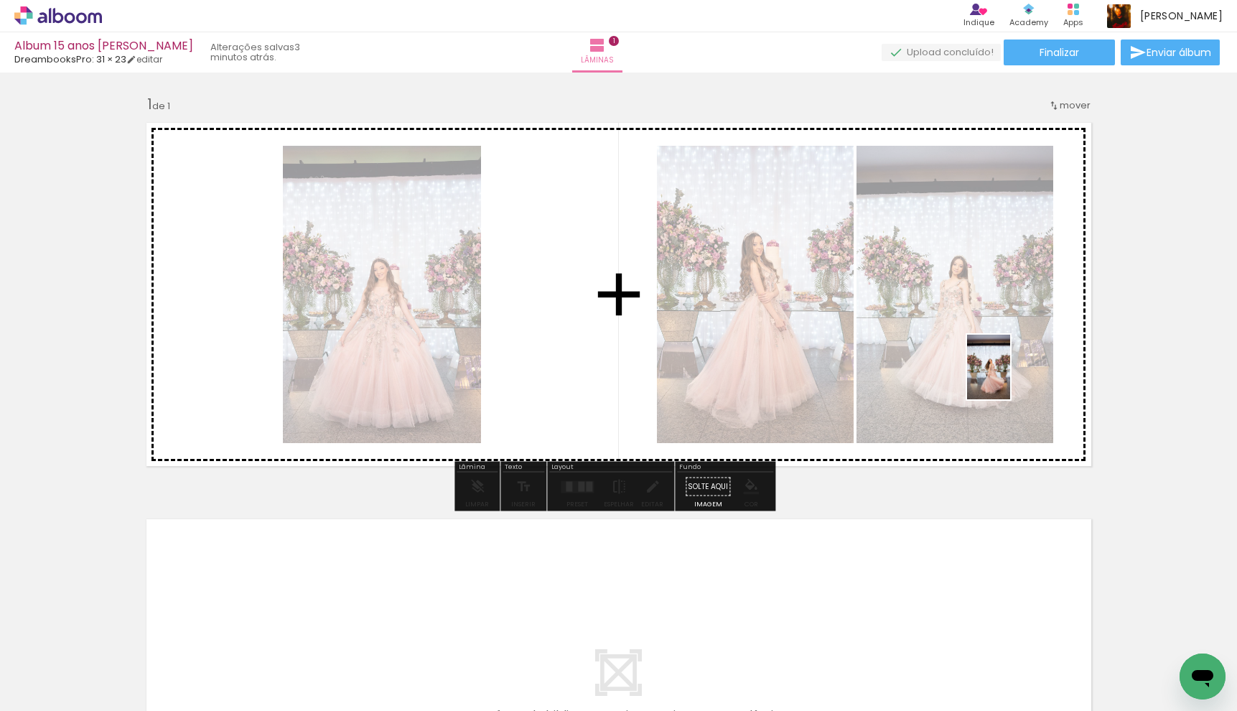
drag, startPoint x: 448, startPoint y: 638, endPoint x: 995, endPoint y: 385, distance: 603.1
click at [1011, 377] on quentale-workspace at bounding box center [618, 355] width 1237 height 711
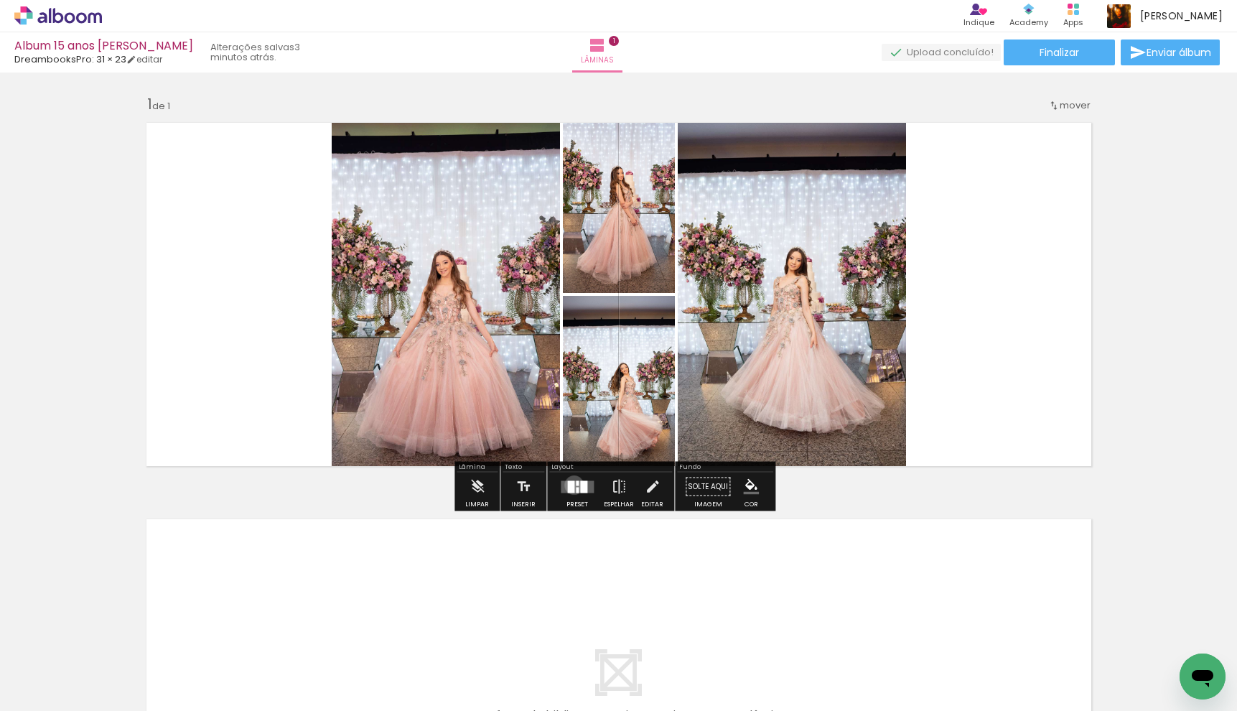
click at [571, 484] on quentale-layouter at bounding box center [577, 486] width 33 height 12
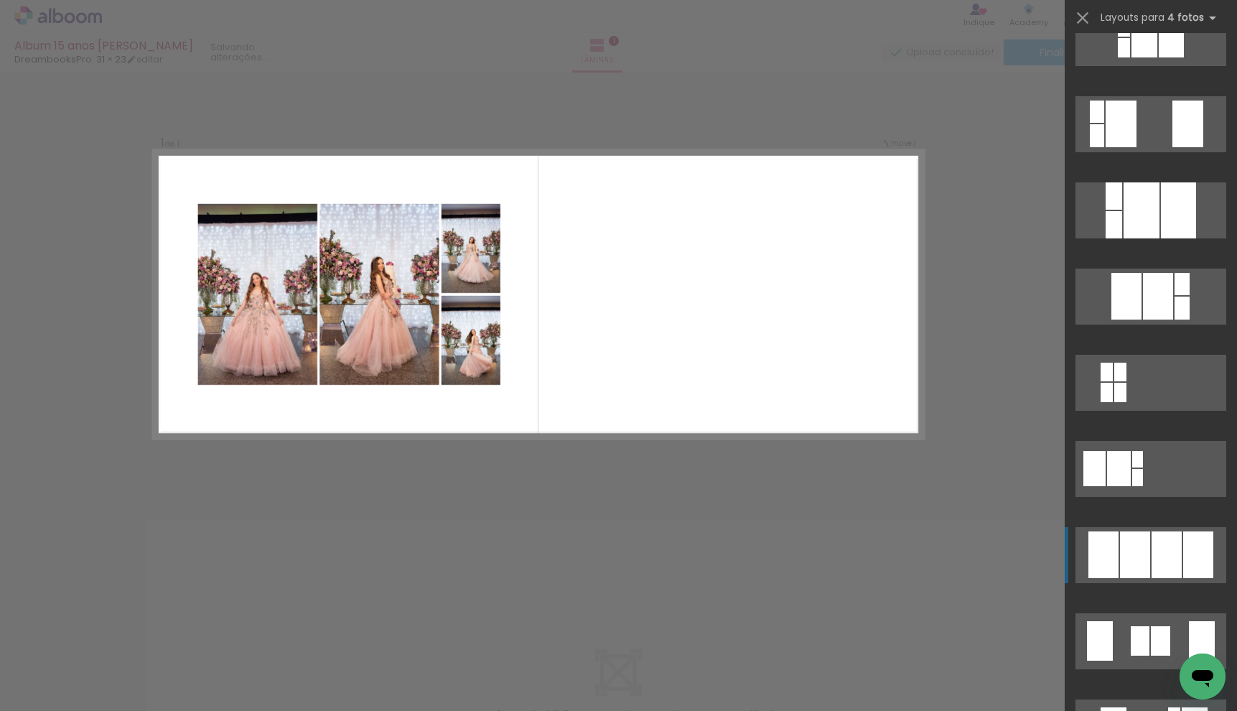
scroll to position [594, 0]
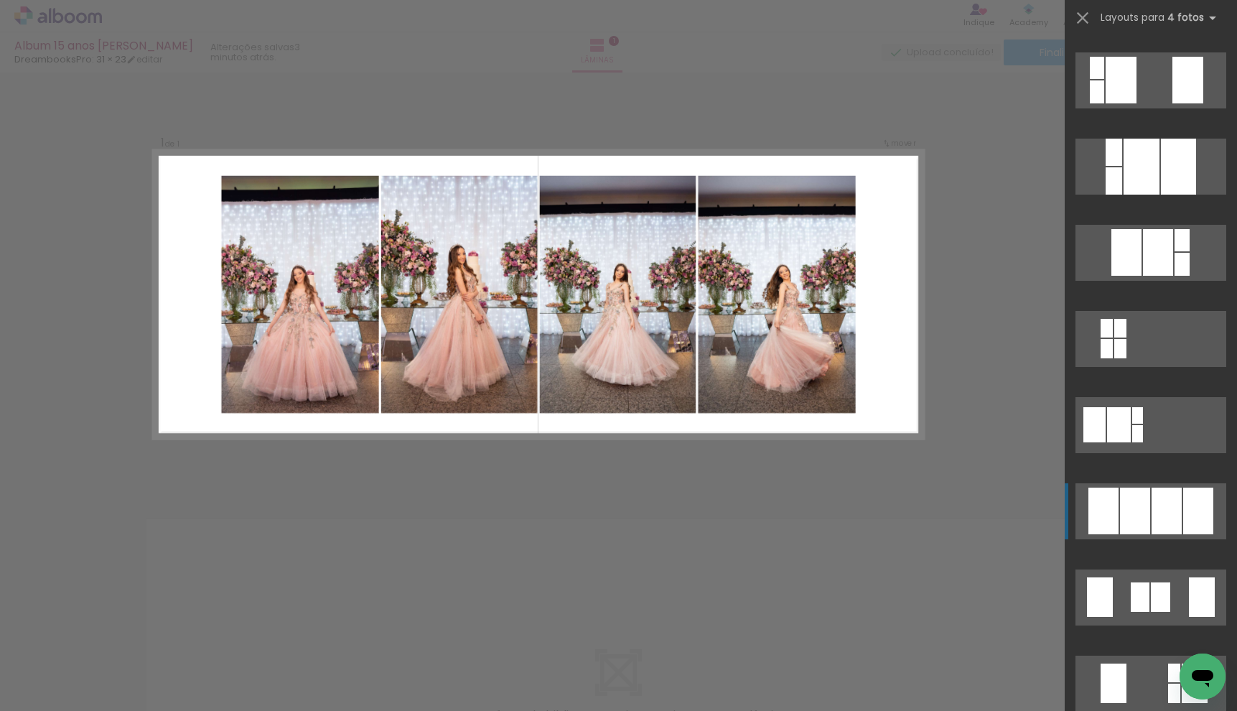
click at [1161, 502] on div at bounding box center [1166, 510] width 30 height 47
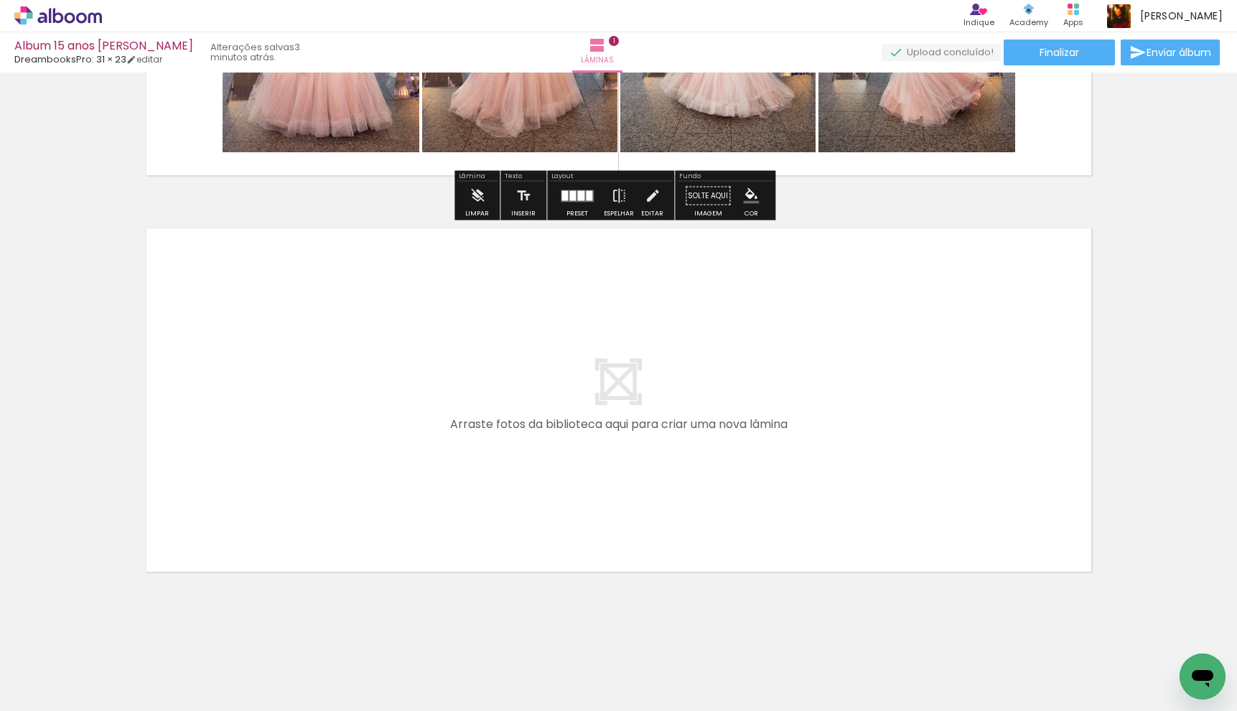
scroll to position [300, 0]
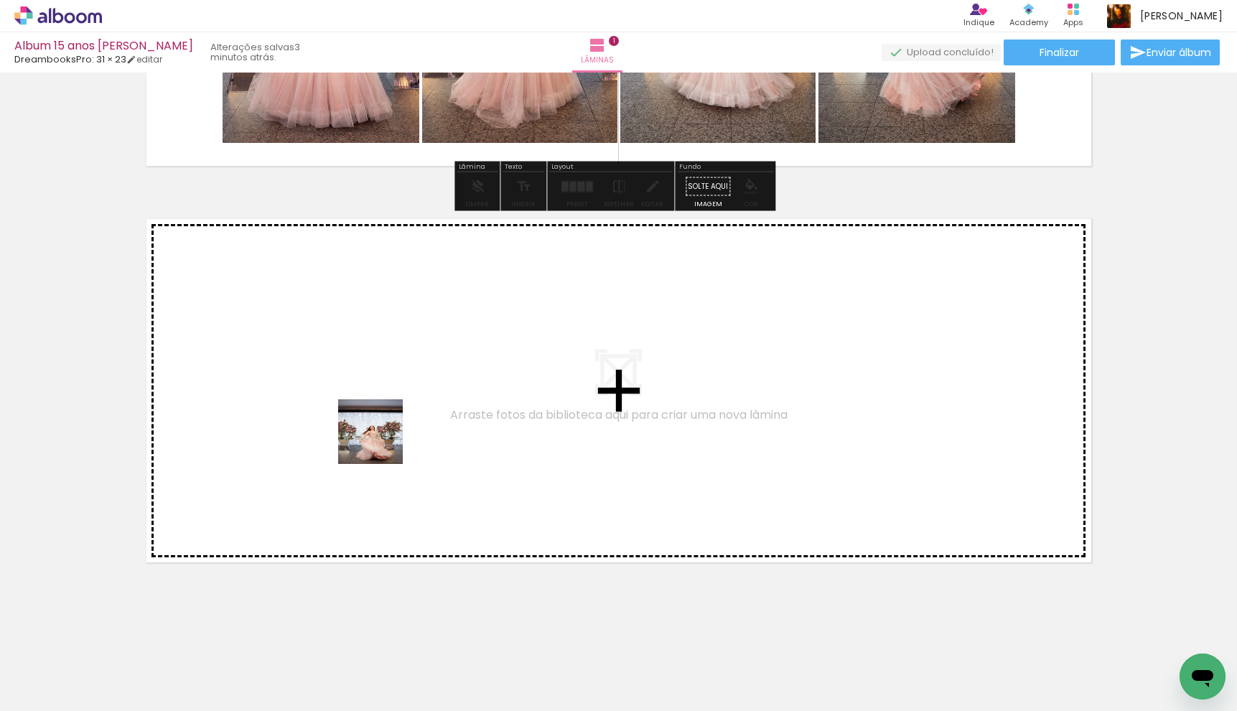
drag, startPoint x: 421, startPoint y: 534, endPoint x: 380, endPoint y: 434, distance: 107.6
click at [380, 434] on quentale-workspace at bounding box center [618, 355] width 1237 height 711
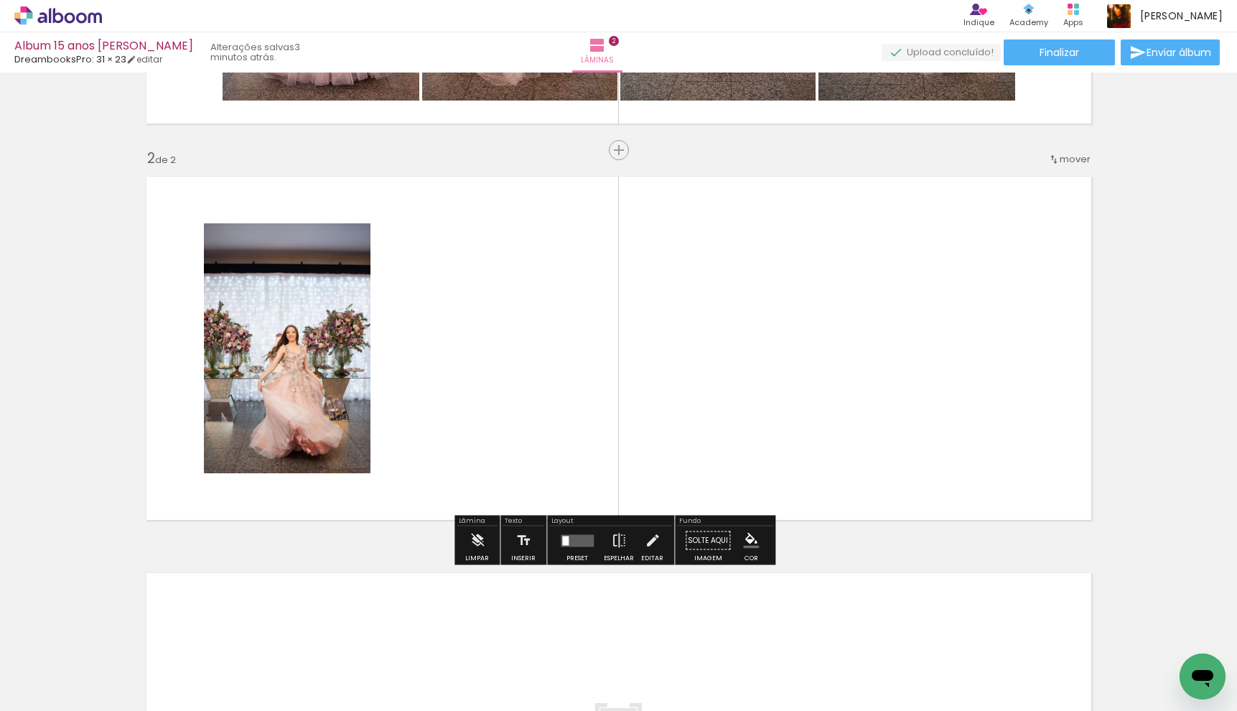
scroll to position [344, 0]
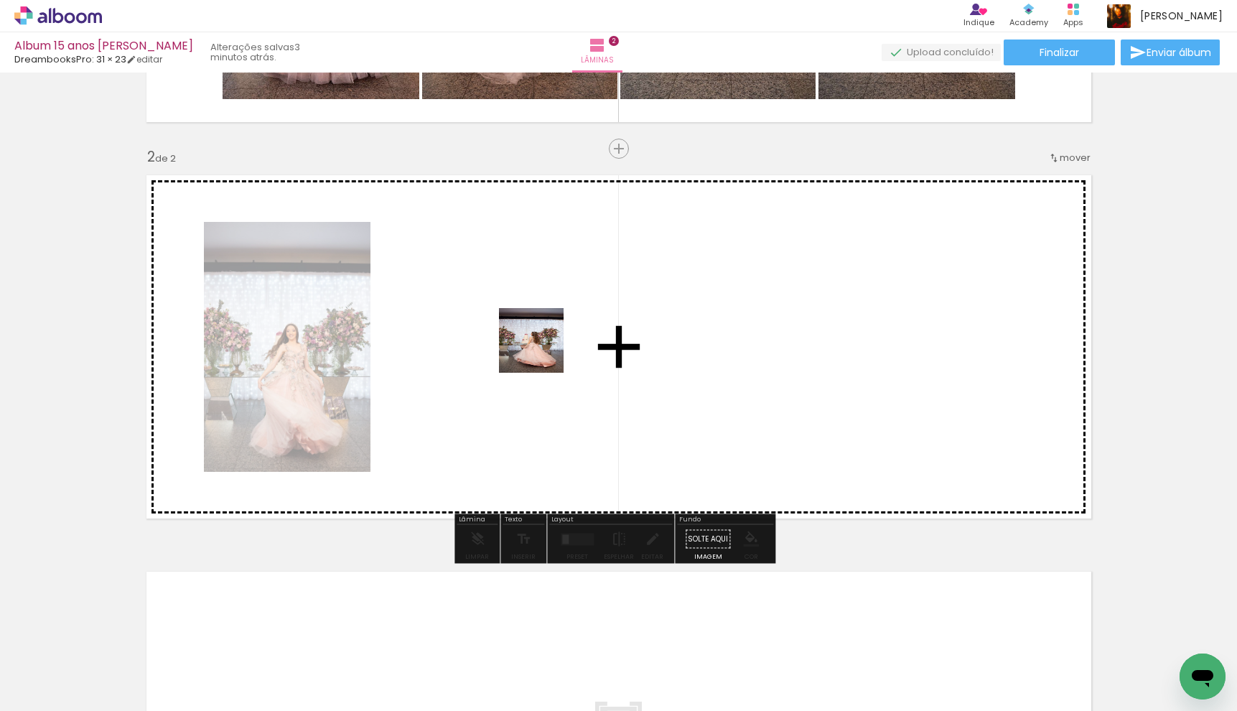
drag, startPoint x: 559, startPoint y: 647, endPoint x: 538, endPoint y: 334, distance: 313.6
click at [538, 334] on quentale-workspace at bounding box center [618, 355] width 1237 height 711
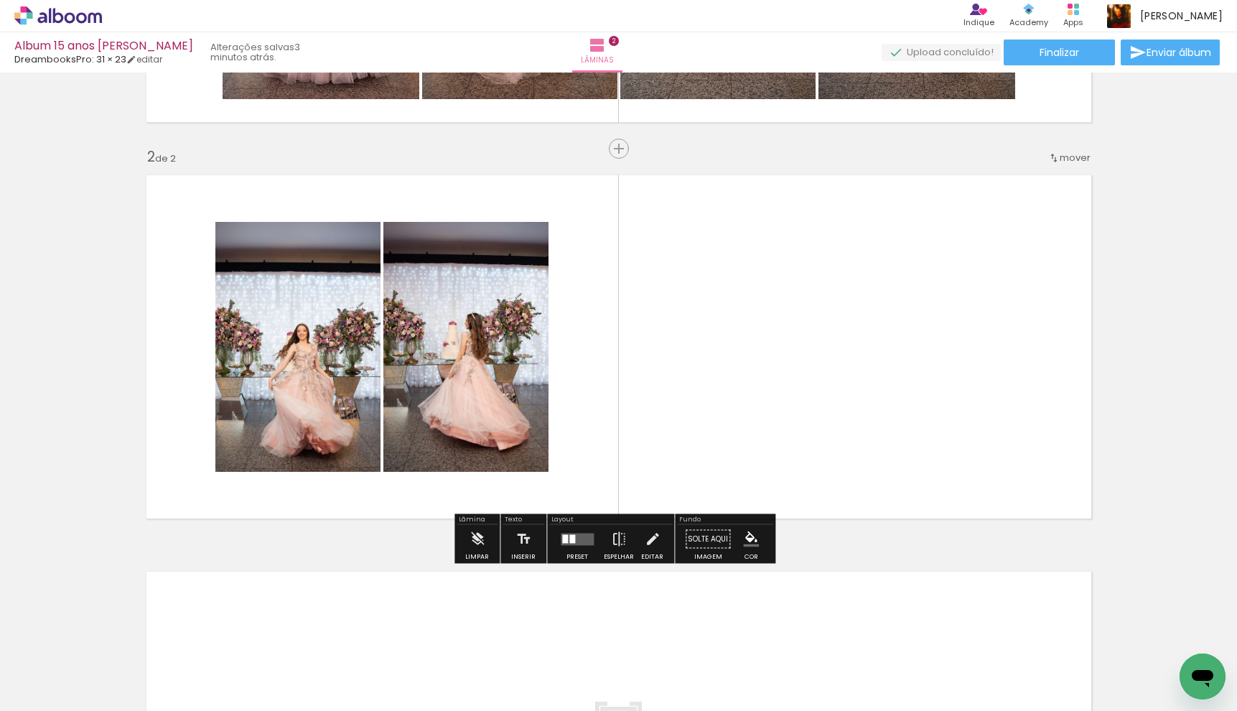
drag, startPoint x: 637, startPoint y: 660, endPoint x: 695, endPoint y: 327, distance: 338.1
click at [695, 327] on quentale-workspace at bounding box center [618, 355] width 1237 height 711
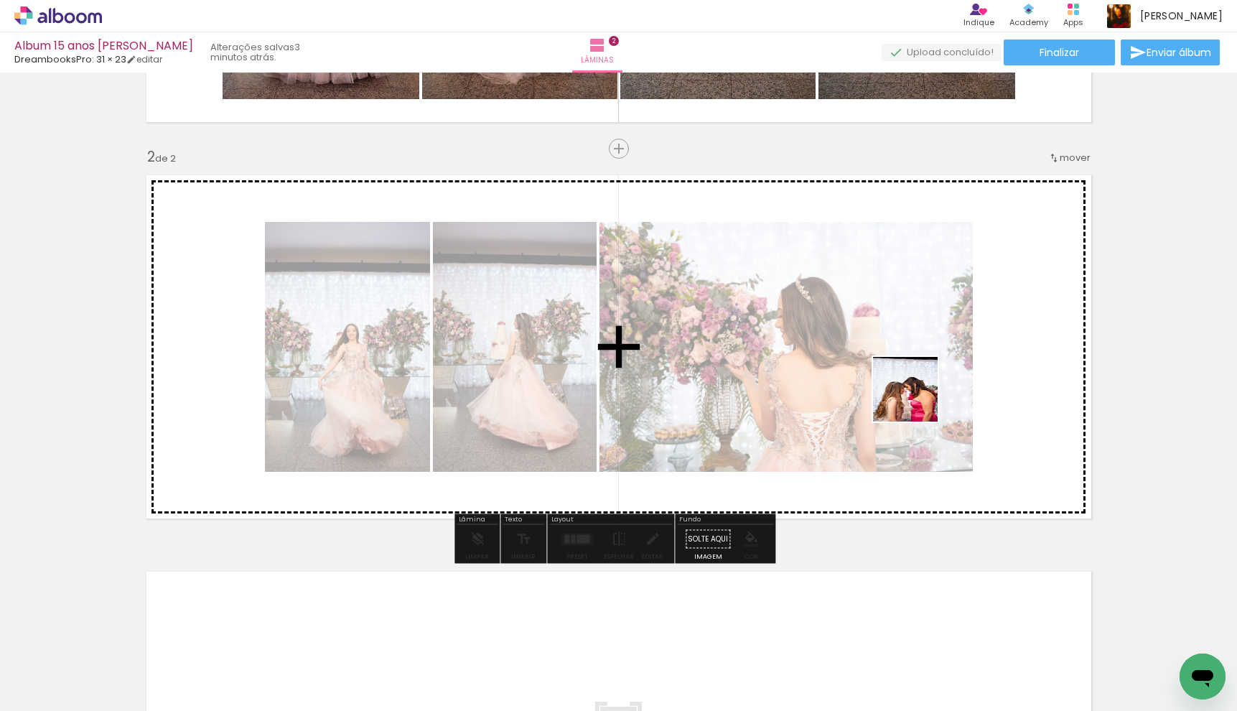
drag, startPoint x: 845, startPoint y: 502, endPoint x: 929, endPoint y: 384, distance: 144.6
click at [927, 388] on quentale-workspace at bounding box center [618, 355] width 1237 height 711
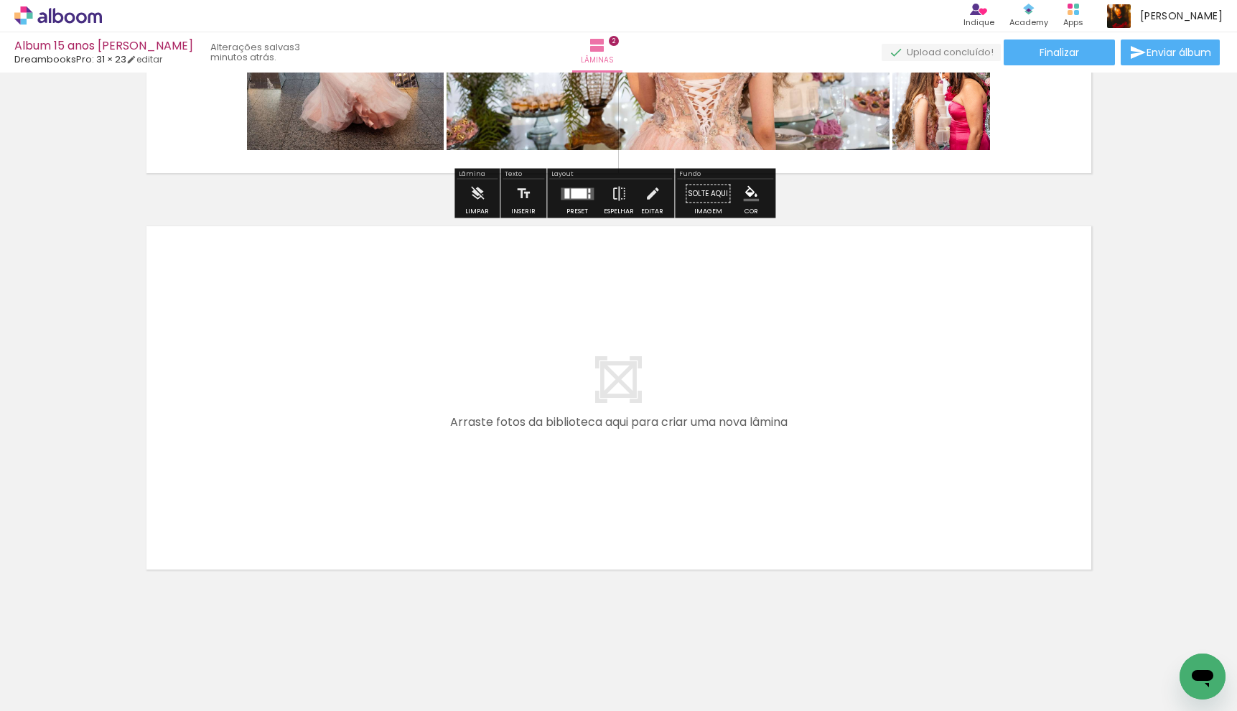
scroll to position [686, 0]
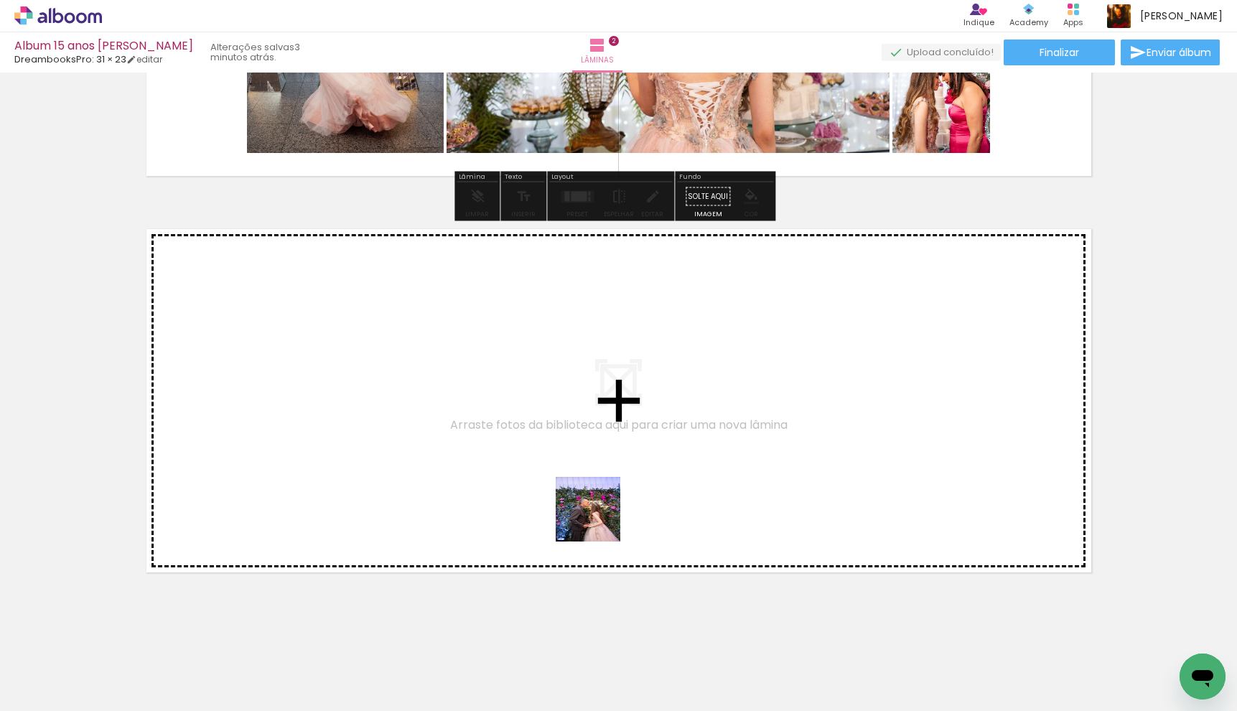
drag, startPoint x: 798, startPoint y: 670, endPoint x: 599, endPoint y: 520, distance: 249.6
click at [599, 520] on quentale-workspace at bounding box center [618, 355] width 1237 height 711
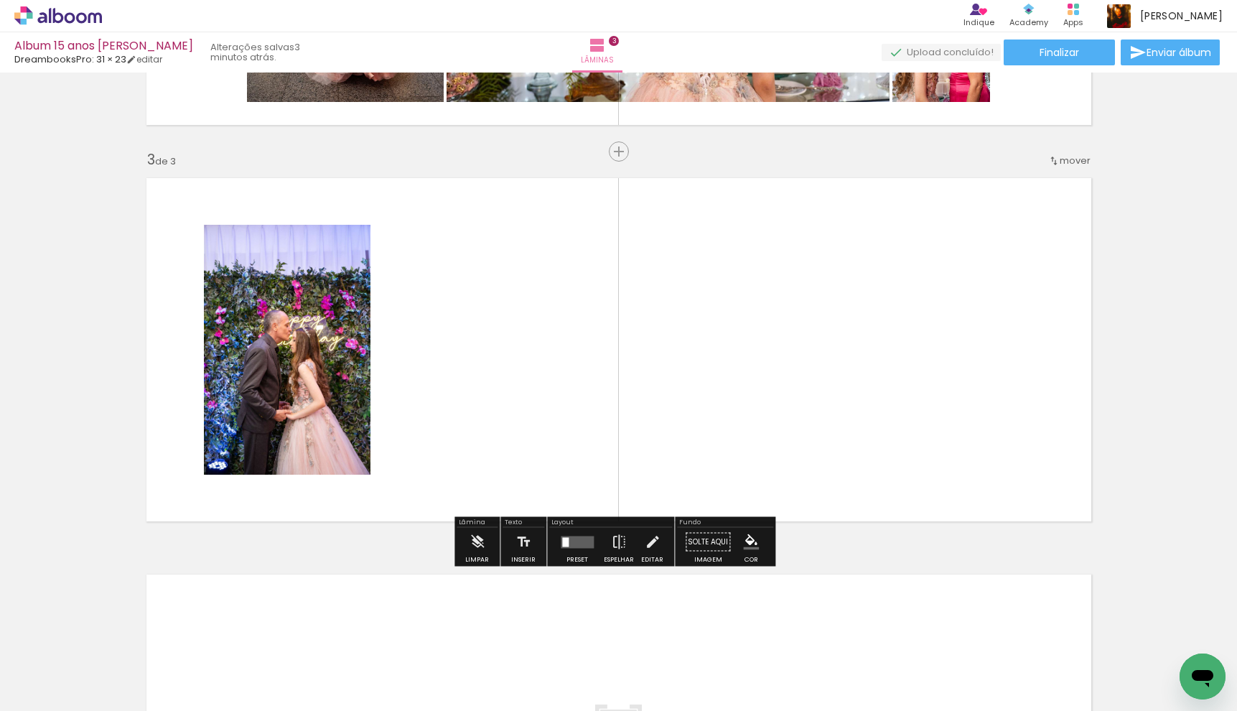
scroll to position [740, 0]
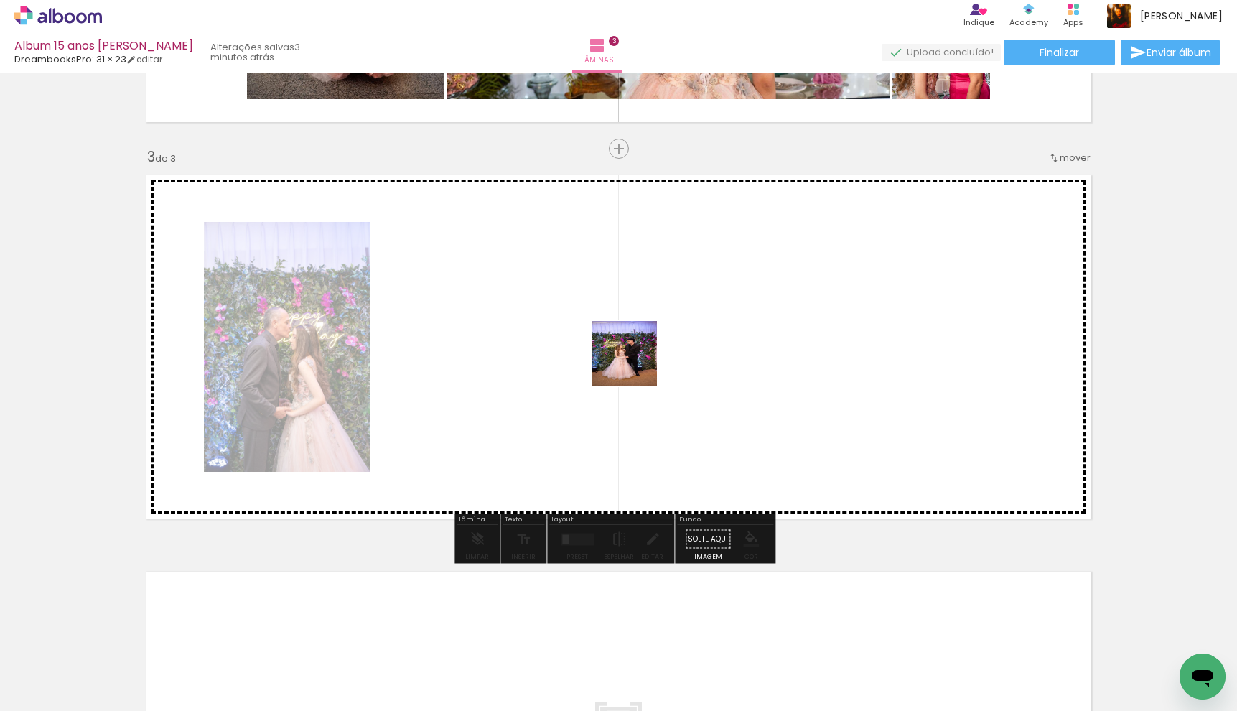
drag, startPoint x: 867, startPoint y: 657, endPoint x: 715, endPoint y: 430, distance: 273.7
click at [619, 340] on quentale-workspace at bounding box center [618, 355] width 1237 height 711
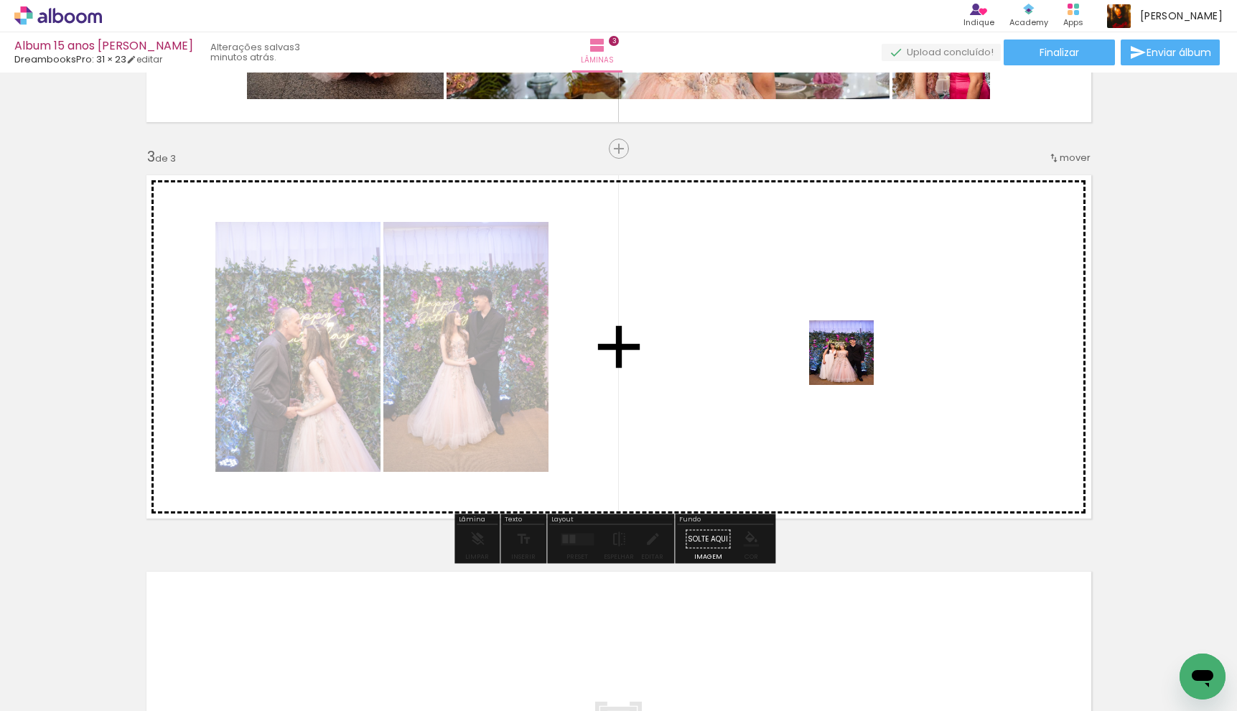
drag, startPoint x: 939, startPoint y: 663, endPoint x: 852, endPoint y: 363, distance: 312.5
click at [852, 363] on quentale-workspace at bounding box center [618, 355] width 1237 height 711
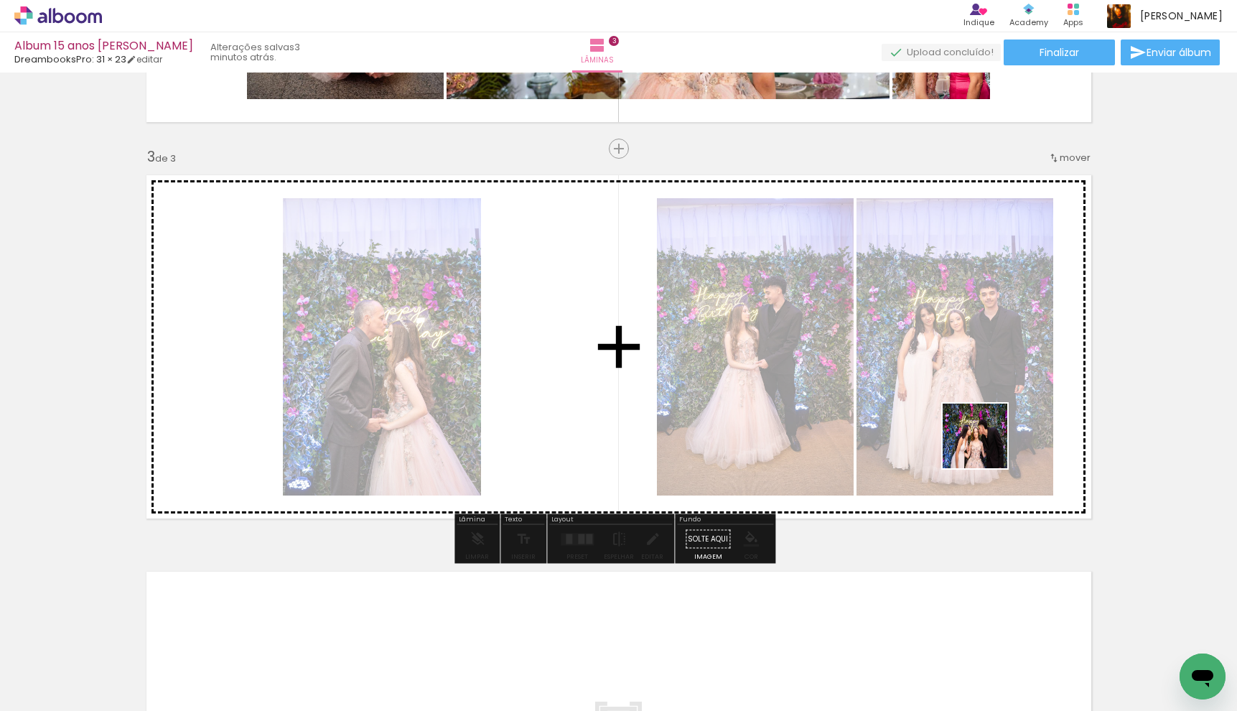
drag, startPoint x: 1038, startPoint y: 654, endPoint x: 1013, endPoint y: 481, distance: 174.8
click at [983, 421] on quentale-workspace at bounding box center [618, 355] width 1237 height 711
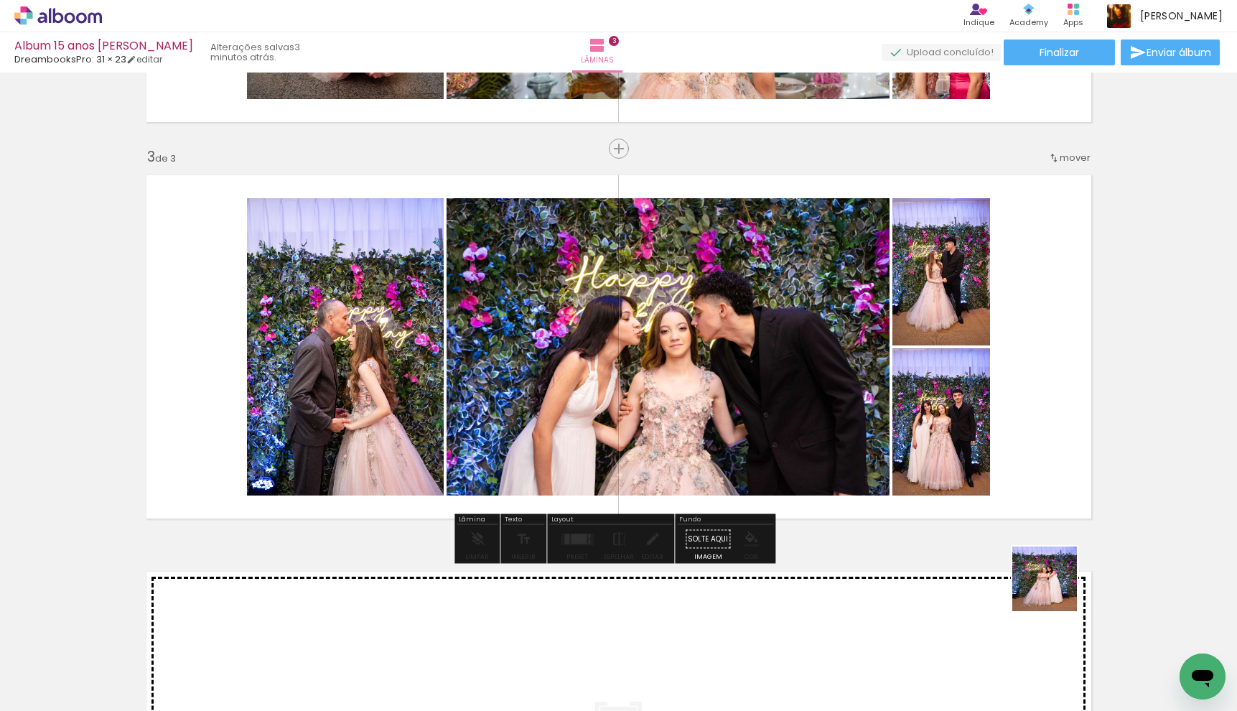
drag, startPoint x: 1097, startPoint y: 646, endPoint x: 871, endPoint y: 342, distance: 379.5
click at [871, 340] on quentale-workspace at bounding box center [618, 355] width 1237 height 711
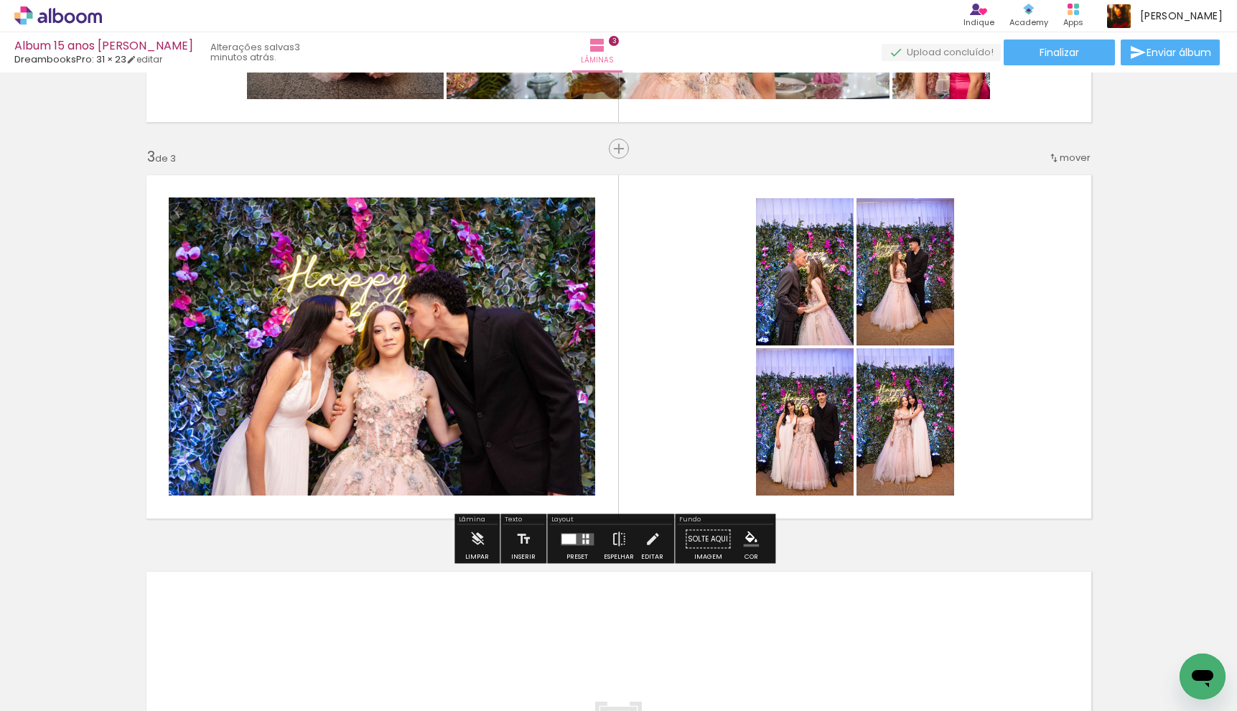
click at [572, 530] on div at bounding box center [577, 539] width 39 height 29
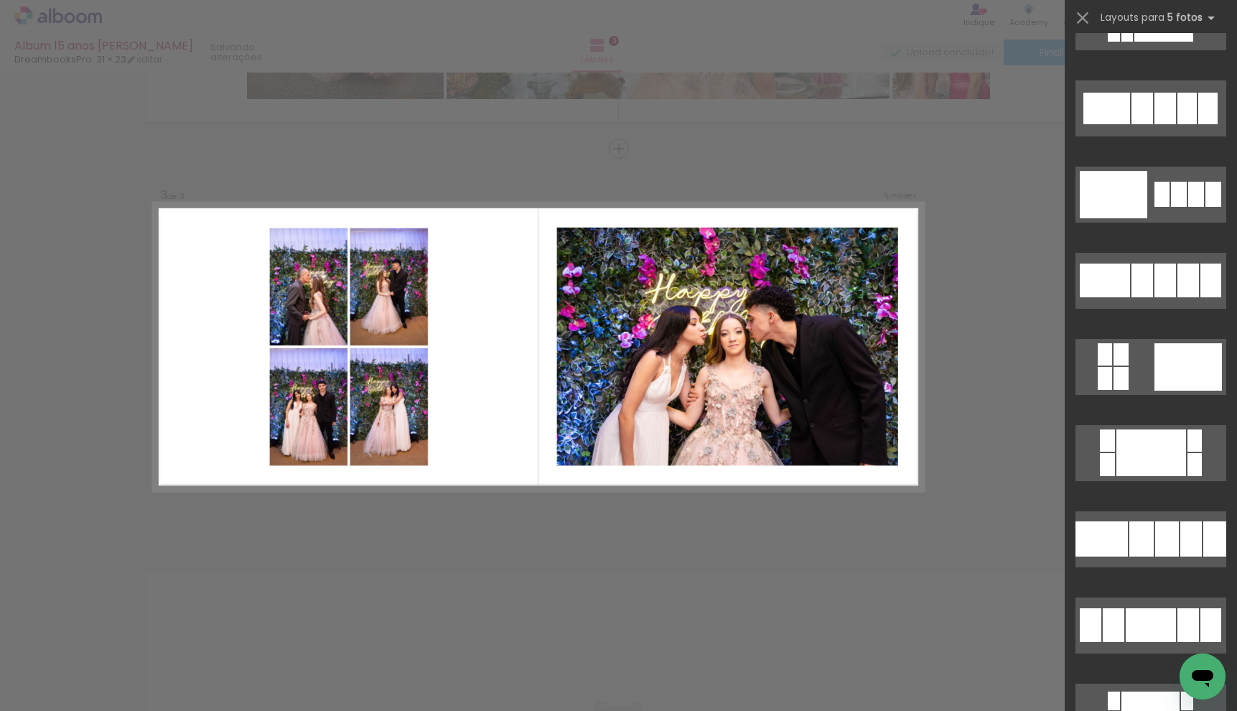
scroll to position [854, 0]
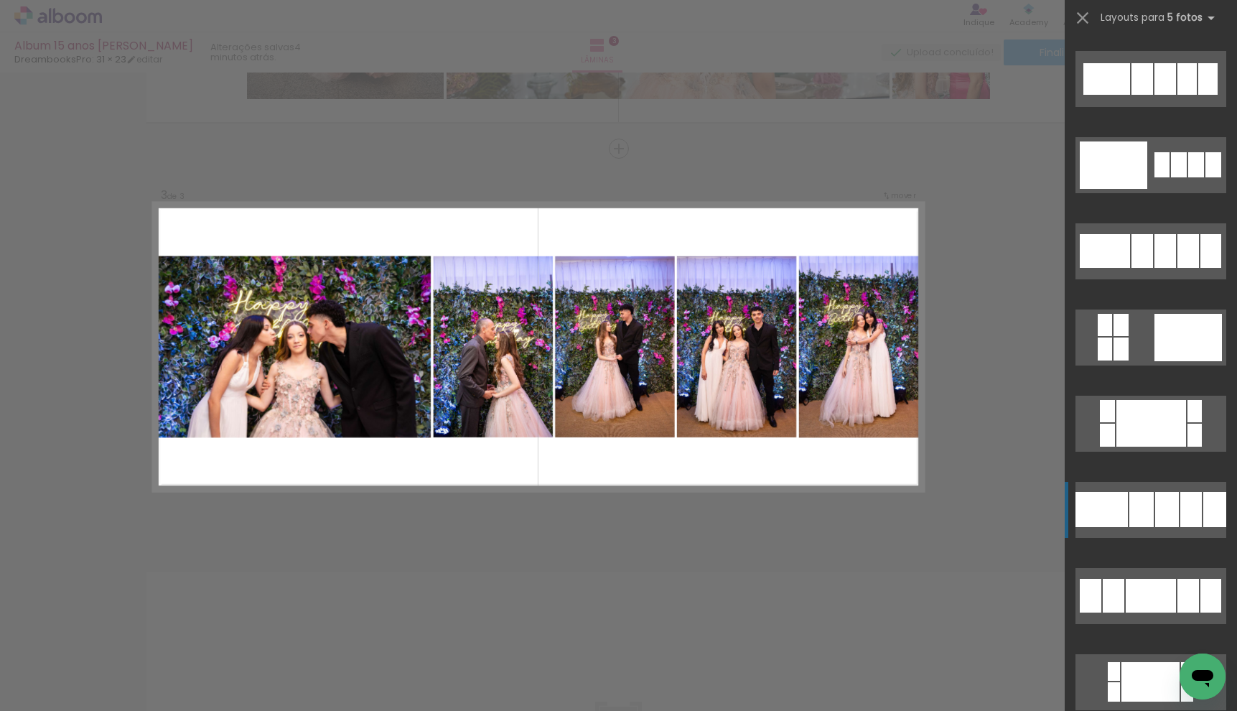
click at [1166, 518] on div at bounding box center [1167, 509] width 24 height 35
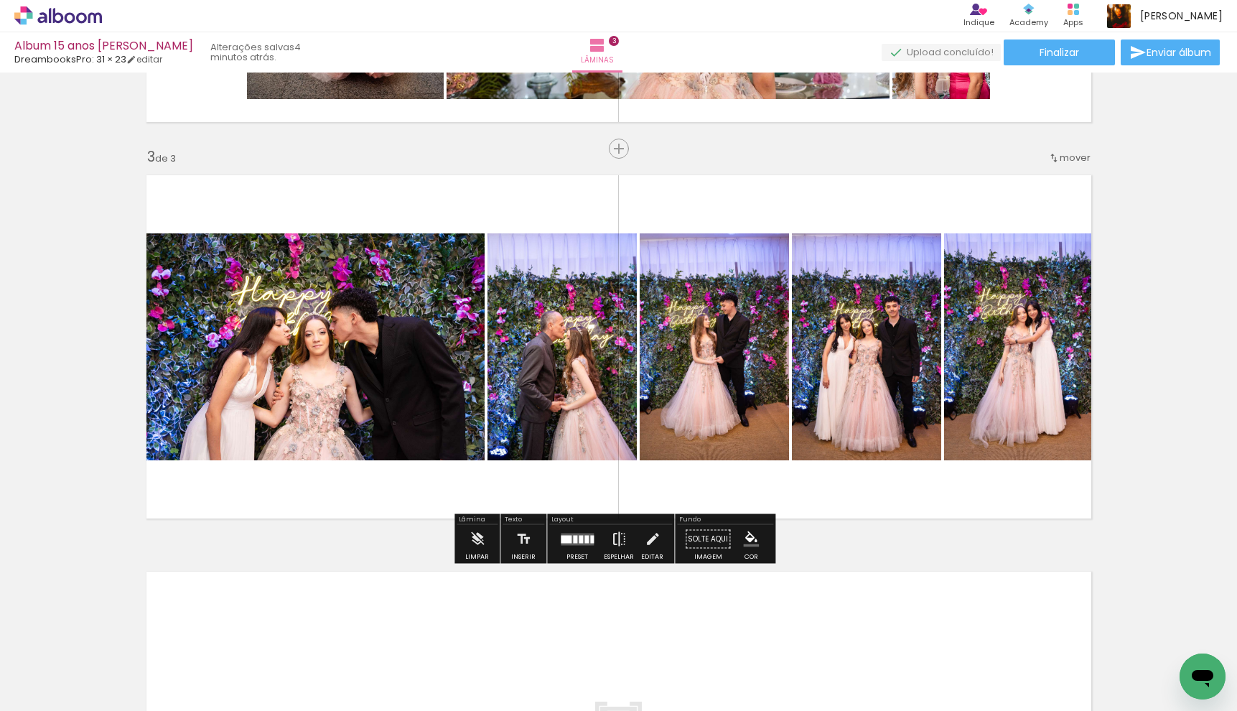
click at [611, 545] on iron-icon at bounding box center [619, 539] width 16 height 29
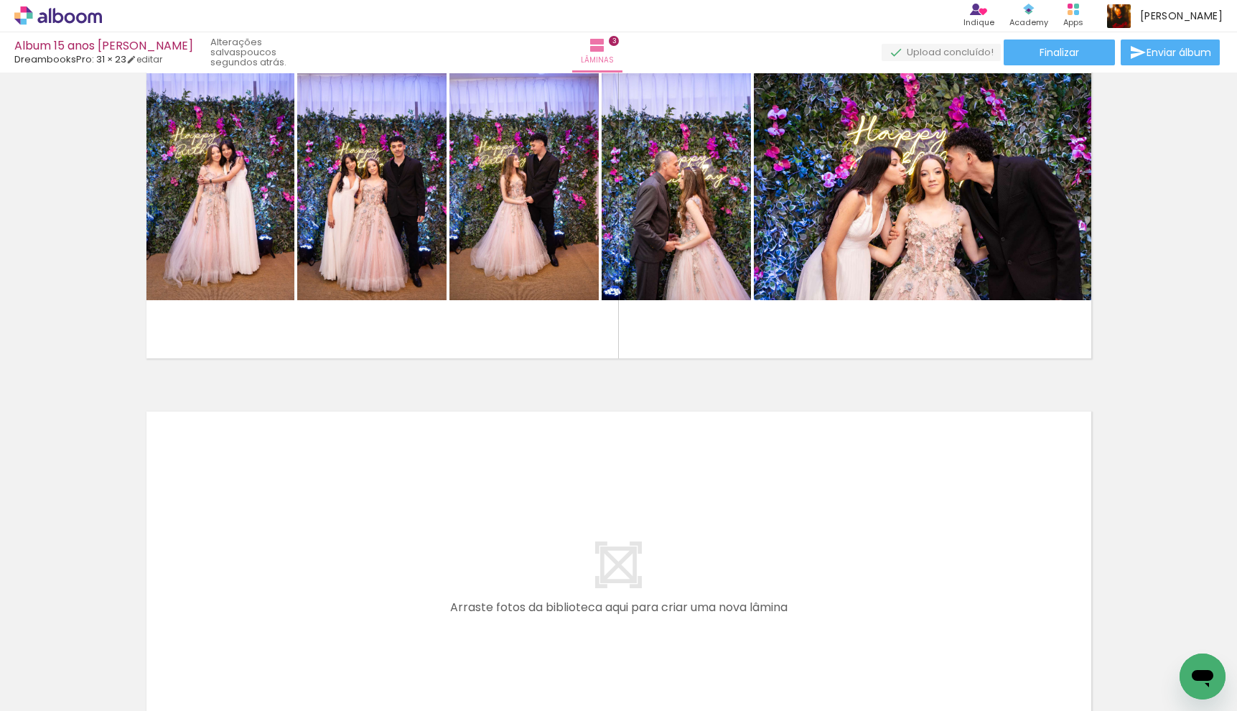
scroll to position [0, 385]
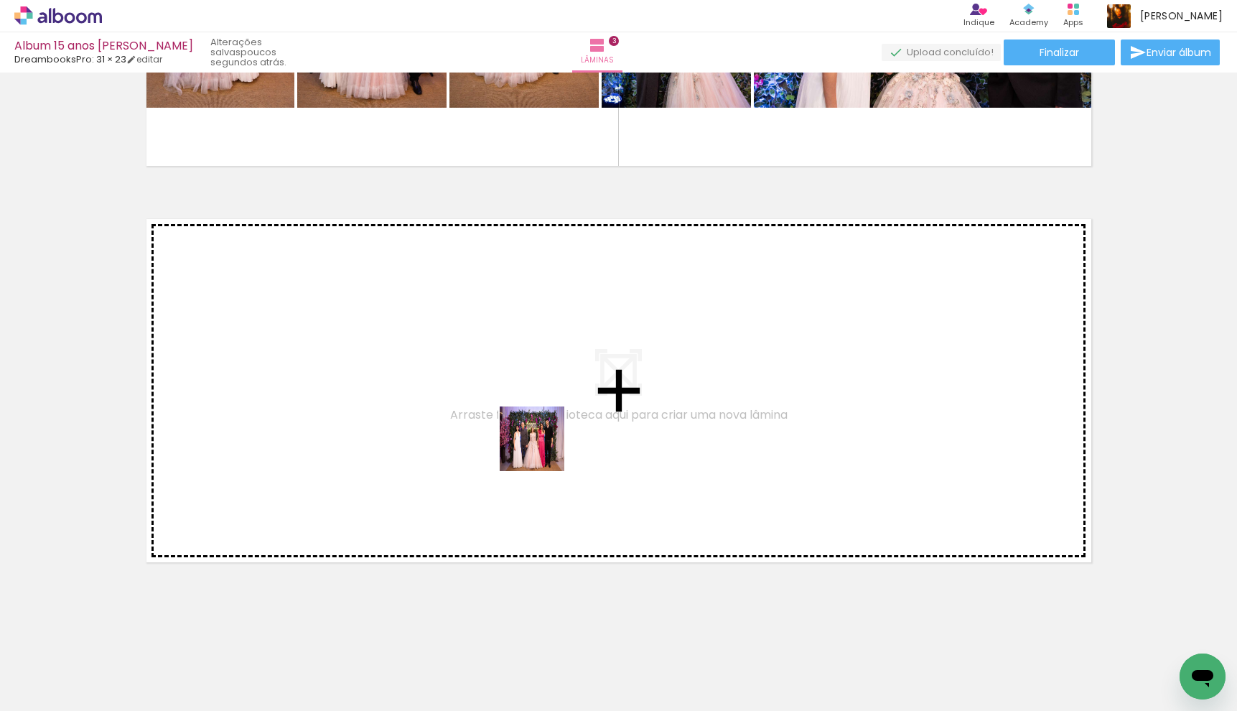
drag, startPoint x: 746, startPoint y: 586, endPoint x: 511, endPoint y: 439, distance: 278.0
click at [511, 439] on quentale-workspace at bounding box center [618, 355] width 1237 height 711
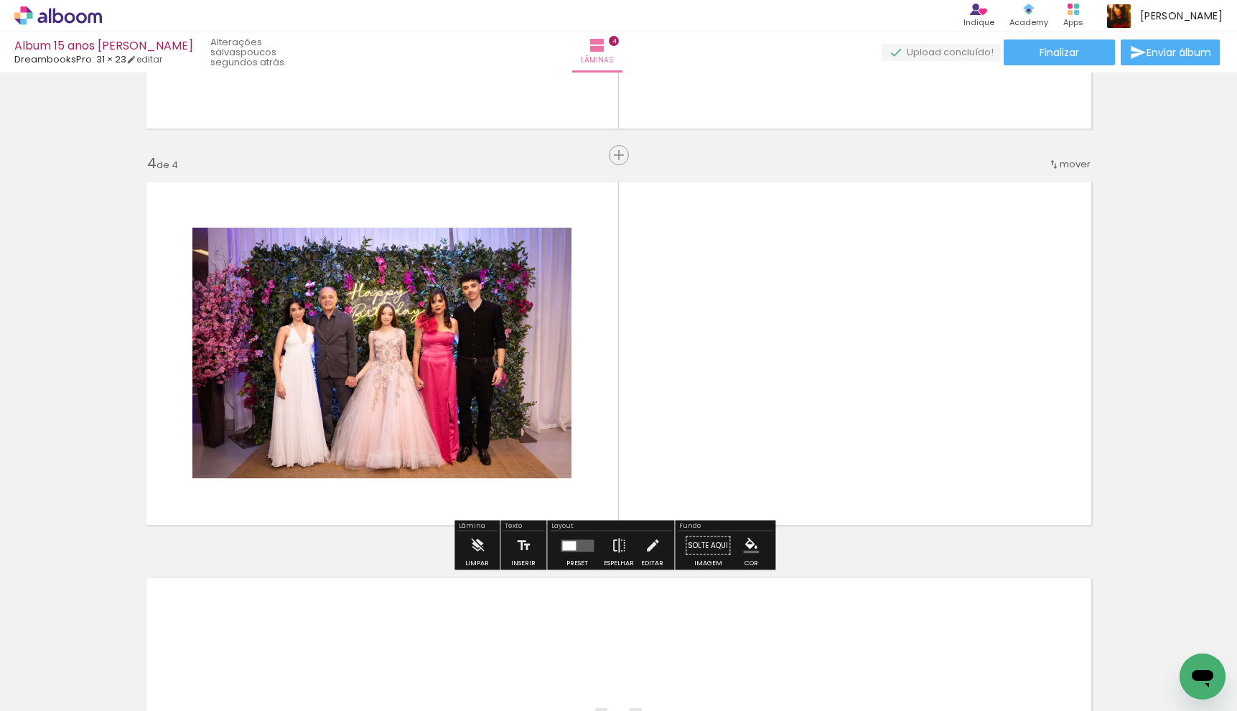
scroll to position [1136, 0]
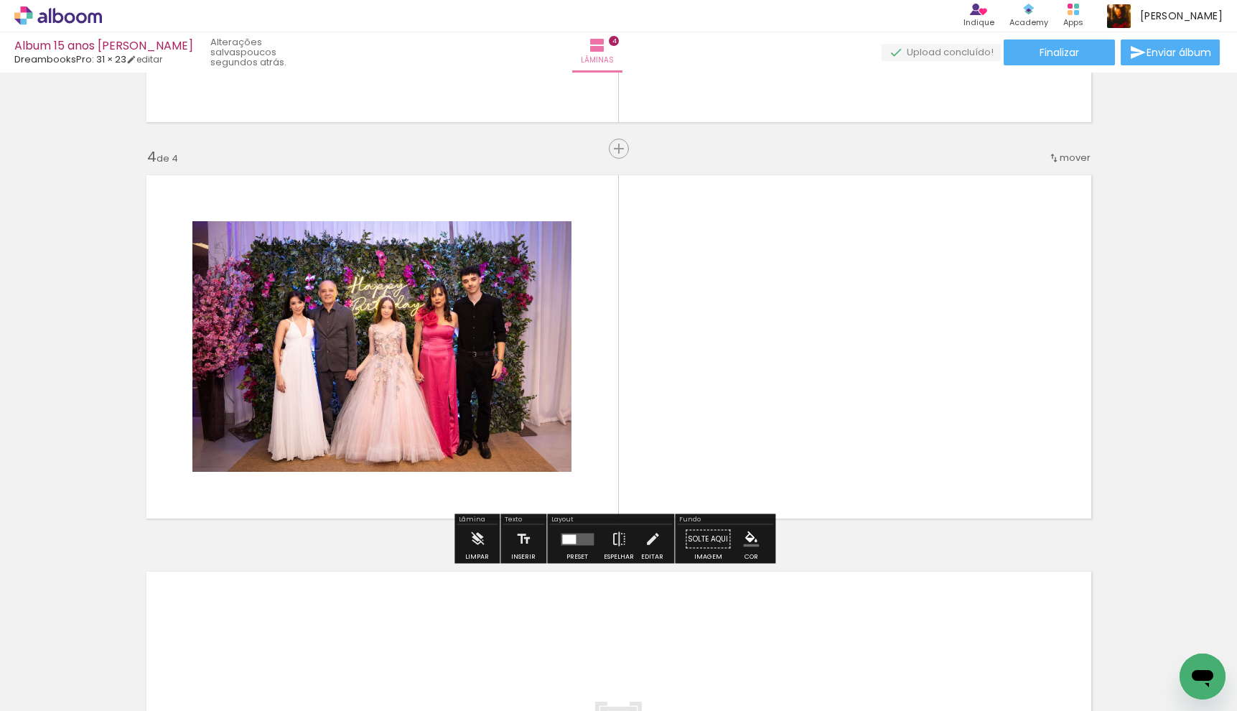
drag, startPoint x: 789, startPoint y: 531, endPoint x: 881, endPoint y: 548, distance: 93.5
click at [719, 384] on quentale-workspace at bounding box center [618, 355] width 1237 height 711
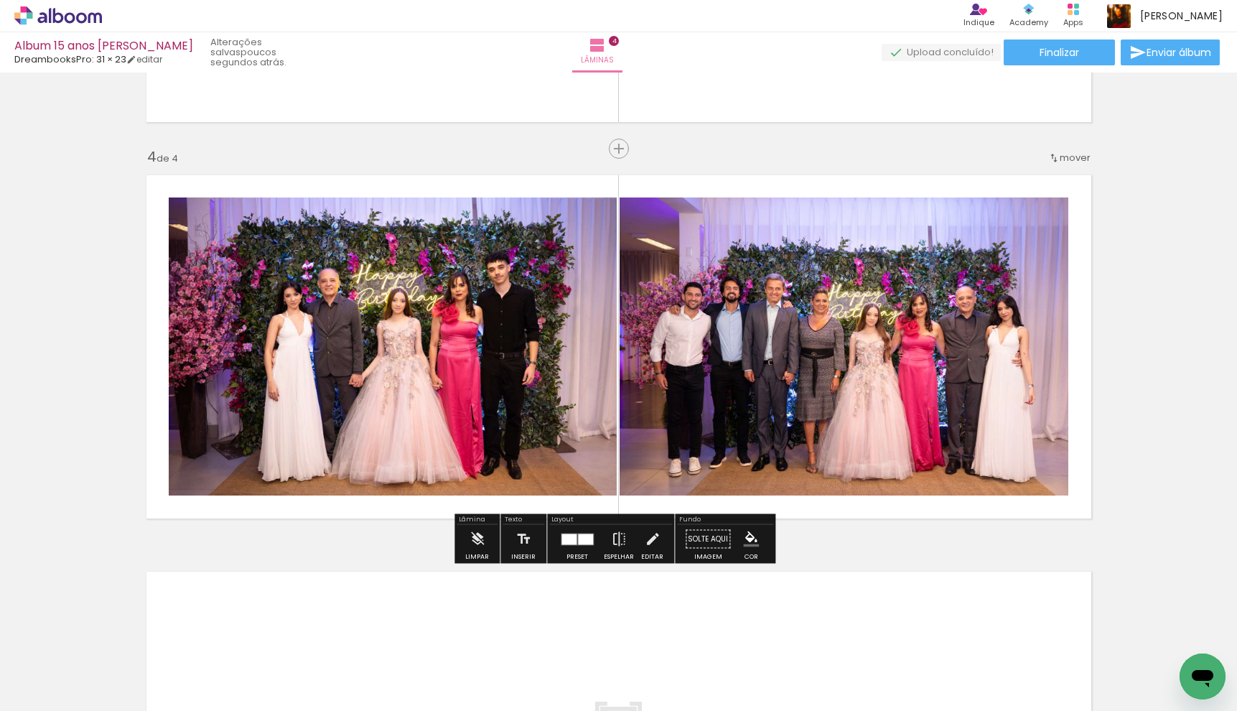
drag, startPoint x: 992, startPoint y: 662, endPoint x: 1035, endPoint y: 540, distance: 130.1
click at [922, 392] on quentale-workspace at bounding box center [618, 355] width 1237 height 711
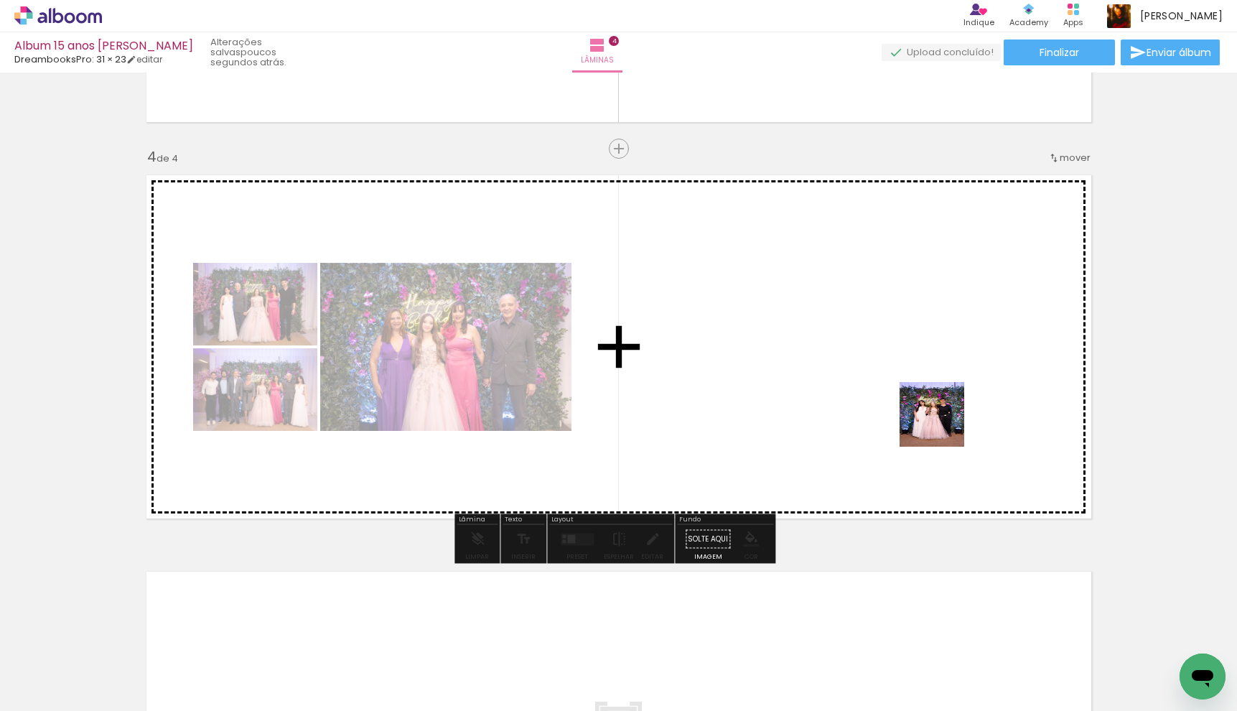
drag, startPoint x: 1046, startPoint y: 636, endPoint x: 858, endPoint y: 309, distance: 377.2
click at [858, 309] on quentale-workspace at bounding box center [618, 355] width 1237 height 711
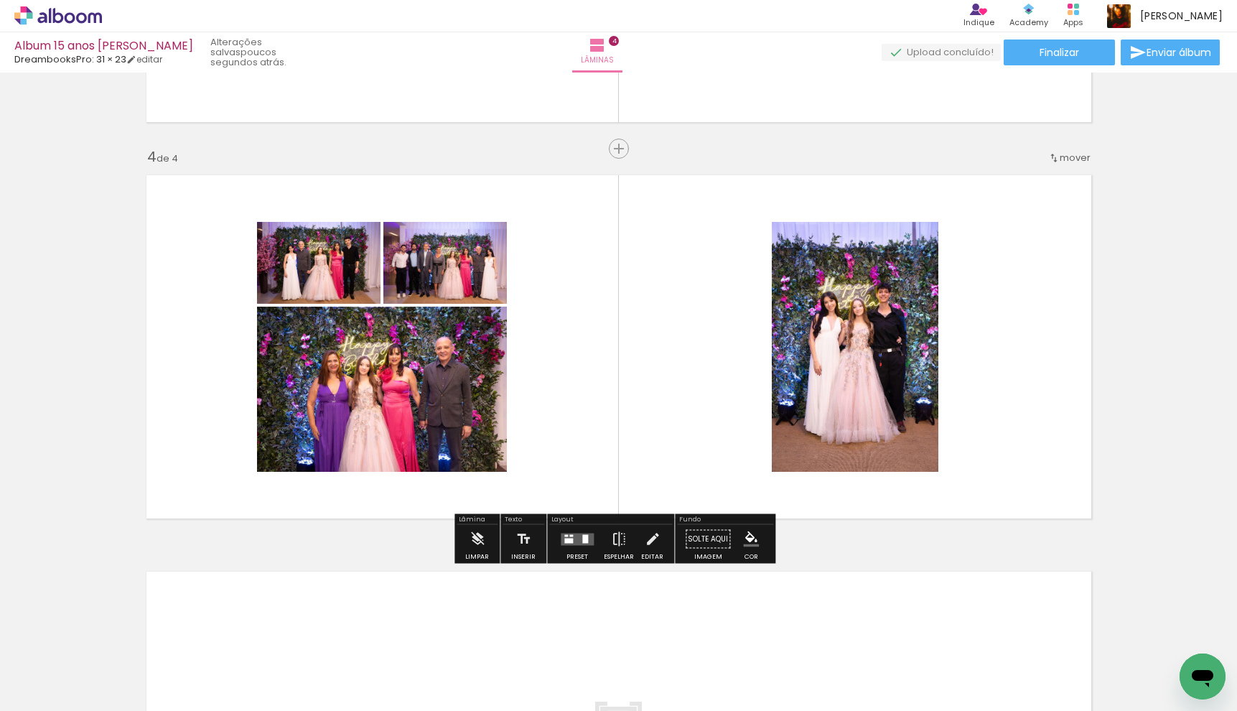
drag, startPoint x: 1126, startPoint y: 659, endPoint x: 952, endPoint y: 379, distance: 329.4
click at [952, 379] on quentale-workspace at bounding box center [618, 355] width 1237 height 711
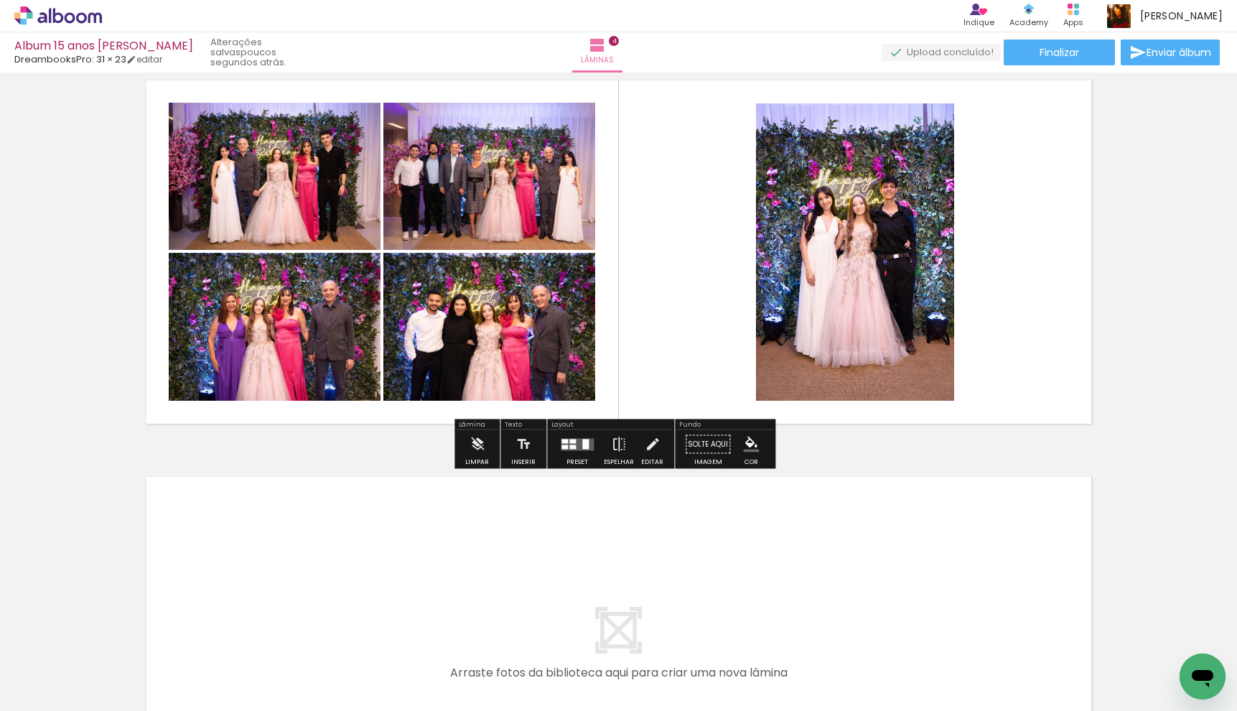
scroll to position [1228, 0]
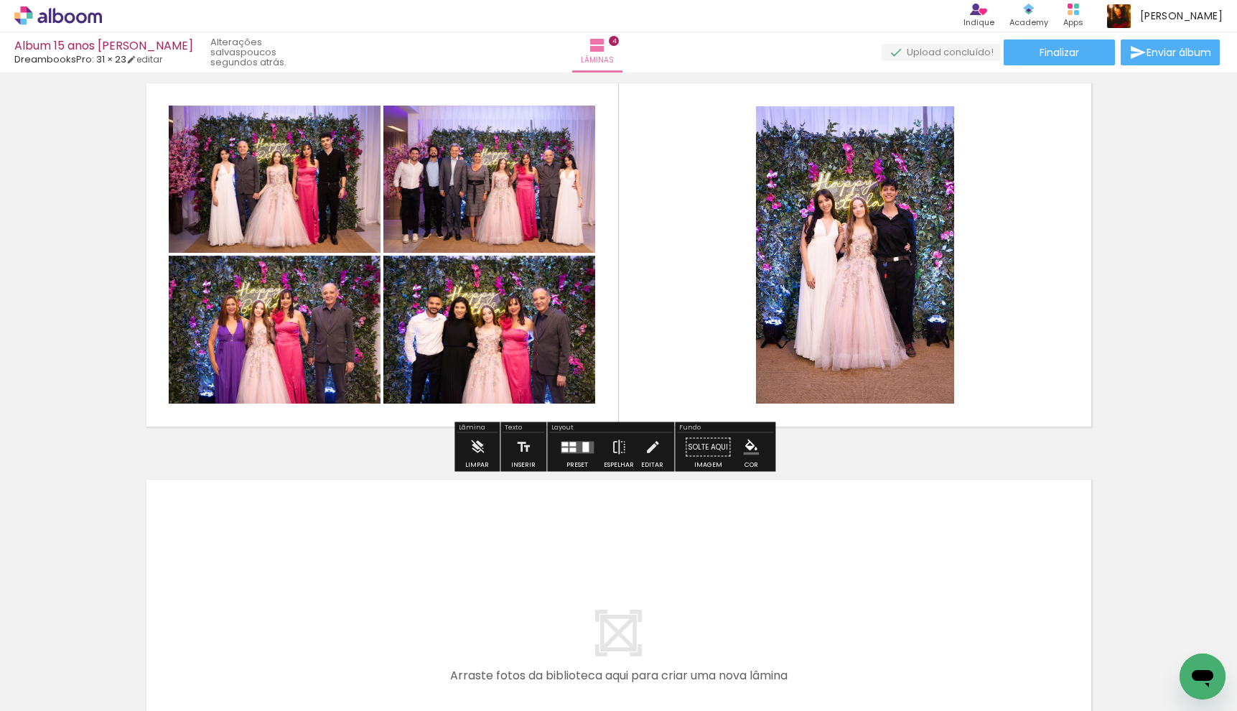
click at [577, 454] on div at bounding box center [577, 447] width 39 height 29
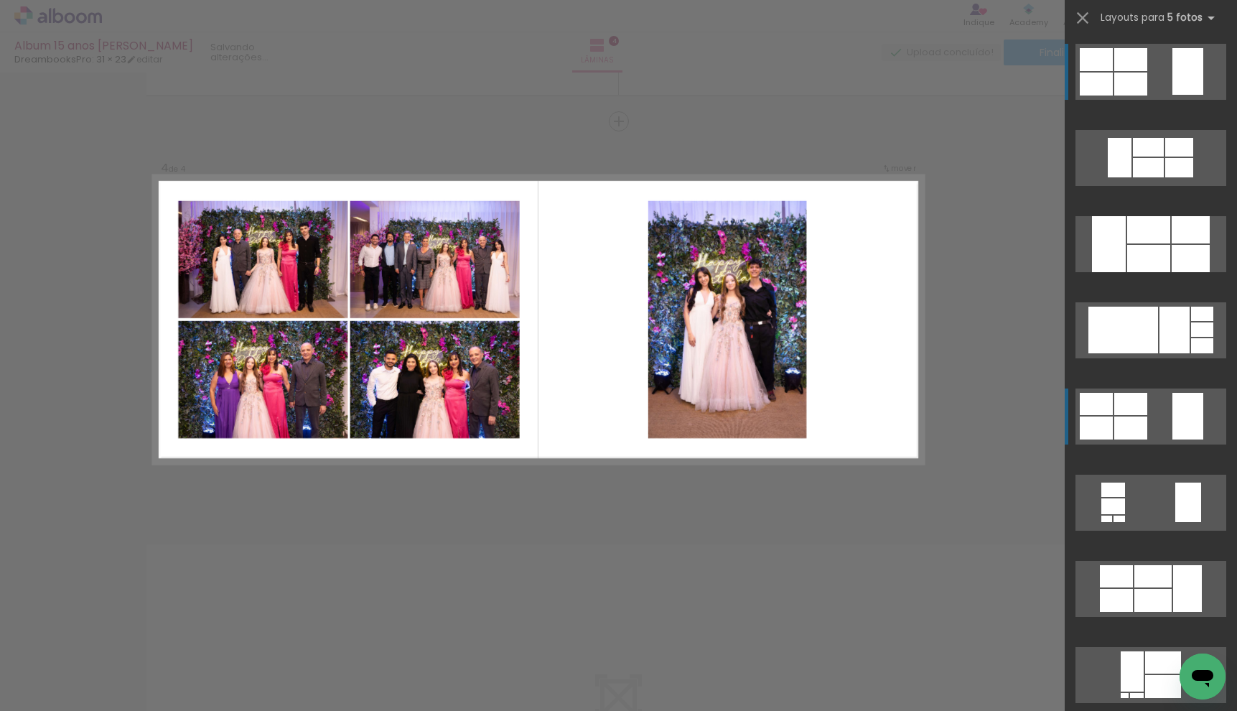
scroll to position [1136, 0]
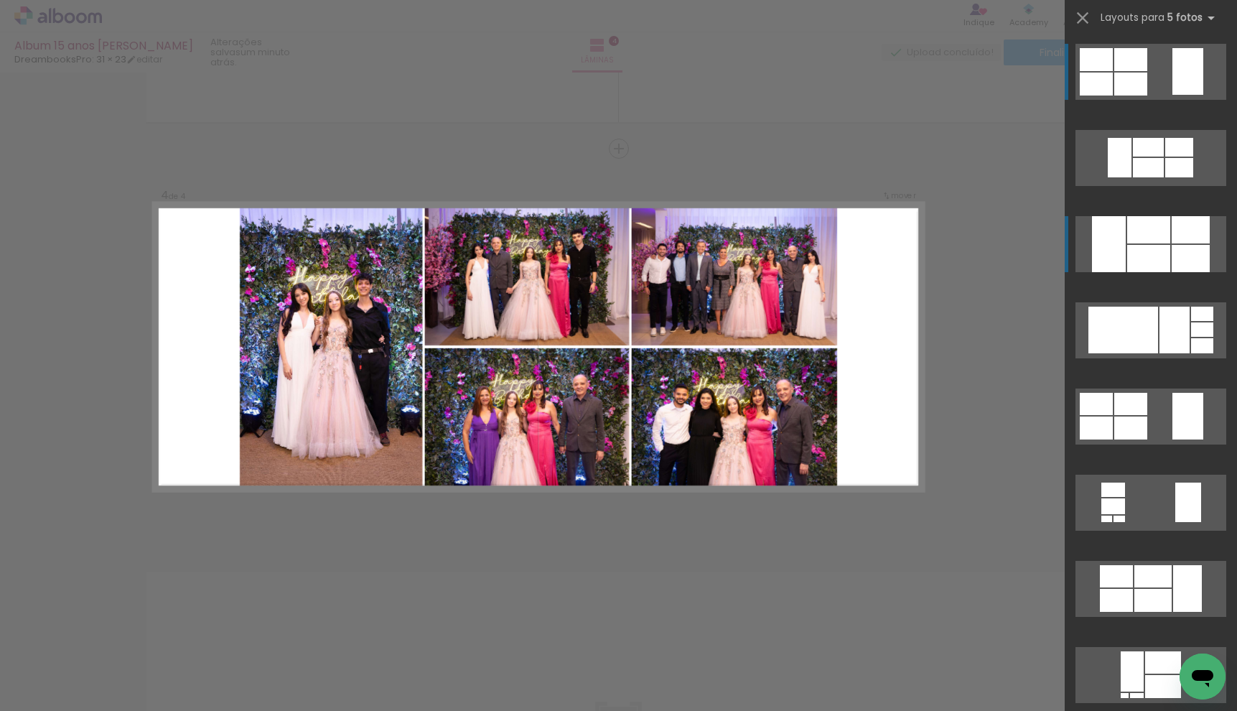
click at [1138, 245] on div at bounding box center [1148, 258] width 43 height 27
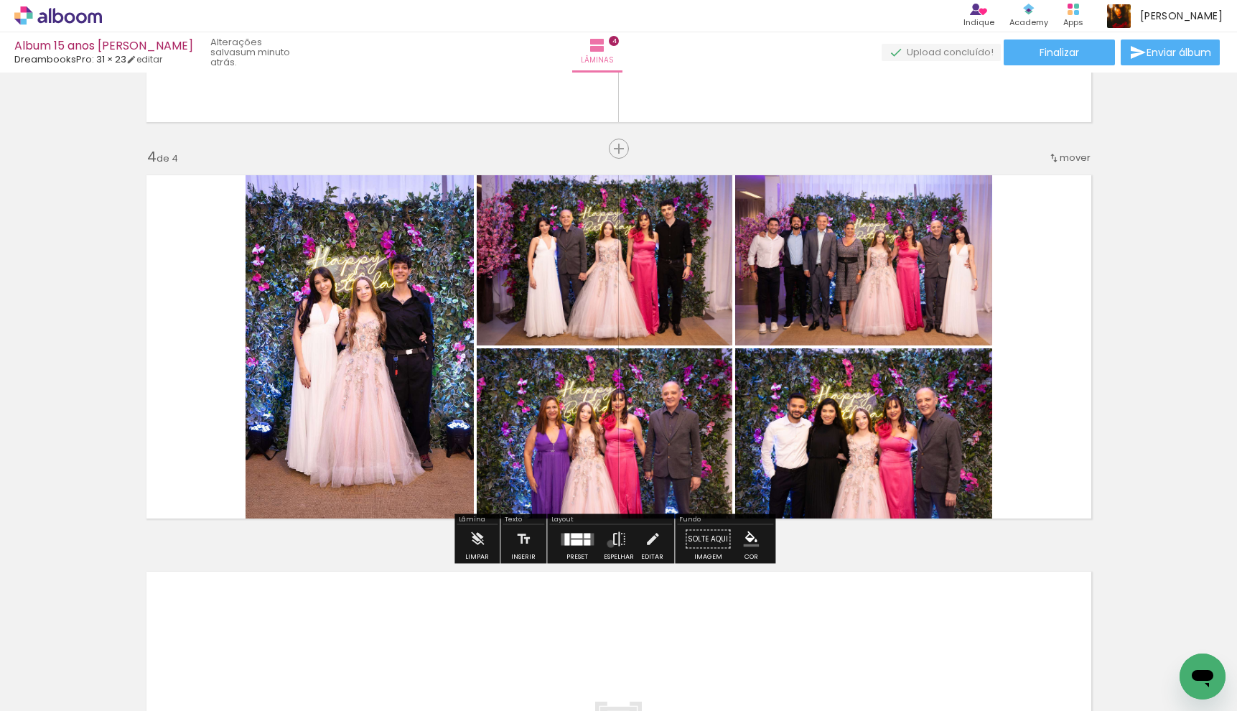
click at [611, 543] on iron-icon at bounding box center [619, 539] width 16 height 29
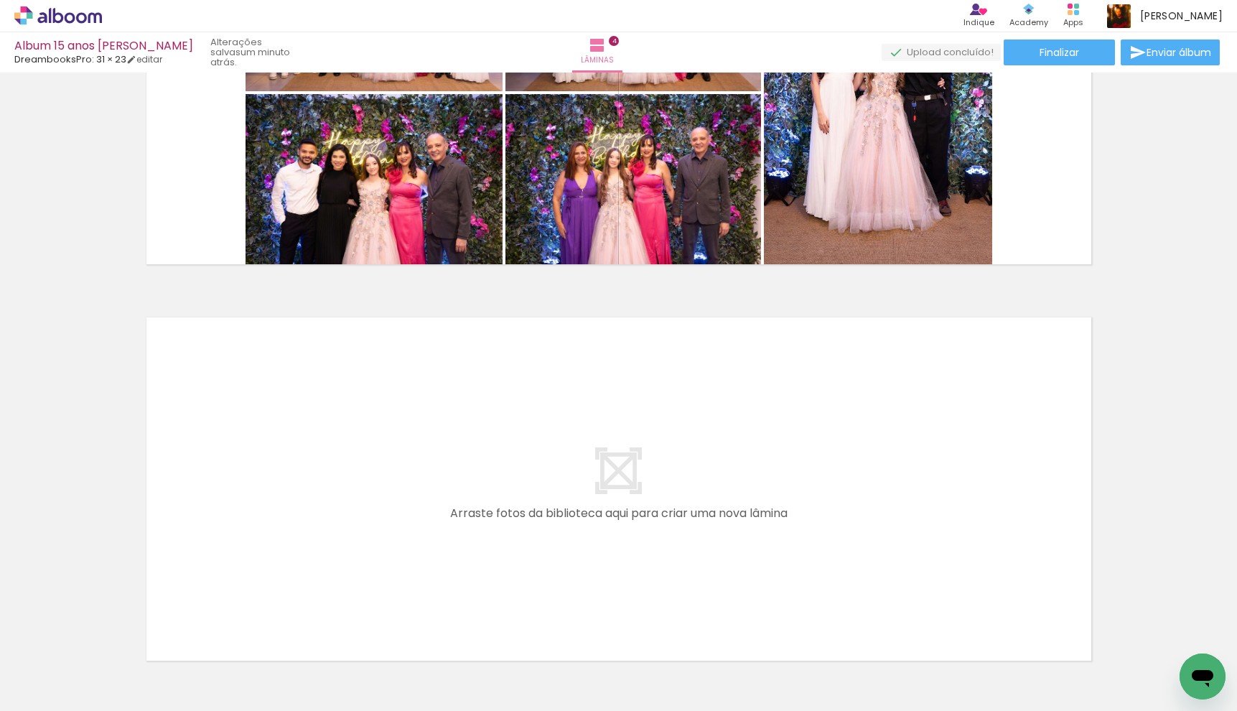
scroll to position [1489, 0]
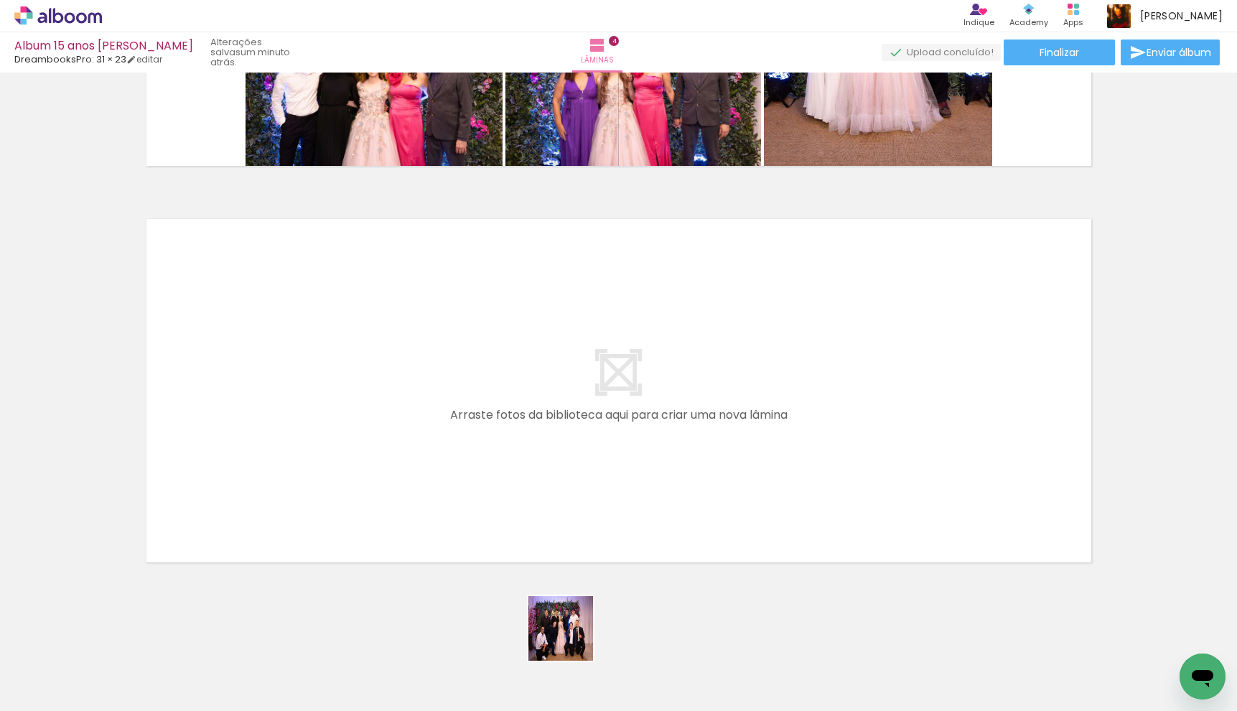
drag, startPoint x: 571, startPoint y: 639, endPoint x: 397, endPoint y: 470, distance: 242.6
click at [397, 470] on quentale-workspace at bounding box center [618, 355] width 1237 height 711
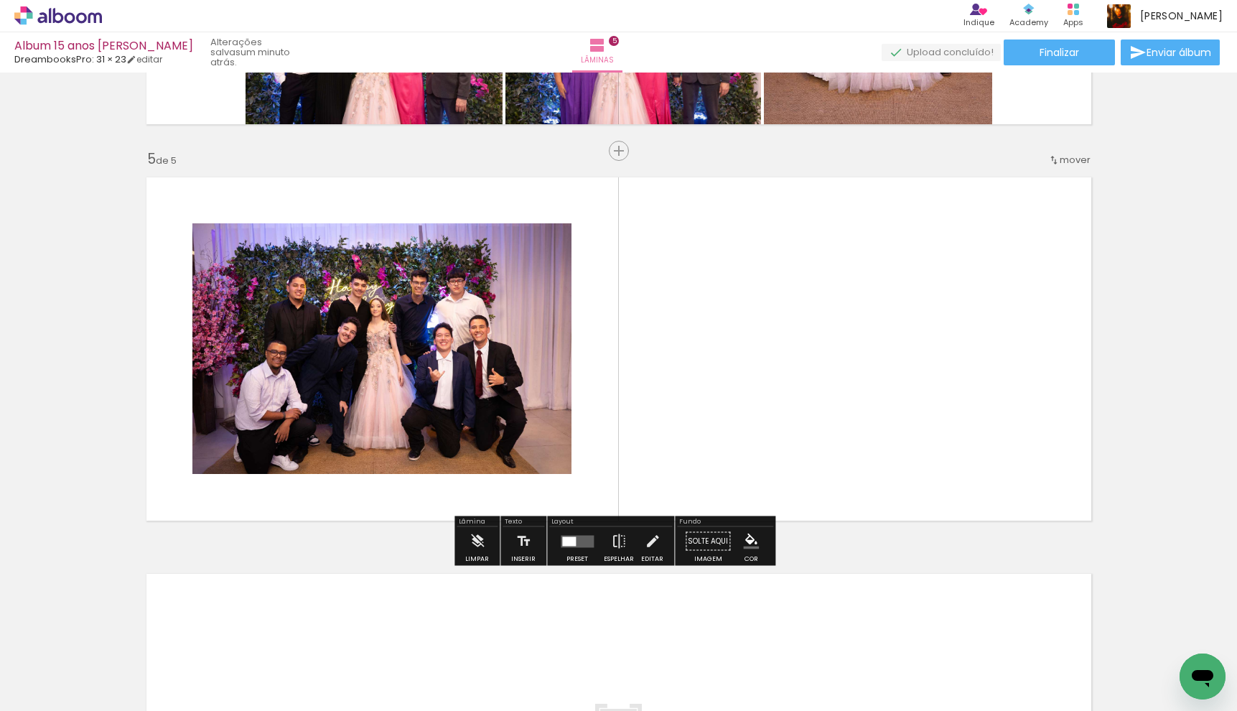
scroll to position [1532, 0]
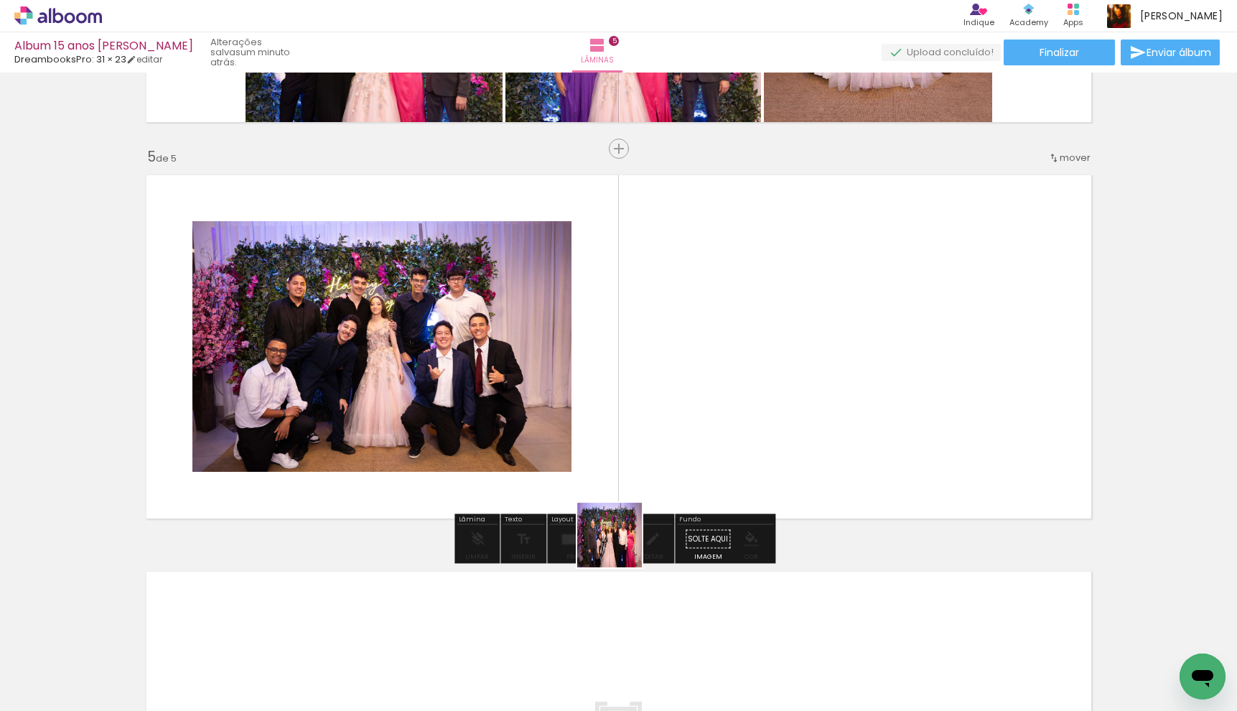
drag, startPoint x: 620, startPoint y: 545, endPoint x: 540, endPoint y: 366, distance: 196.6
click at [540, 366] on quentale-workspace at bounding box center [618, 355] width 1237 height 711
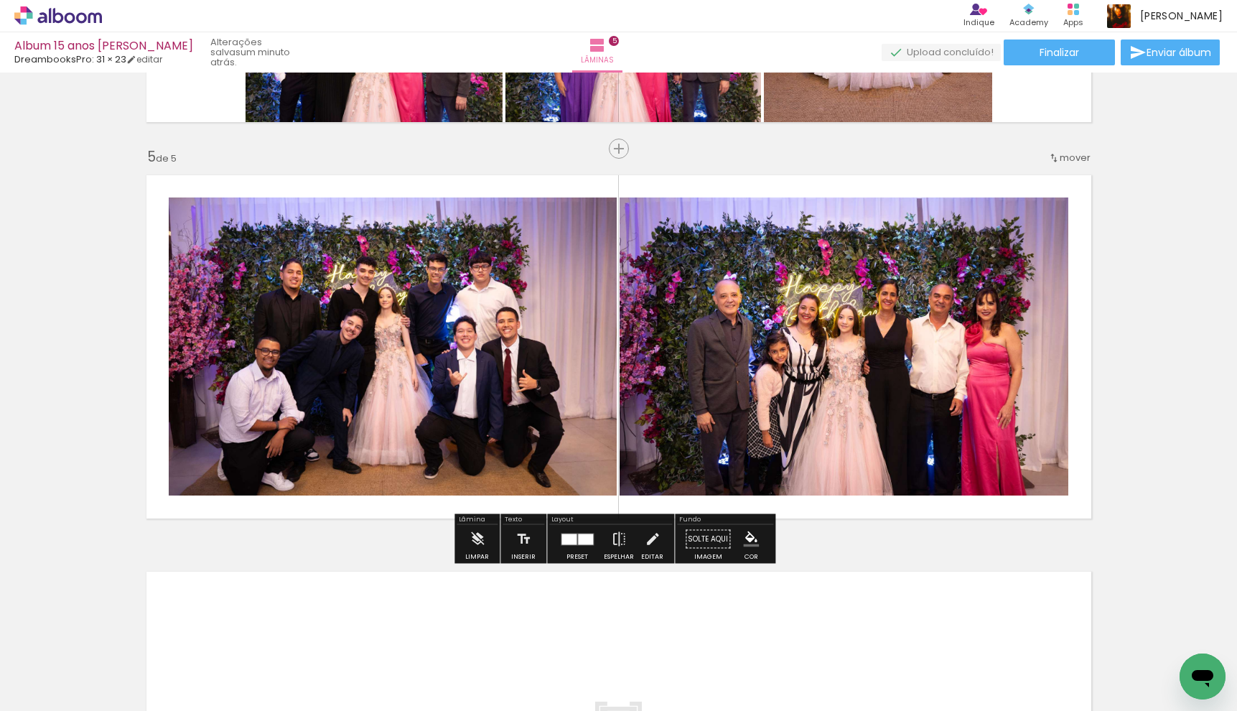
drag, startPoint x: 753, startPoint y: 662, endPoint x: 796, endPoint y: 404, distance: 261.2
click at [790, 384] on quentale-workspace at bounding box center [618, 355] width 1237 height 711
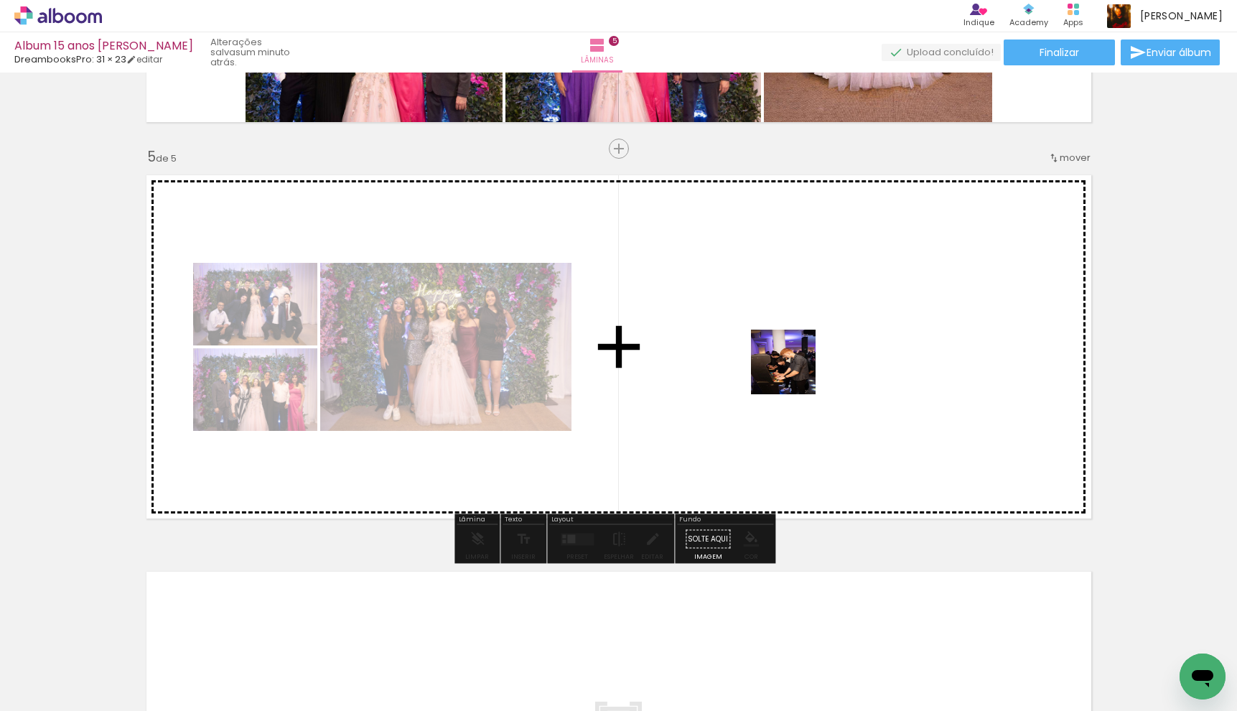
drag, startPoint x: 832, startPoint y: 679, endPoint x: 794, endPoint y: 372, distance: 309.5
click at [794, 372] on quentale-workspace at bounding box center [618, 355] width 1237 height 711
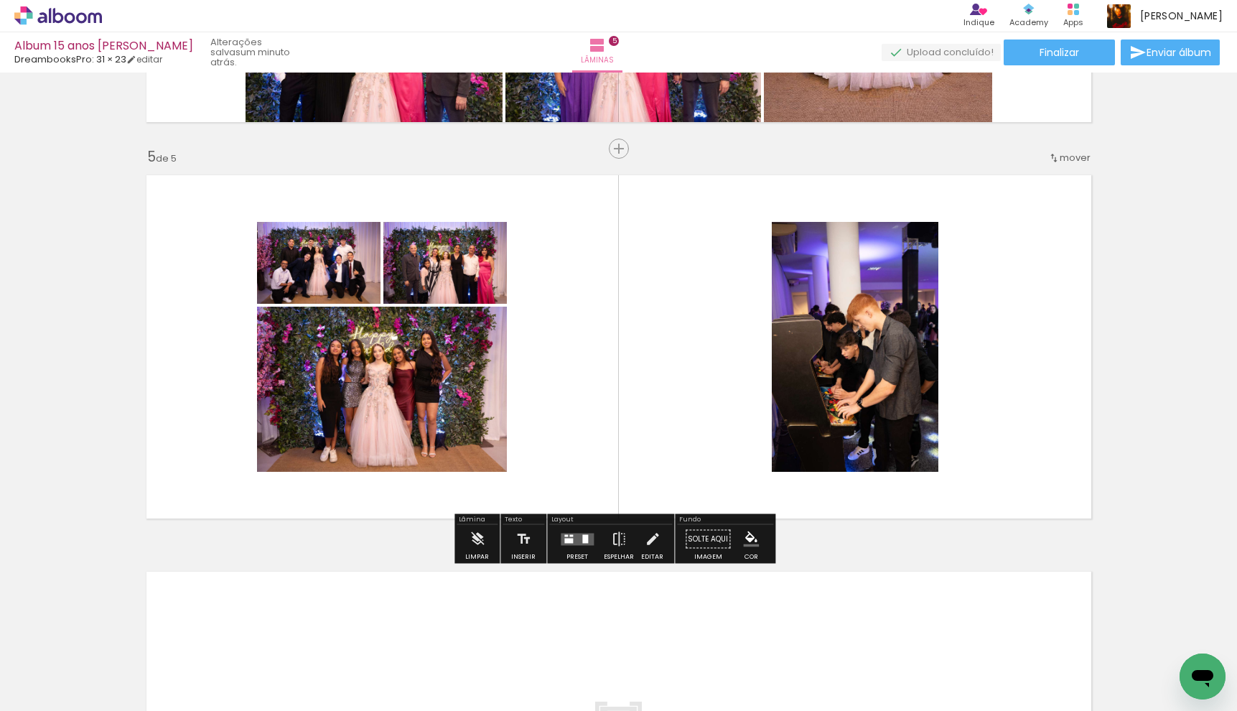
drag, startPoint x: 924, startPoint y: 663, endPoint x: 895, endPoint y: 335, distance: 329.3
click at [893, 328] on quentale-workspace at bounding box center [618, 355] width 1237 height 711
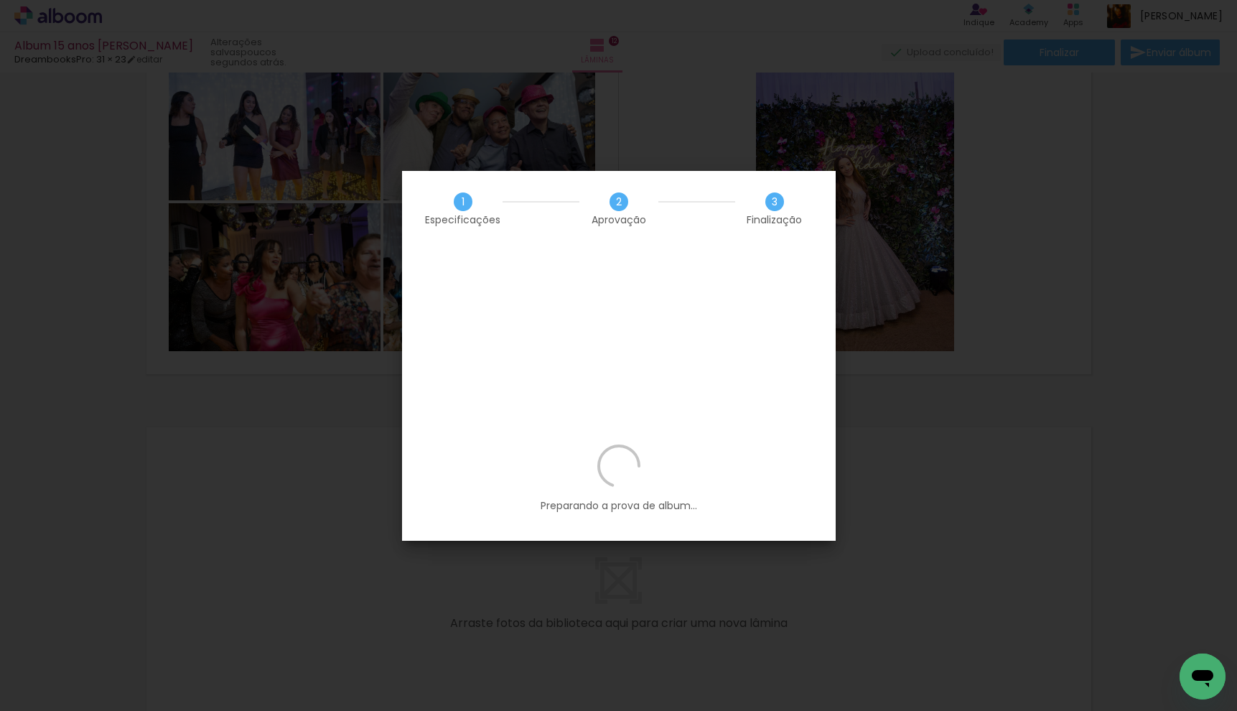
scroll to position [0, 2905]
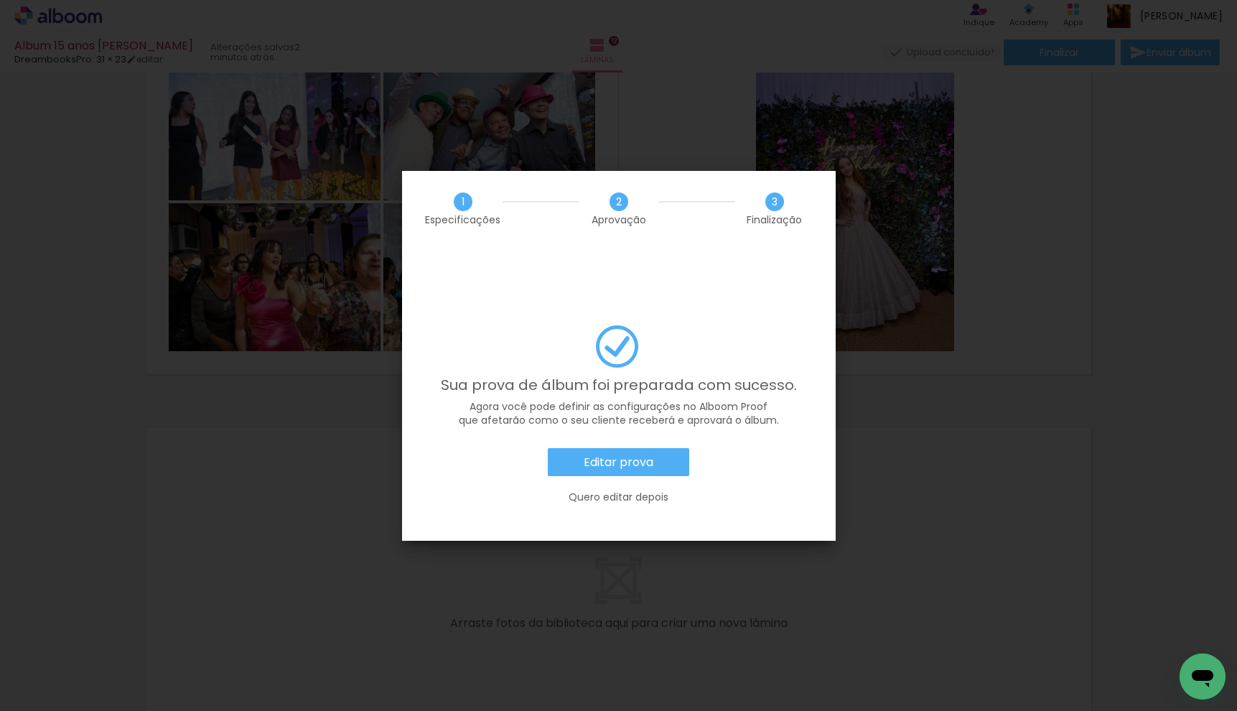
click at [0, 0] on slot "Quero editar depois" at bounding box center [0, 0] width 0 height 0
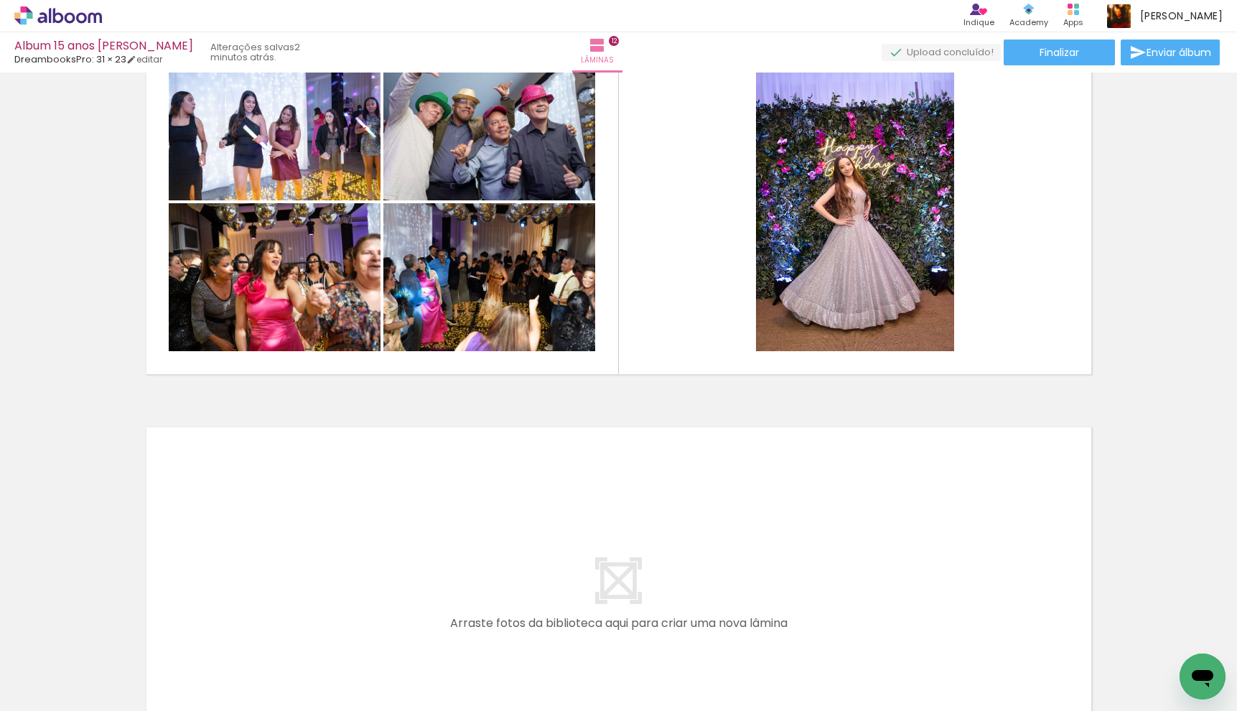
click at [55, 14] on icon at bounding box center [58, 15] width 11 height 15
